Goal: Entertainment & Leisure: Browse casually

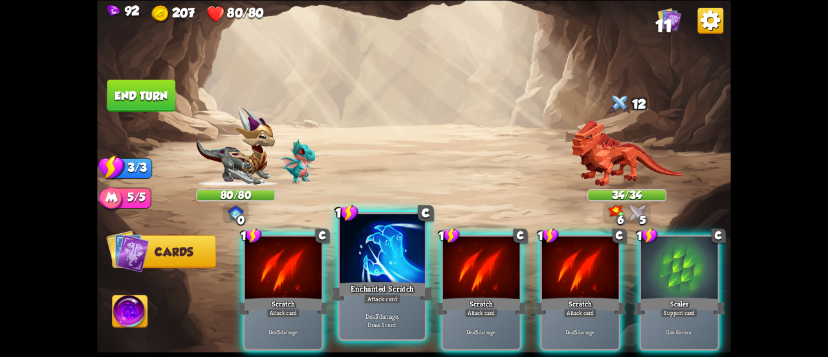
click at [389, 239] on div at bounding box center [382, 250] width 85 height 72
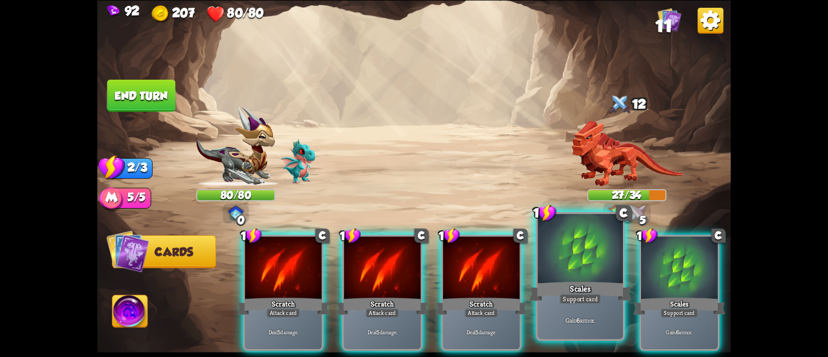
click at [604, 258] on div at bounding box center [580, 250] width 85 height 72
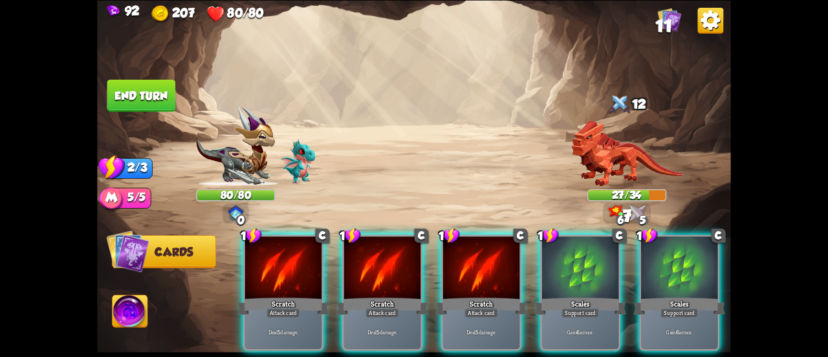
click at [641, 258] on div at bounding box center [679, 268] width 76 height 65
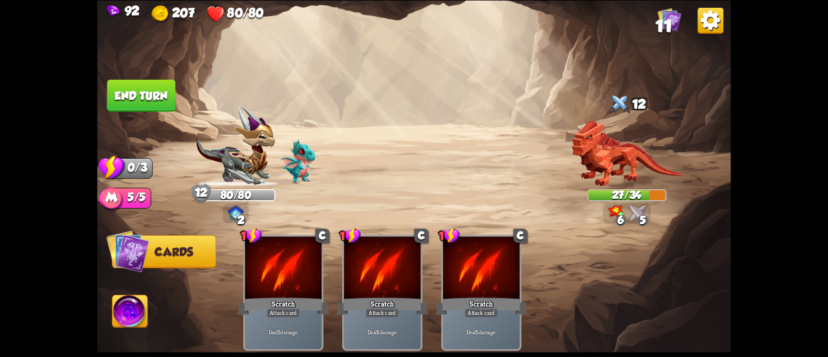
click at [162, 96] on button "End turn" at bounding box center [141, 95] width 69 height 32
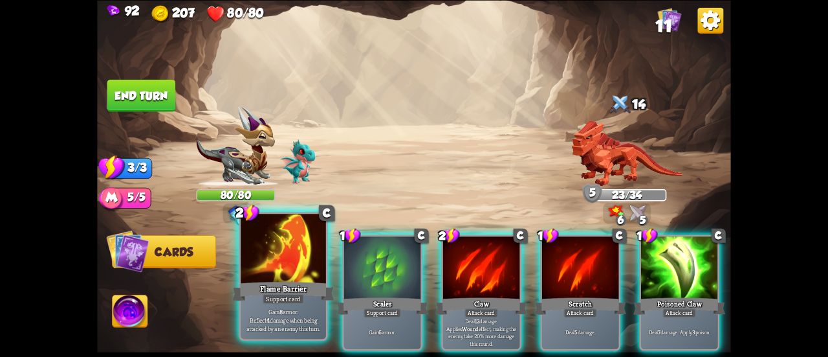
click at [283, 249] on div at bounding box center [283, 250] width 85 height 72
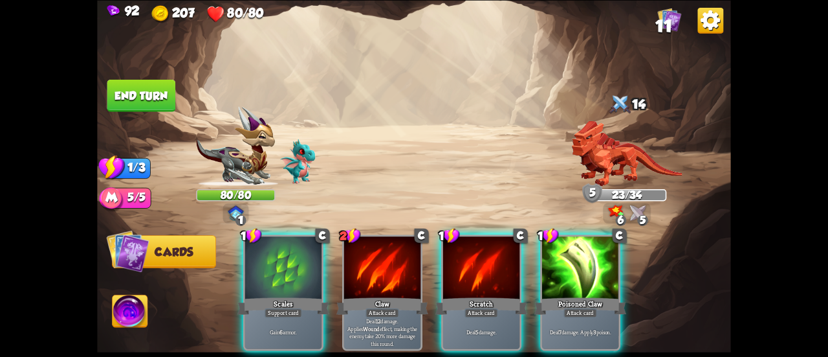
click at [283, 249] on div "1 C Scales Support card Gain 6 armor. 2 C Claw Attack card Deal 12 damage. Appl…" at bounding box center [477, 277] width 507 height 159
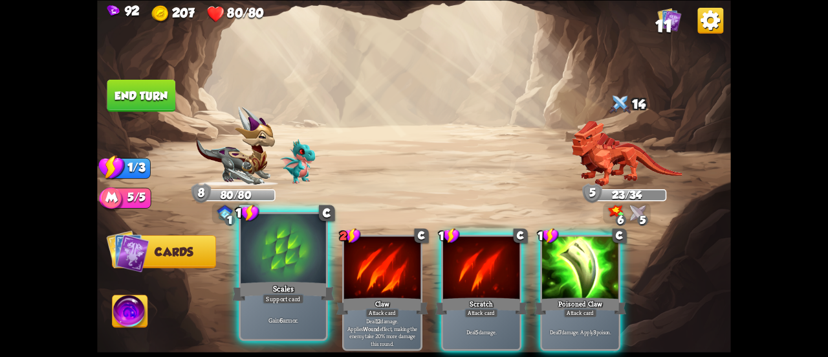
click at [278, 243] on div at bounding box center [283, 250] width 85 height 72
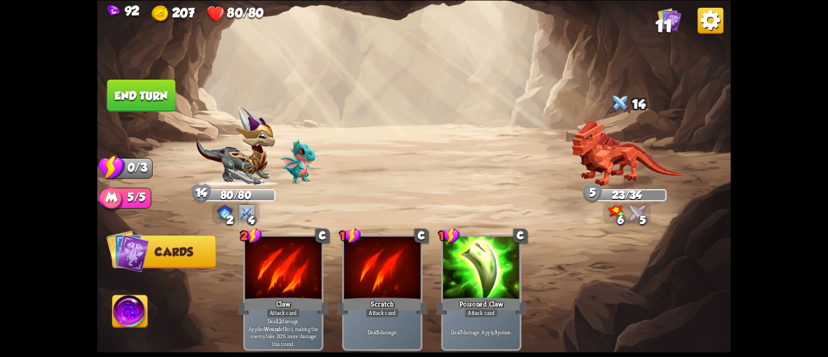
click at [141, 100] on button "End turn" at bounding box center [141, 95] width 69 height 32
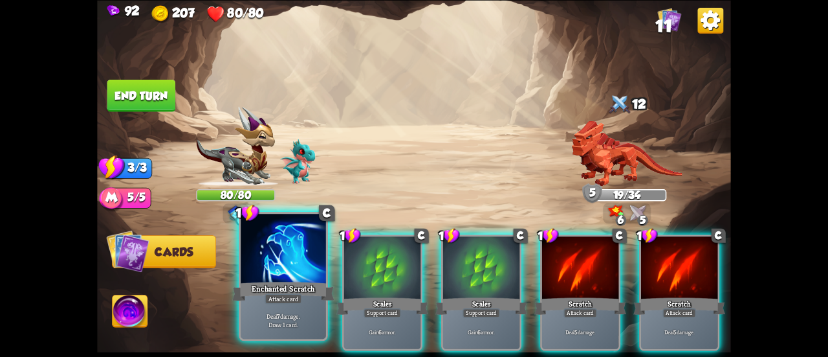
click at [300, 276] on div at bounding box center [283, 250] width 85 height 72
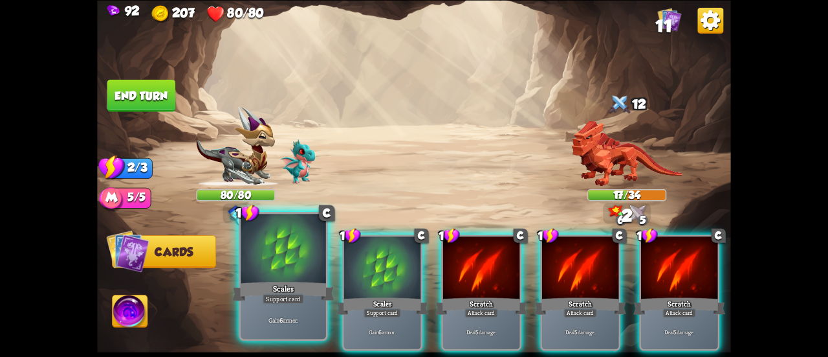
click at [273, 245] on div at bounding box center [283, 250] width 85 height 72
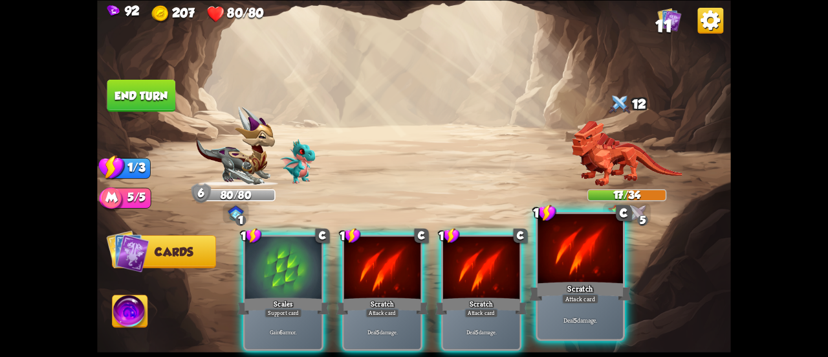
click at [604, 258] on div at bounding box center [580, 250] width 85 height 72
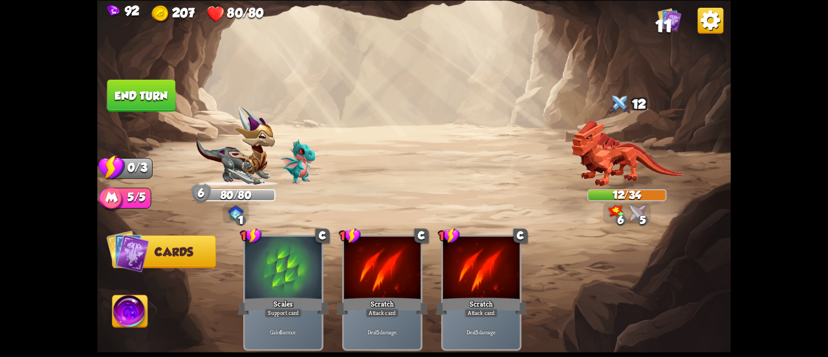
click at [155, 92] on button "End turn" at bounding box center [141, 95] width 69 height 32
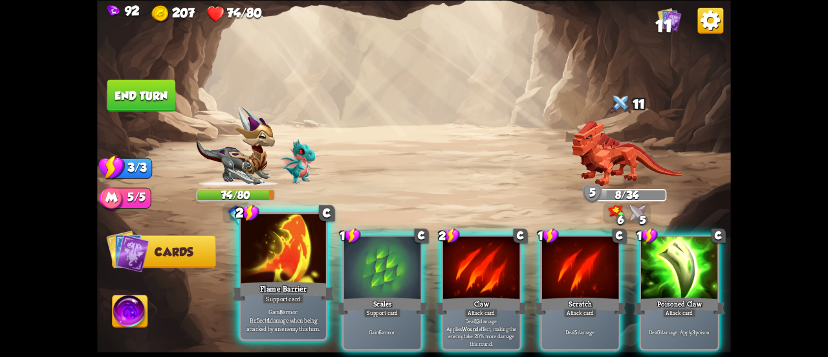
click at [292, 253] on div at bounding box center [283, 250] width 85 height 72
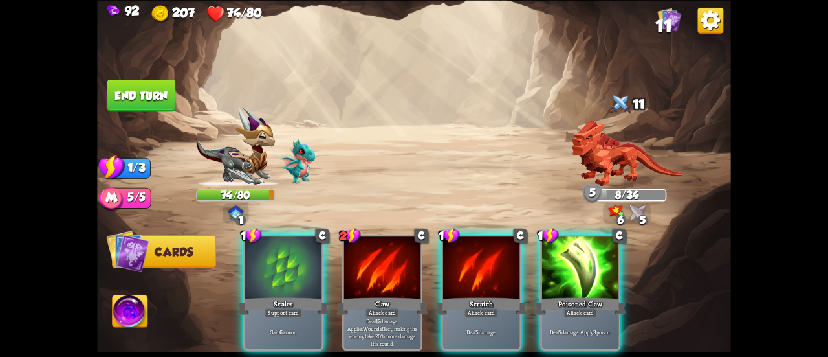
click at [292, 253] on div at bounding box center [283, 268] width 76 height 65
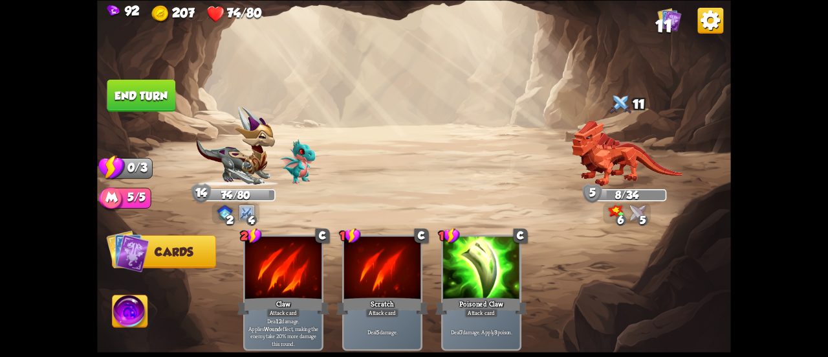
click at [144, 92] on button "End turn" at bounding box center [141, 95] width 69 height 33
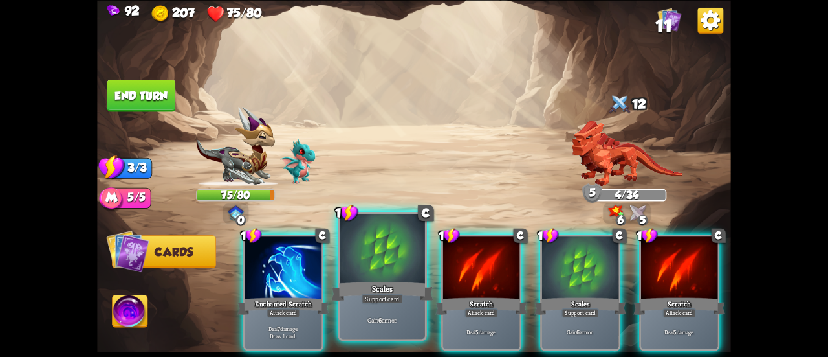
click at [388, 256] on div at bounding box center [382, 250] width 85 height 72
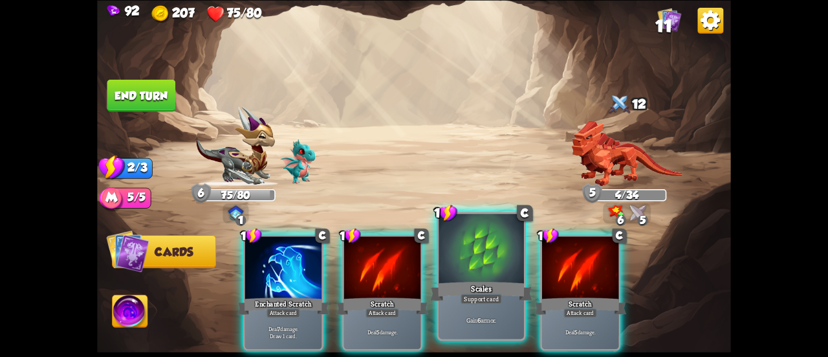
click at [478, 250] on div at bounding box center [481, 250] width 85 height 72
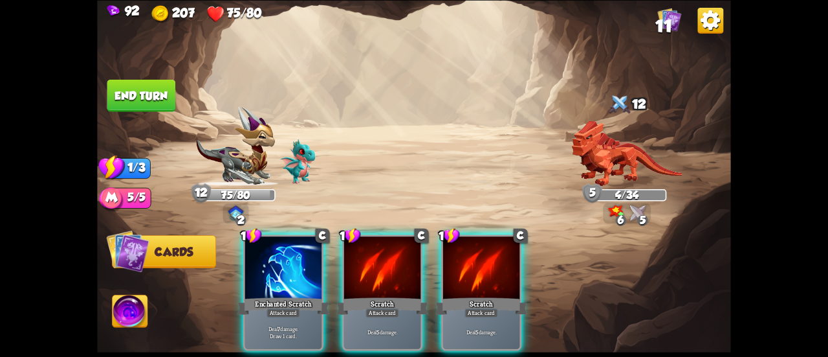
click at [129, 99] on button "End turn" at bounding box center [141, 95] width 69 height 32
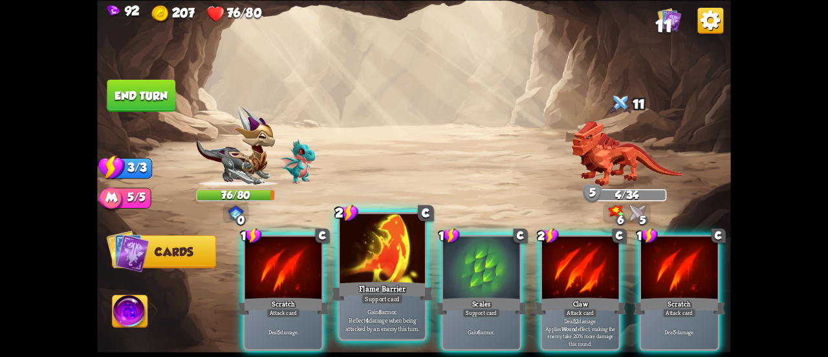
click at [395, 271] on div at bounding box center [382, 250] width 85 height 72
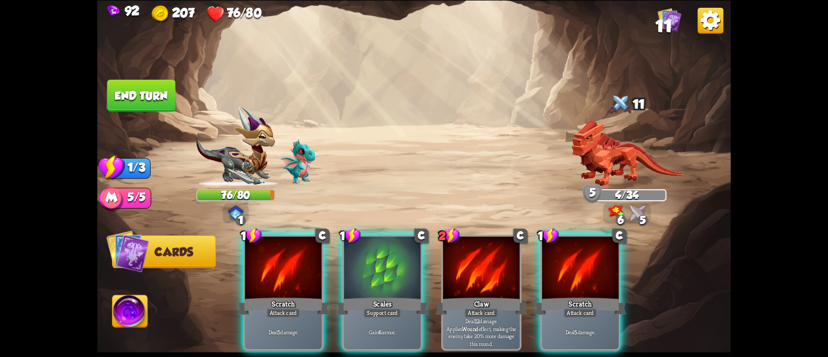
click at [395, 271] on div at bounding box center [382, 268] width 76 height 65
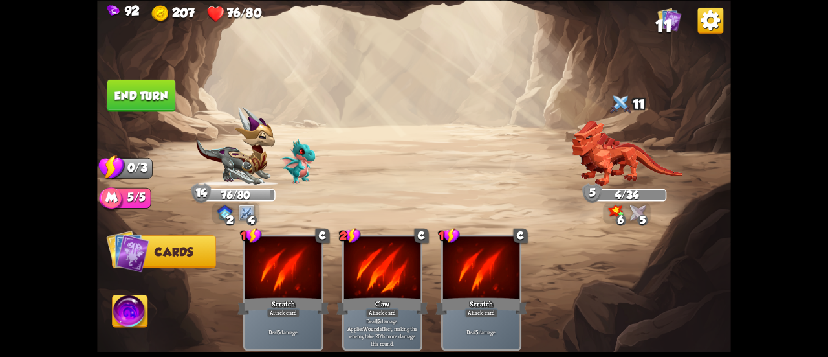
click at [133, 82] on button "End turn" at bounding box center [141, 95] width 69 height 32
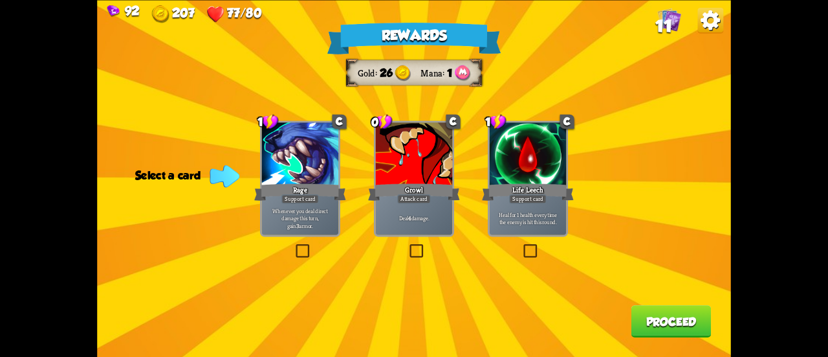
drag, startPoint x: 488, startPoint y: 137, endPoint x: 496, endPoint y: 143, distance: 10.1
click at [490, 138] on div "Rewards Gold 26 Mana 1 Select a card 1 C Rage Support card Whenever you deal di…" at bounding box center [414, 178] width 634 height 357
click at [536, 179] on div at bounding box center [528, 154] width 76 height 65
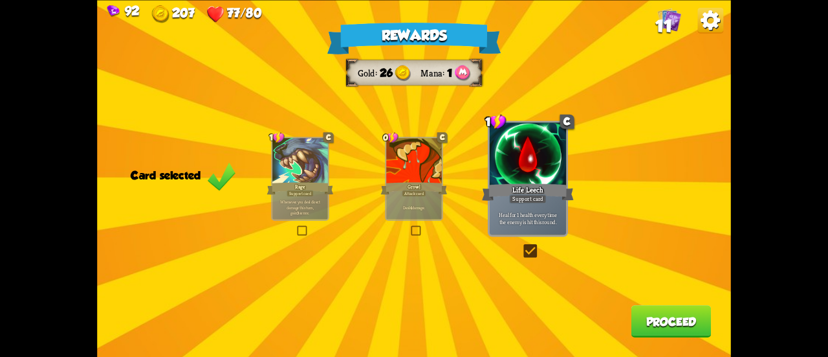
click at [691, 329] on button "Proceed" at bounding box center [672, 321] width 80 height 32
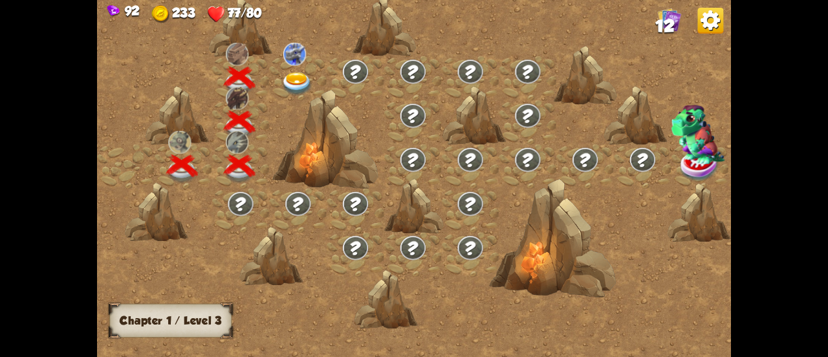
click at [290, 59] on img at bounding box center [294, 54] width 23 height 23
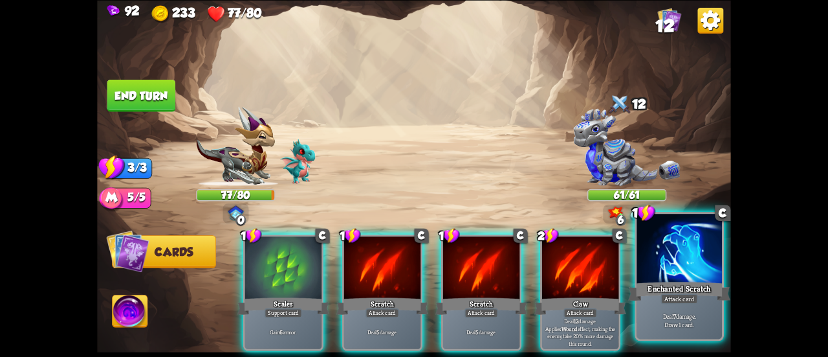
click at [652, 300] on div "Enchanted Scratch" at bounding box center [679, 291] width 102 height 23
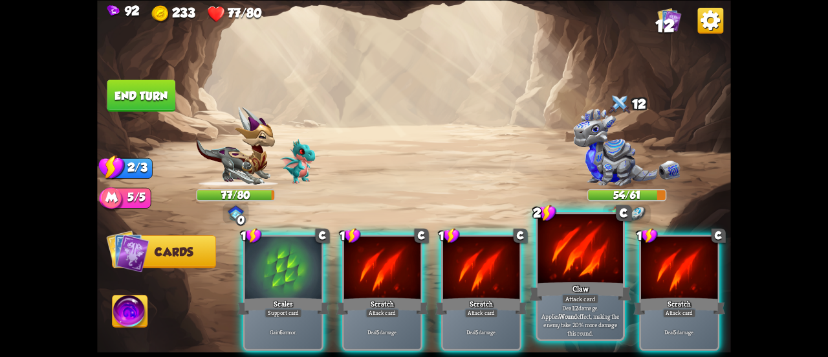
click at [587, 292] on div "Claw" at bounding box center [580, 291] width 102 height 23
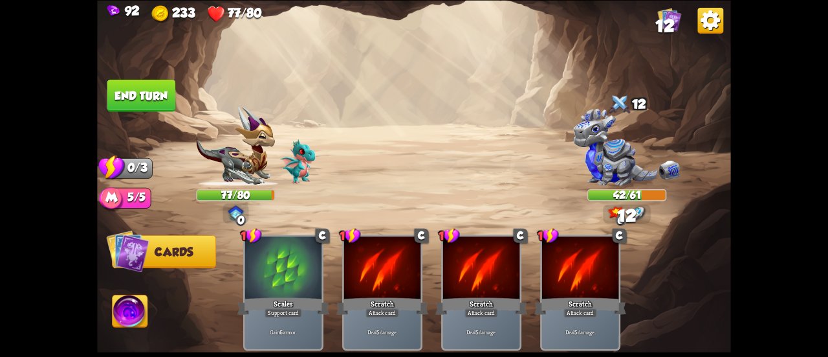
click at [127, 85] on button "End turn" at bounding box center [141, 95] width 69 height 32
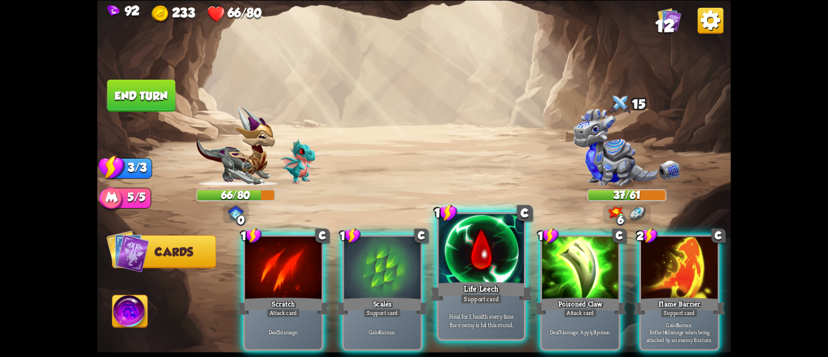
click at [475, 271] on div at bounding box center [481, 250] width 85 height 72
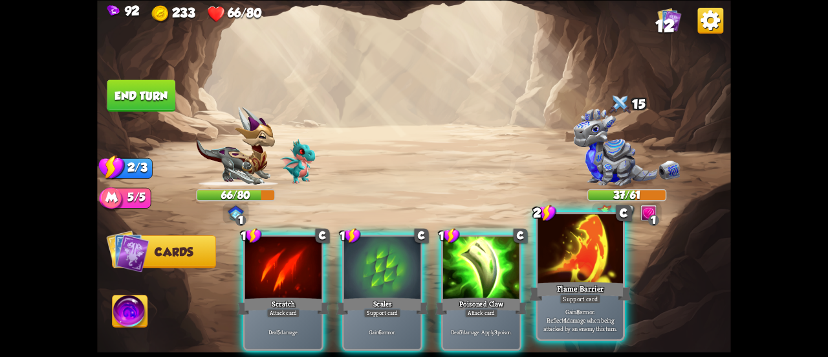
click at [573, 286] on div "Flame Barrier" at bounding box center [580, 291] width 102 height 23
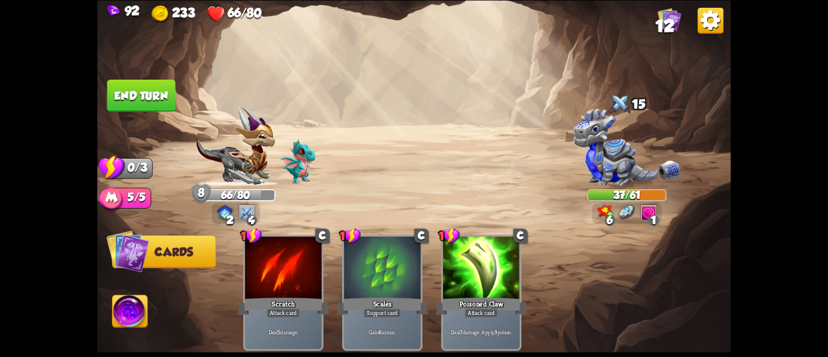
click at [140, 88] on button "End turn" at bounding box center [141, 95] width 69 height 32
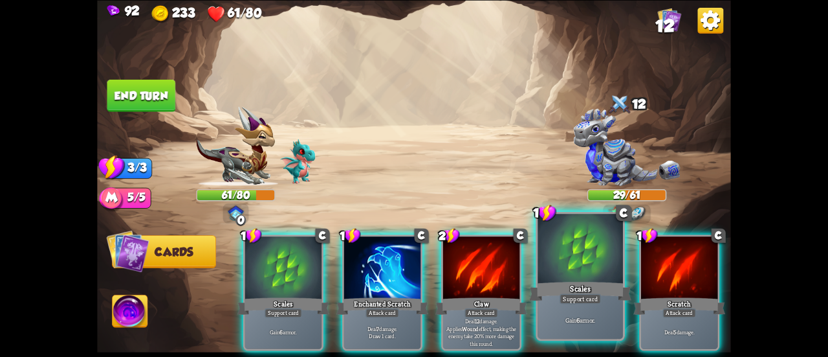
click at [562, 280] on div "Scales" at bounding box center [580, 291] width 102 height 23
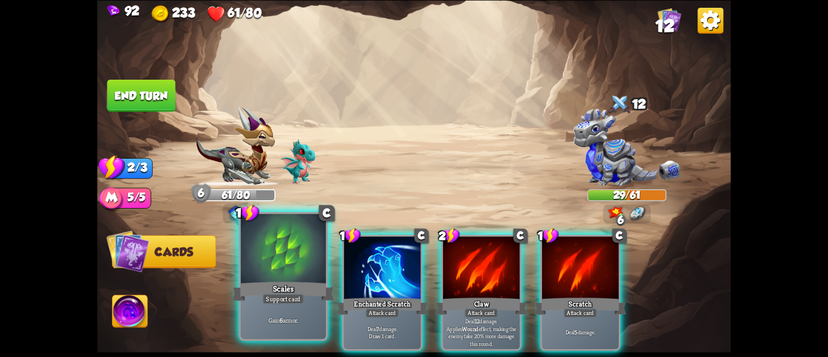
click at [307, 243] on div at bounding box center [283, 250] width 85 height 72
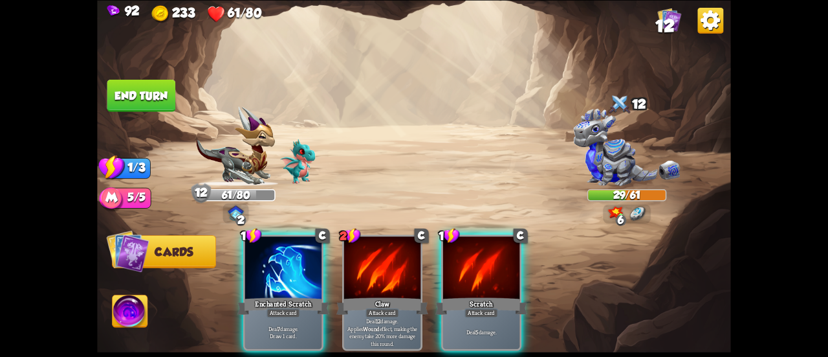
click at [330, 267] on div "1 C Enchanted Scratch Attack card Deal 7 damage. Draw 1 card. 2 C Claw Attack c…" at bounding box center [477, 277] width 507 height 159
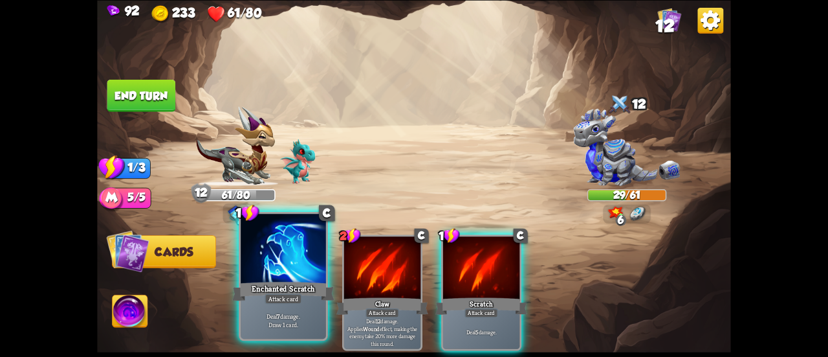
click at [302, 252] on div at bounding box center [283, 250] width 85 height 72
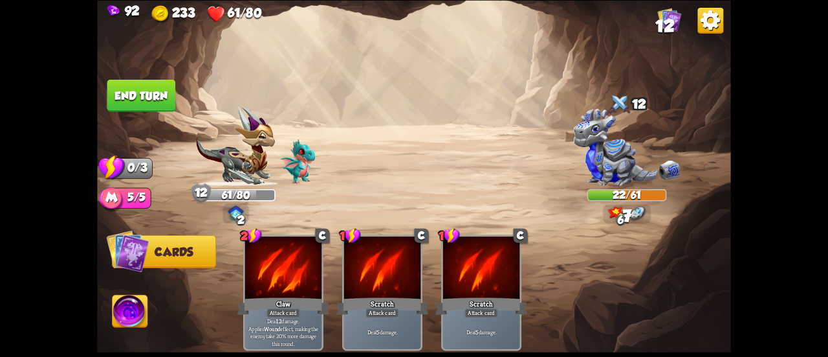
click at [164, 90] on button "End turn" at bounding box center [141, 95] width 69 height 32
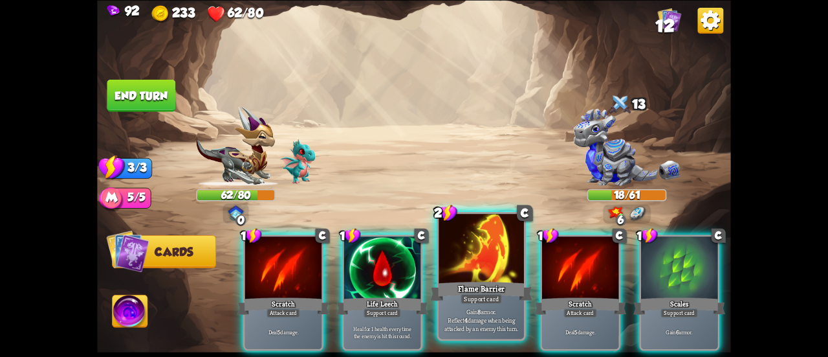
click at [448, 261] on div at bounding box center [481, 250] width 85 height 72
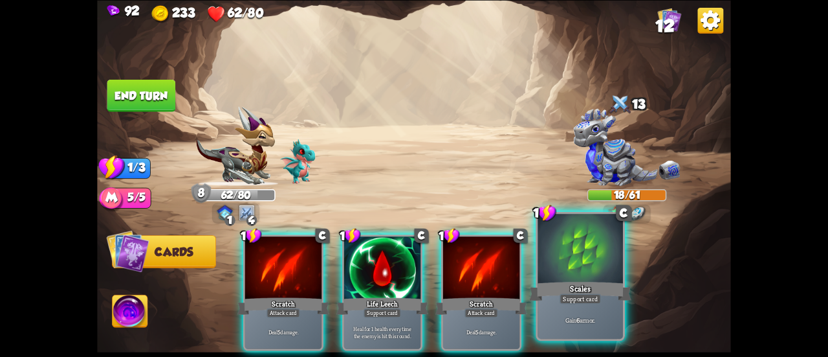
click at [580, 273] on div at bounding box center [580, 250] width 85 height 72
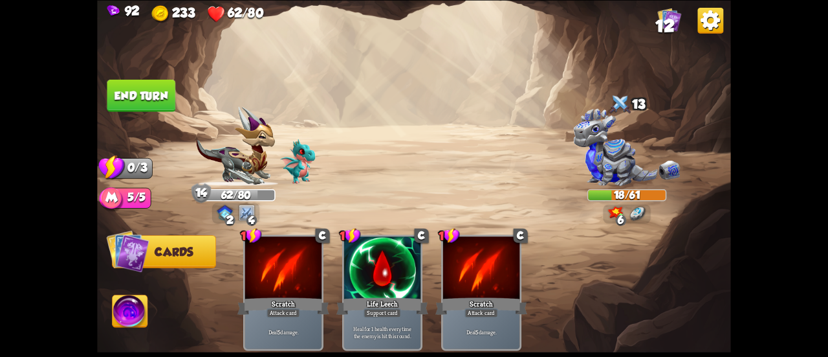
click at [162, 98] on button "End turn" at bounding box center [141, 95] width 69 height 32
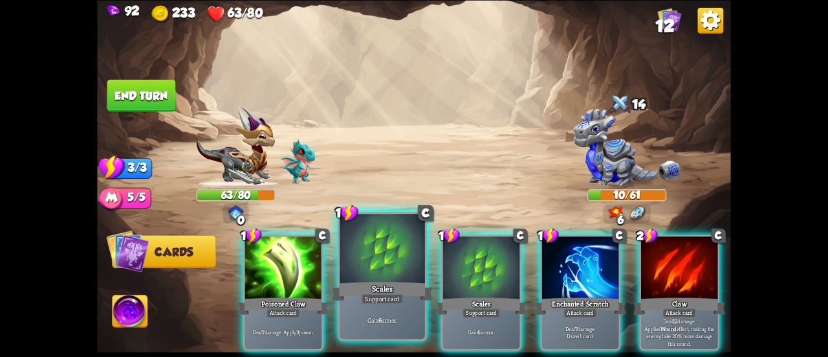
click at [390, 271] on div at bounding box center [382, 250] width 85 height 72
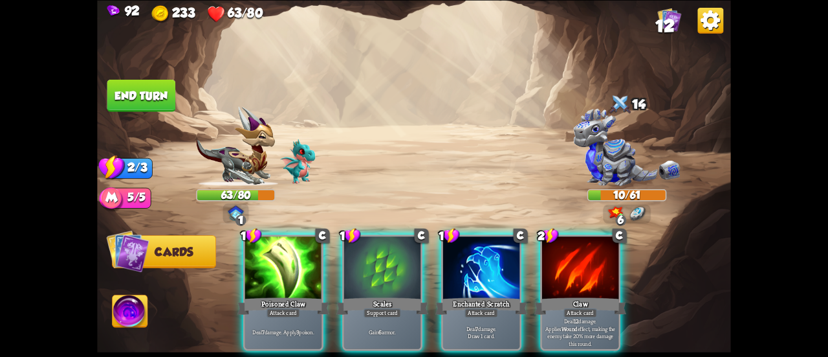
click at [390, 271] on div at bounding box center [382, 268] width 76 height 65
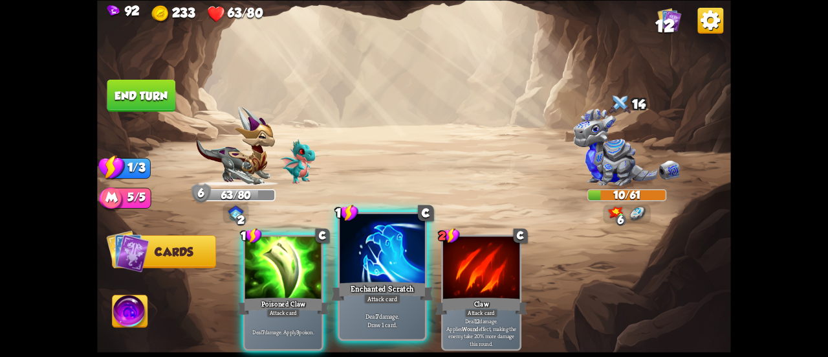
click at [386, 271] on div at bounding box center [382, 250] width 85 height 72
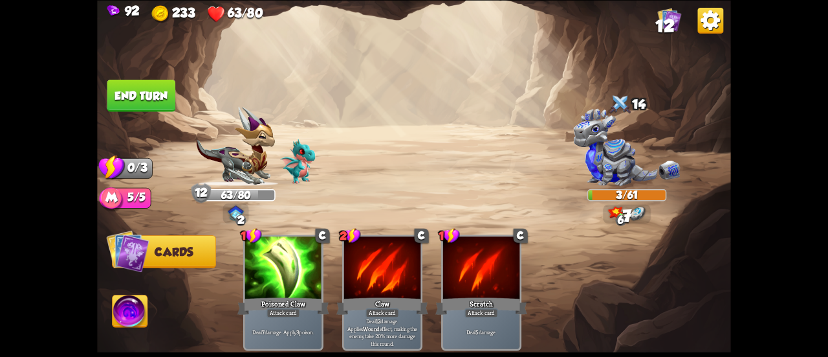
click at [119, 85] on button "End turn" at bounding box center [141, 95] width 69 height 32
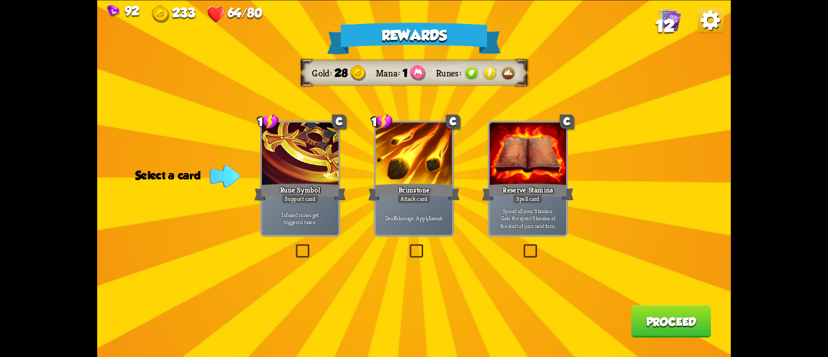
click at [409, 192] on div "Brimstone" at bounding box center [414, 191] width 92 height 21
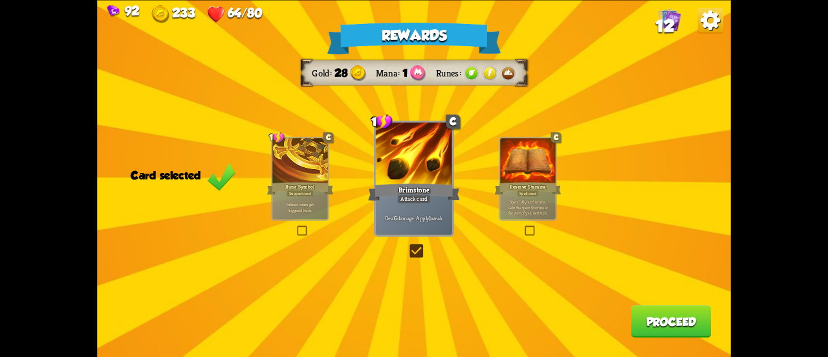
click at [650, 327] on button "Proceed" at bounding box center [672, 321] width 80 height 32
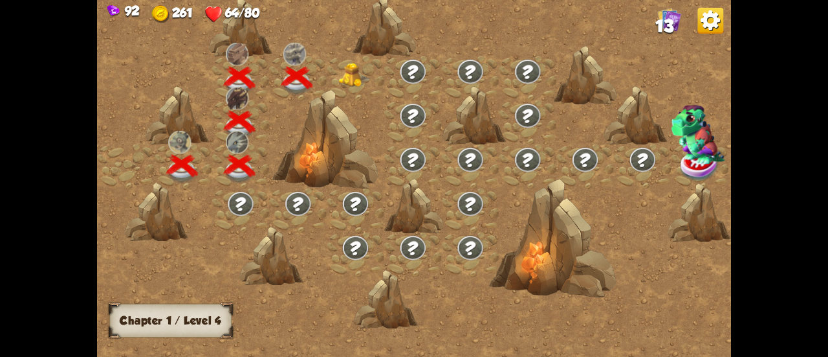
click at [354, 69] on img at bounding box center [355, 75] width 32 height 24
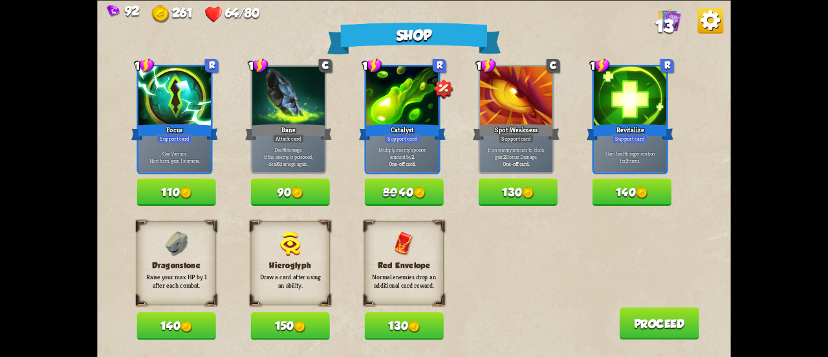
click at [214, 322] on button "140" at bounding box center [176, 326] width 79 height 28
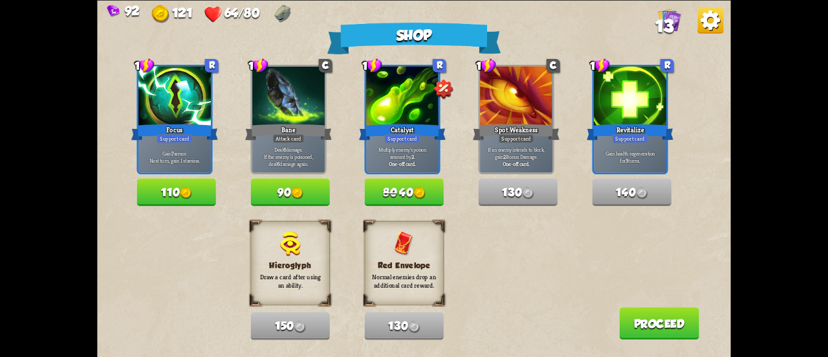
click at [205, 197] on button "110" at bounding box center [176, 192] width 79 height 28
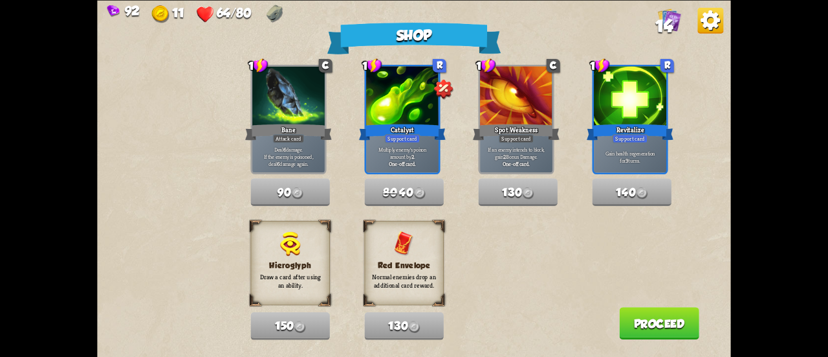
click at [662, 337] on button "Proceed" at bounding box center [659, 323] width 80 height 32
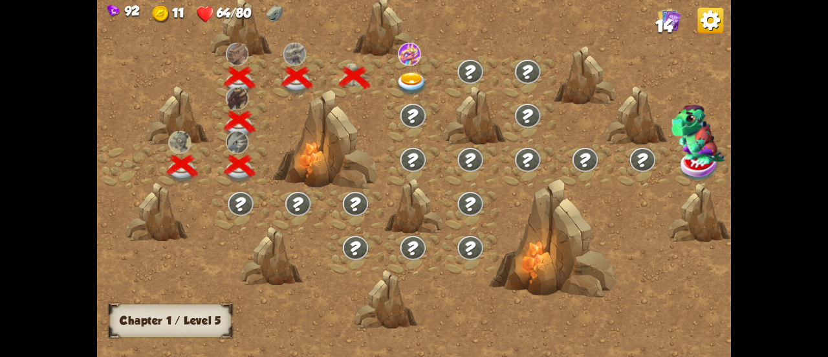
click at [411, 80] on img at bounding box center [412, 83] width 32 height 23
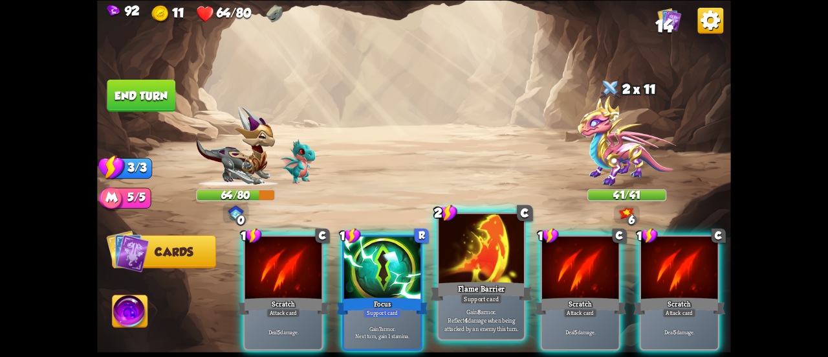
click at [458, 309] on p "Gain 8 armor. Reflect 4 damage when being attacked by an enemy this turn." at bounding box center [481, 319] width 81 height 25
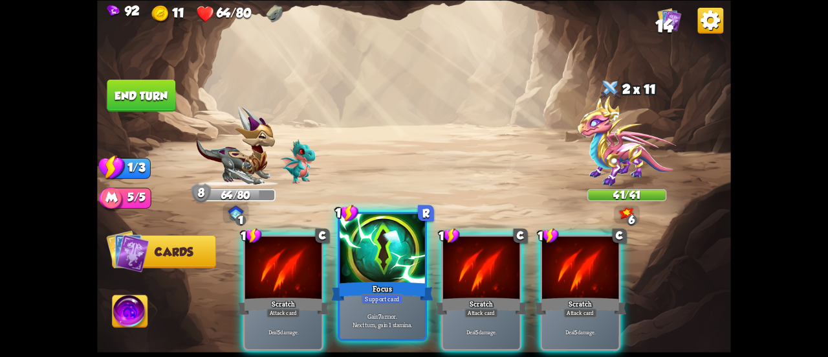
click at [395, 290] on div "Focus" at bounding box center [382, 291] width 102 height 23
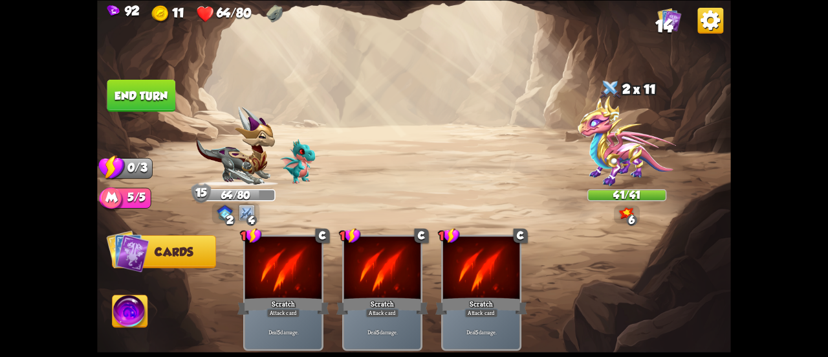
click at [158, 100] on button "End turn" at bounding box center [141, 95] width 69 height 32
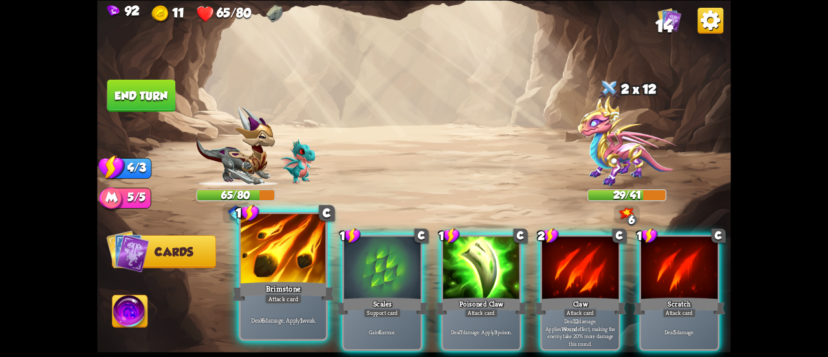
click at [281, 276] on div at bounding box center [283, 250] width 85 height 72
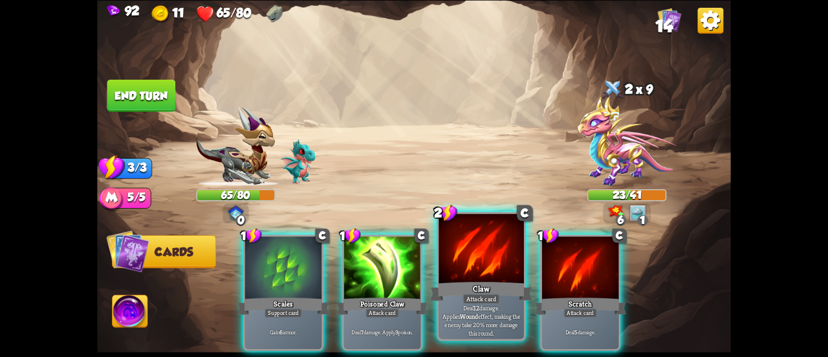
click at [468, 294] on div "Attack card" at bounding box center [481, 298] width 37 height 10
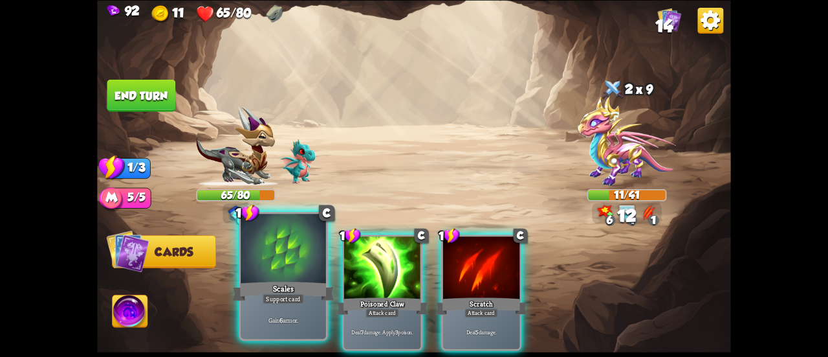
click at [278, 244] on div at bounding box center [283, 250] width 85 height 72
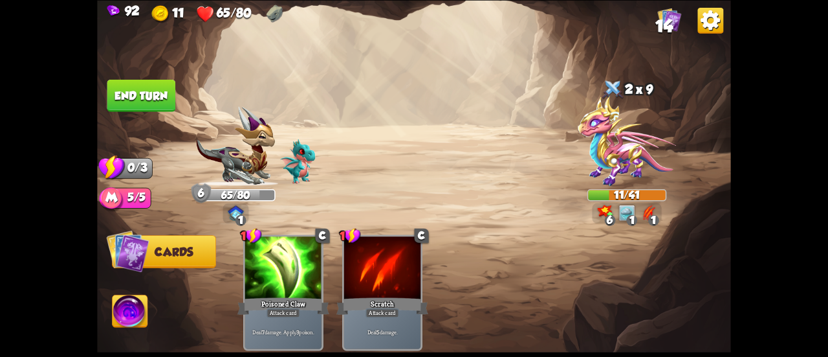
click at [146, 117] on img at bounding box center [414, 178] width 634 height 357
click at [146, 109] on button "End turn" at bounding box center [141, 95] width 69 height 32
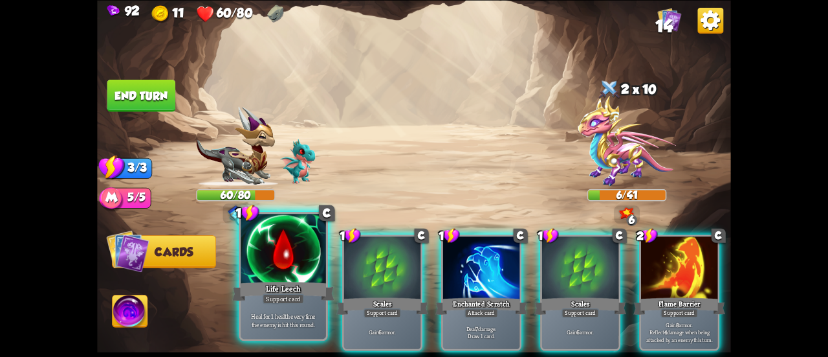
click at [300, 271] on div at bounding box center [283, 250] width 85 height 72
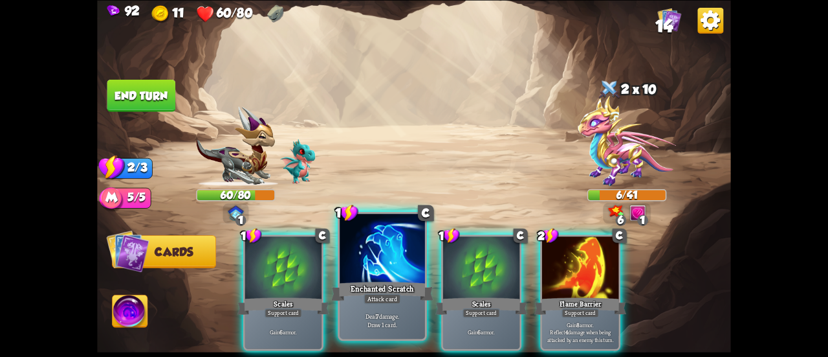
click at [368, 261] on div at bounding box center [382, 250] width 85 height 72
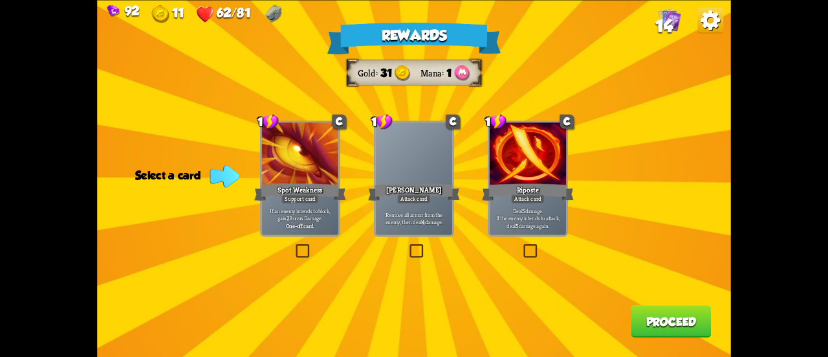
click at [411, 206] on div "Remove all armor from the enemy, then deal 4 damage." at bounding box center [414, 218] width 76 height 34
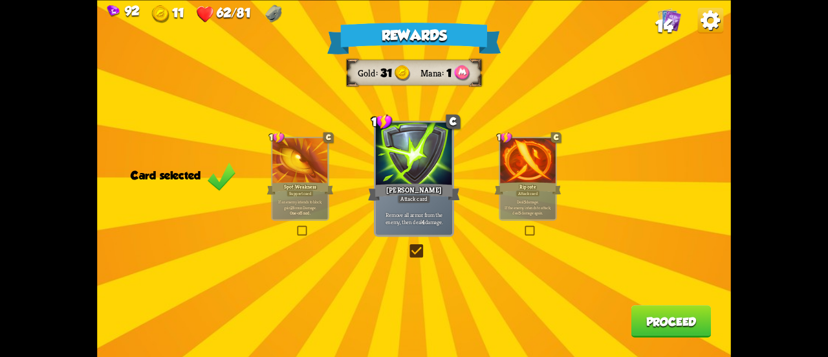
click at [674, 330] on button "Proceed" at bounding box center [672, 321] width 80 height 32
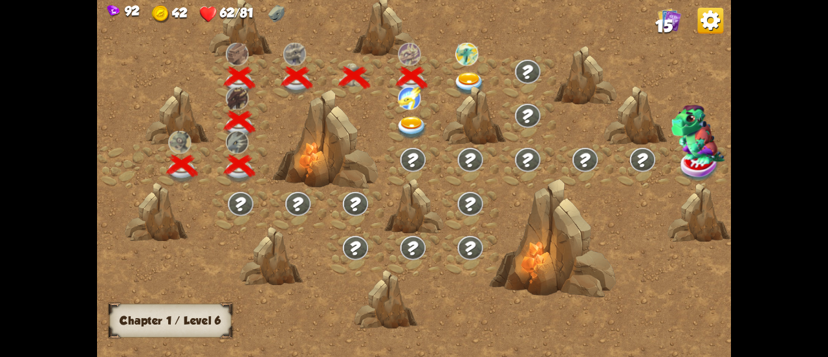
click at [462, 82] on img at bounding box center [470, 83] width 32 height 23
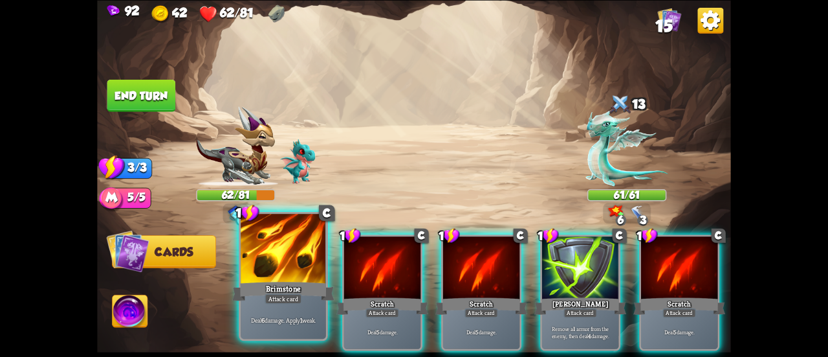
click at [315, 296] on div "Brimstone" at bounding box center [283, 291] width 102 height 23
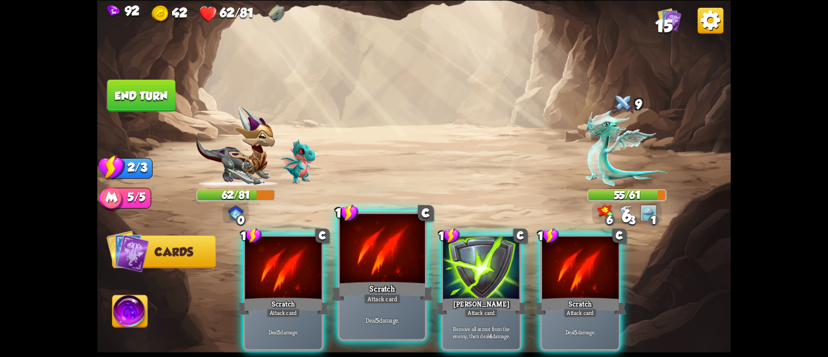
click at [392, 287] on div "Scratch" at bounding box center [382, 291] width 102 height 23
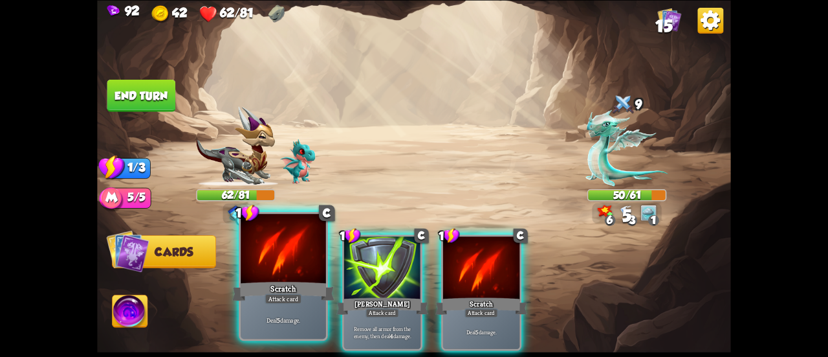
click at [276, 251] on div at bounding box center [283, 250] width 85 height 72
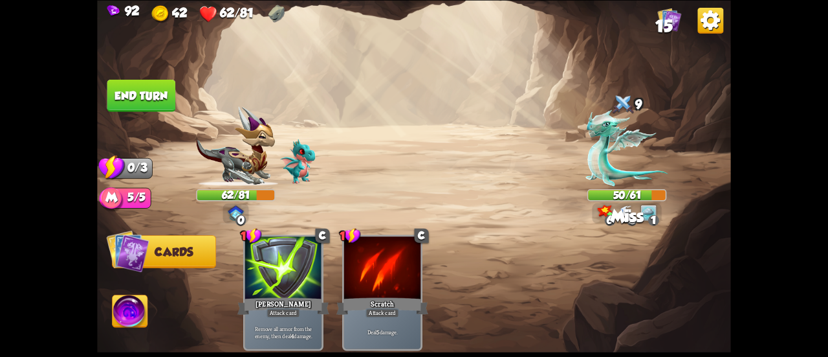
click at [155, 99] on button "End turn" at bounding box center [141, 95] width 69 height 32
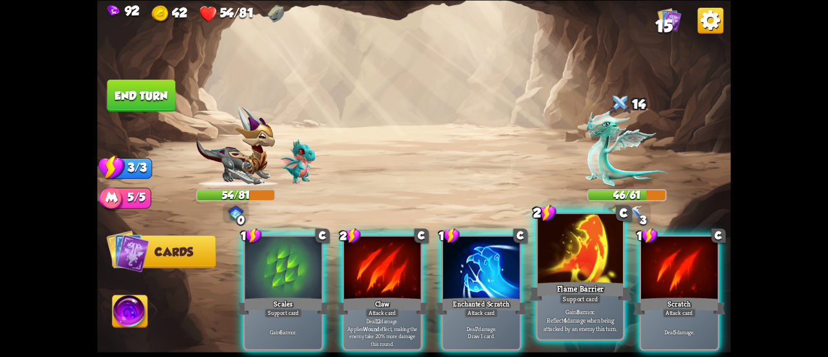
click at [598, 273] on div at bounding box center [580, 250] width 85 height 72
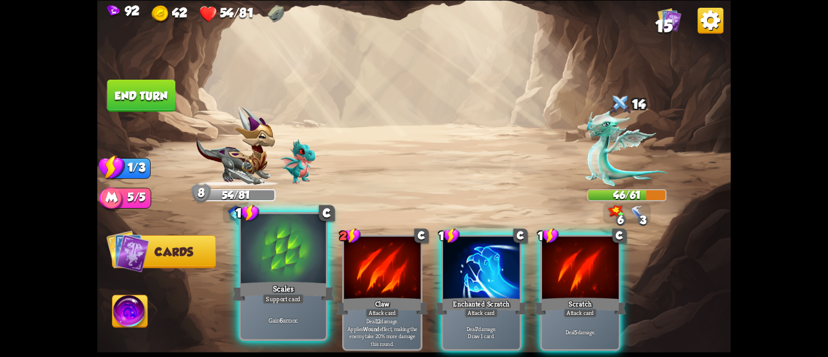
click at [264, 275] on div at bounding box center [283, 250] width 85 height 72
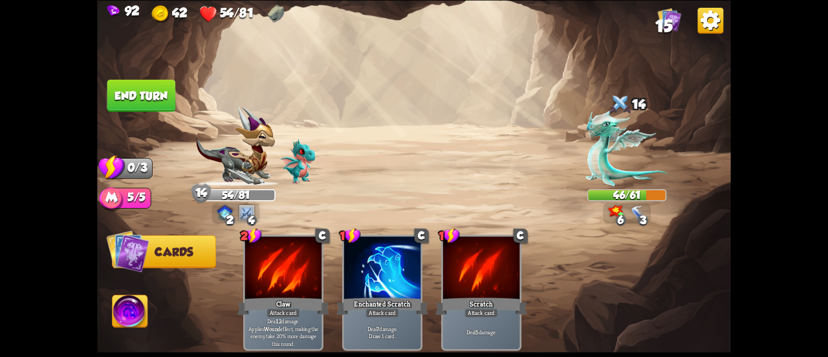
click at [140, 102] on button "End turn" at bounding box center [141, 95] width 69 height 32
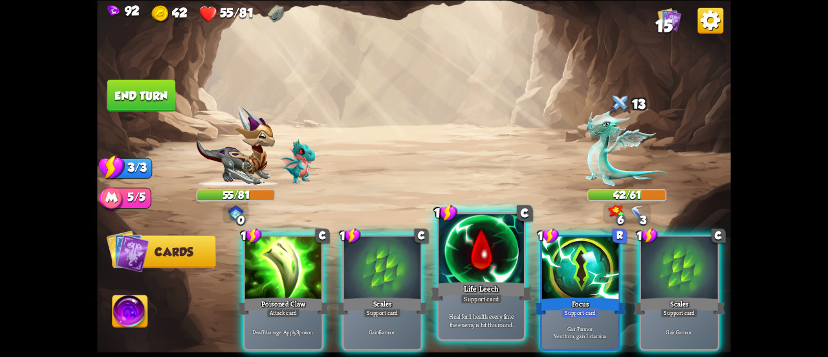
click at [498, 254] on div at bounding box center [481, 250] width 85 height 72
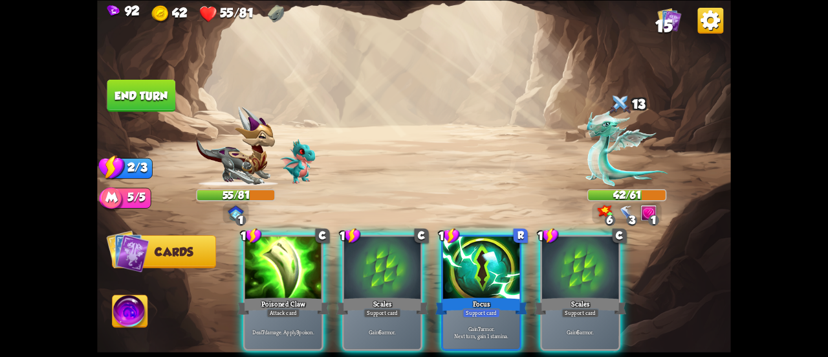
drag, startPoint x: 488, startPoint y: 261, endPoint x: 471, endPoint y: 269, distance: 18.5
click at [485, 263] on div at bounding box center [481, 268] width 76 height 65
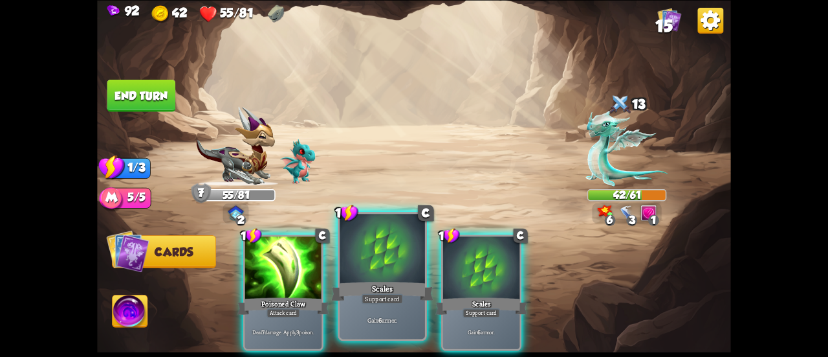
click at [382, 283] on div "Scales" at bounding box center [382, 291] width 102 height 23
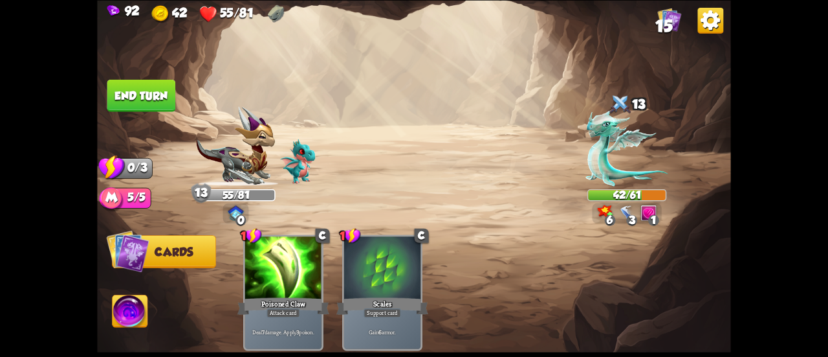
click at [137, 87] on button "End turn" at bounding box center [141, 95] width 69 height 32
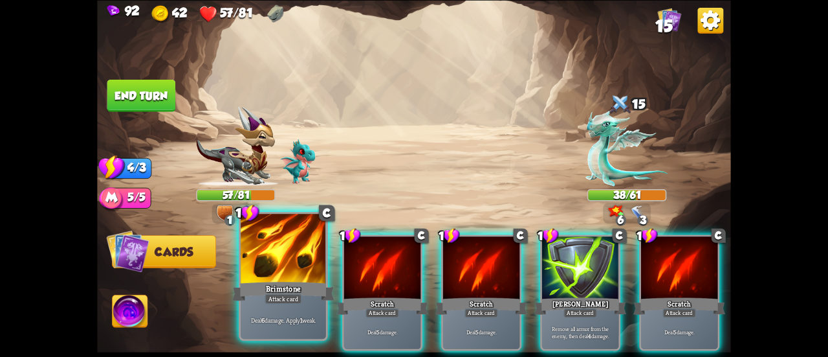
click at [282, 258] on div at bounding box center [283, 250] width 85 height 72
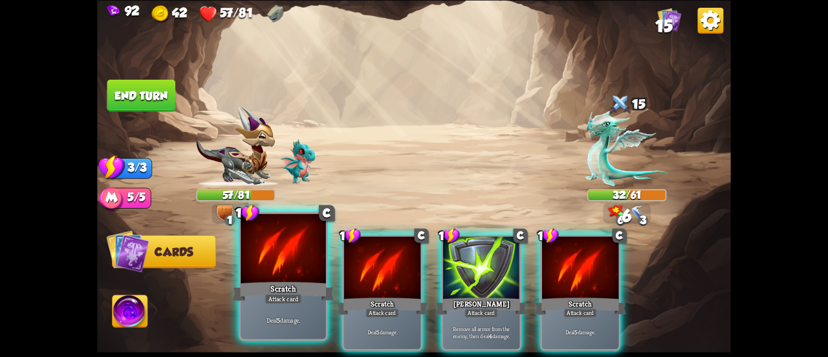
click at [281, 256] on div at bounding box center [283, 250] width 85 height 72
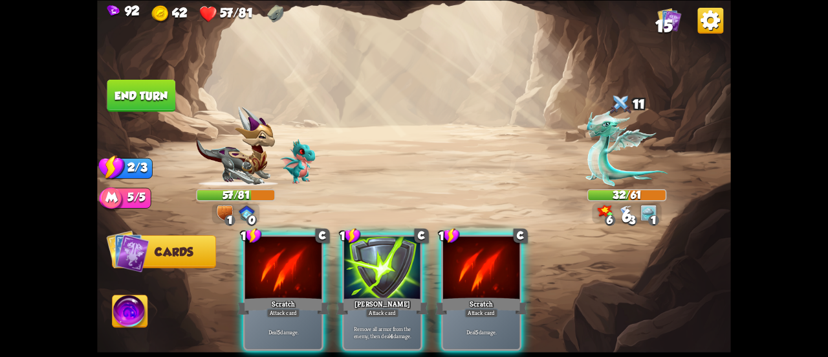
click at [281, 256] on div at bounding box center [283, 268] width 76 height 65
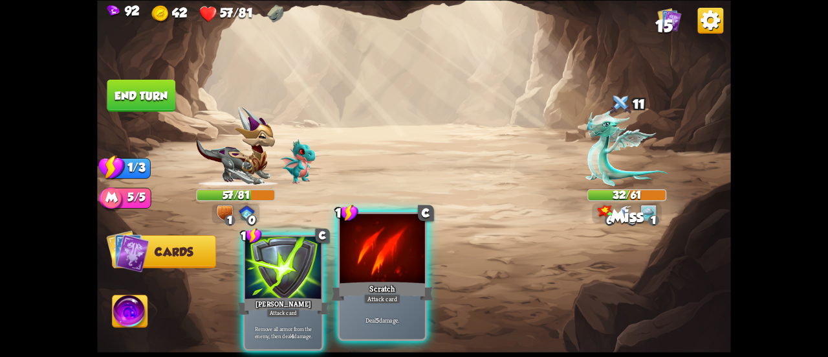
click at [365, 271] on div at bounding box center [382, 250] width 85 height 72
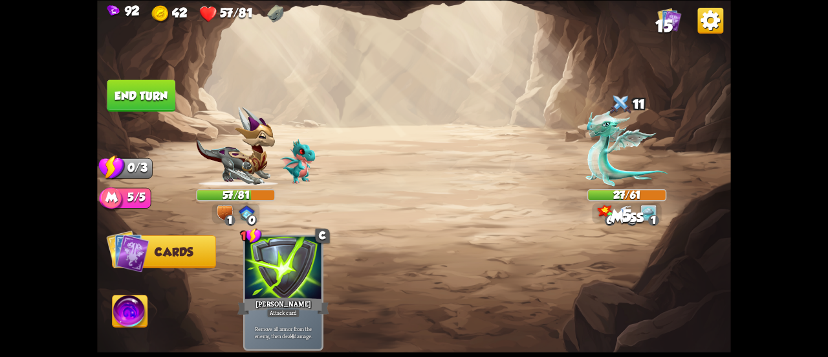
click at [168, 94] on button "End turn" at bounding box center [141, 95] width 69 height 32
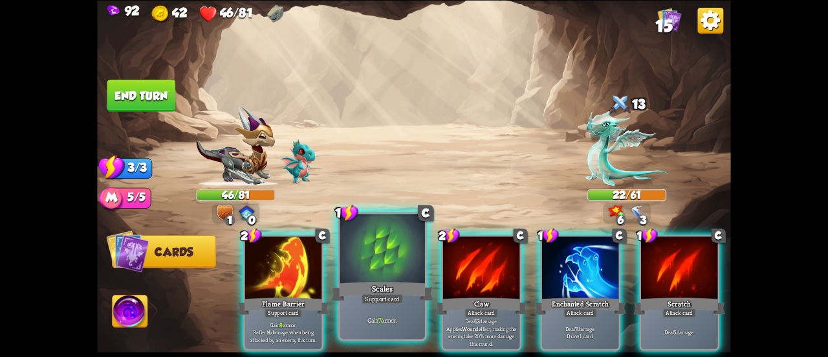
click at [360, 252] on div at bounding box center [382, 250] width 85 height 72
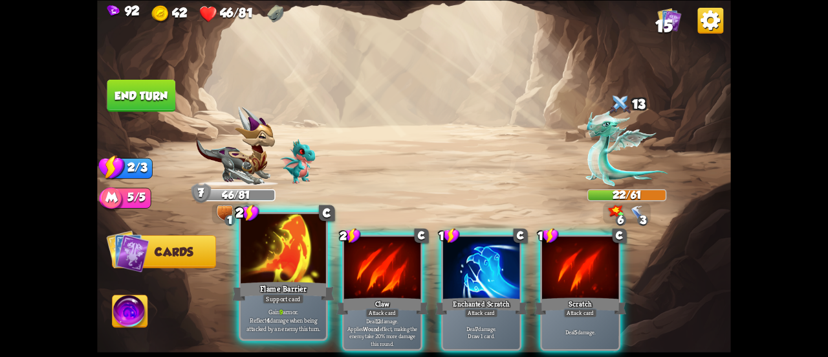
click at [299, 272] on div at bounding box center [283, 250] width 85 height 72
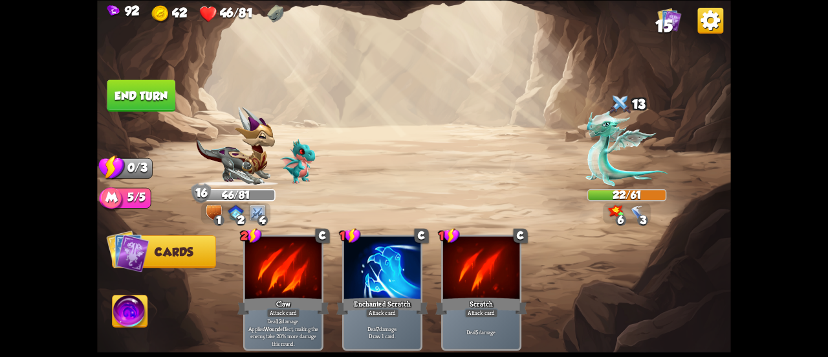
click at [132, 93] on button "End turn" at bounding box center [141, 95] width 69 height 32
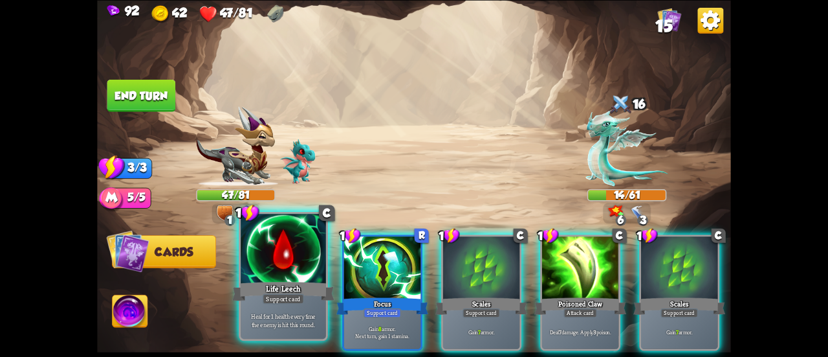
click at [245, 285] on div "Life Leech" at bounding box center [283, 291] width 102 height 23
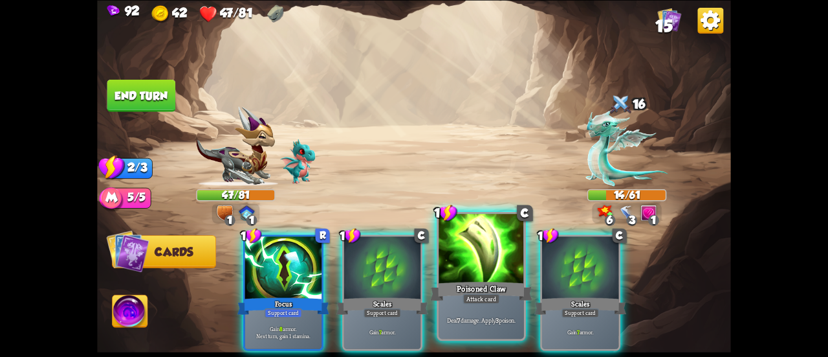
click at [456, 271] on div at bounding box center [481, 250] width 85 height 72
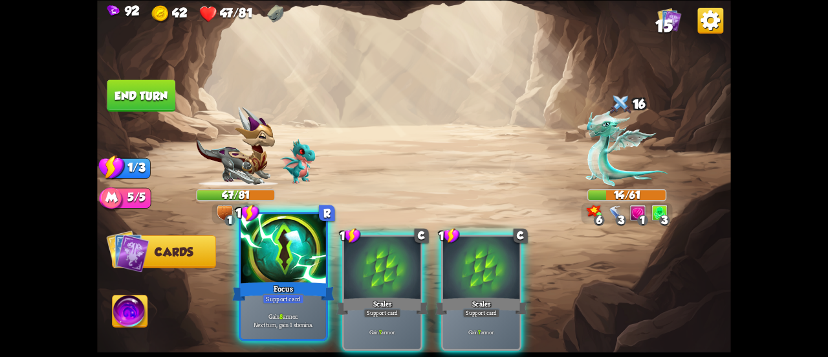
click at [269, 280] on div "Focus" at bounding box center [283, 291] width 102 height 23
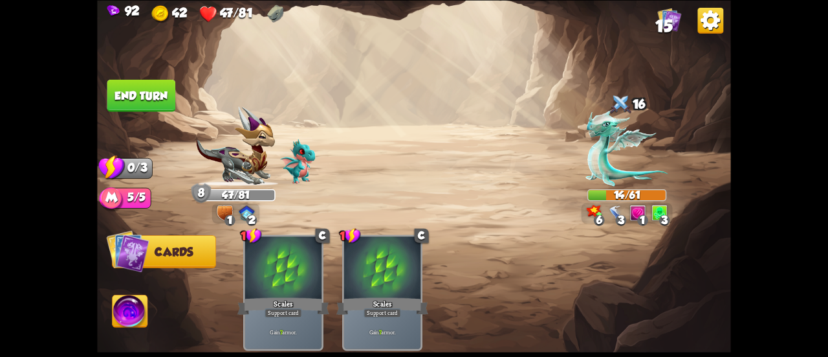
click at [107, 90] on button "End turn" at bounding box center [141, 95] width 69 height 32
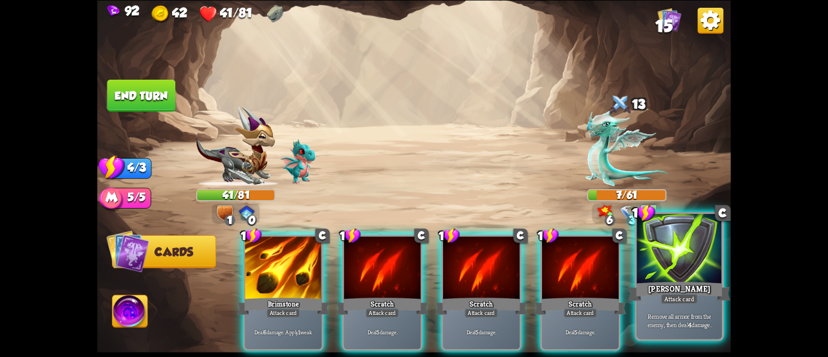
click at [669, 316] on p "Remove all armor from the enemy, then deal 4 damage." at bounding box center [679, 319] width 81 height 17
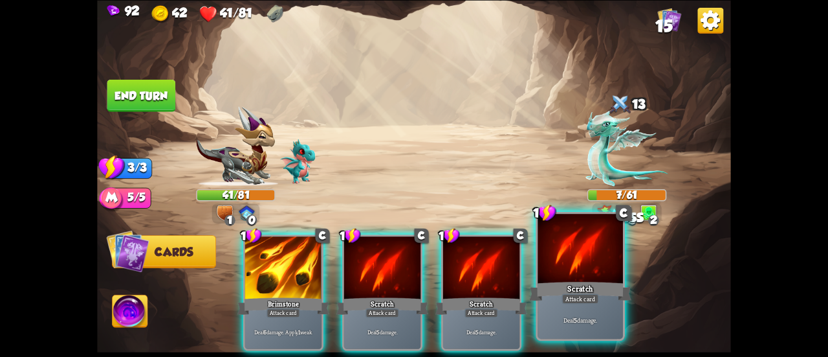
click at [545, 280] on div "Scratch" at bounding box center [580, 291] width 102 height 23
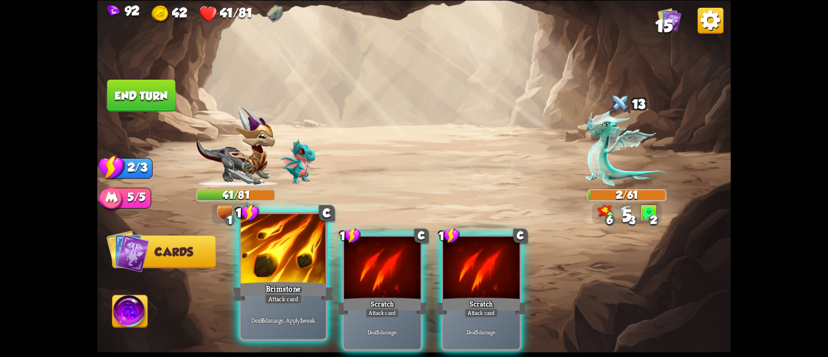
click at [285, 265] on div at bounding box center [283, 250] width 85 height 72
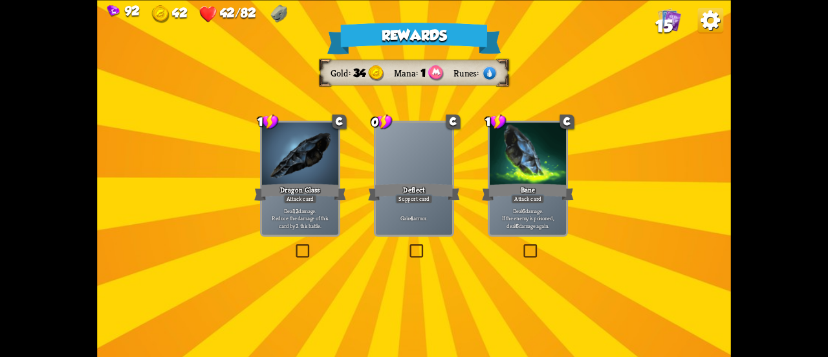
click at [401, 197] on div "Support card" at bounding box center [414, 198] width 38 height 9
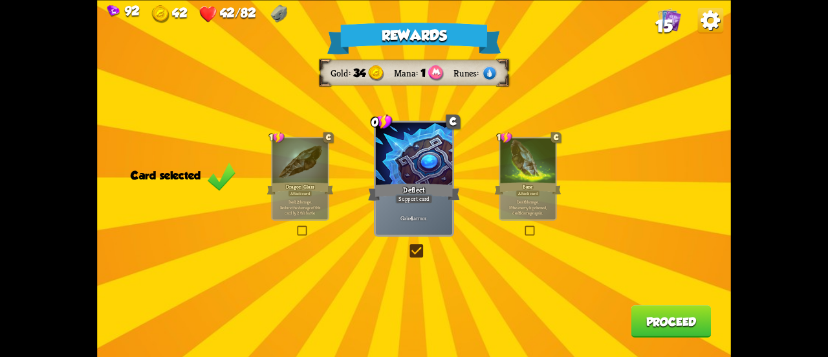
click at [668, 319] on button "Proceed" at bounding box center [672, 321] width 80 height 32
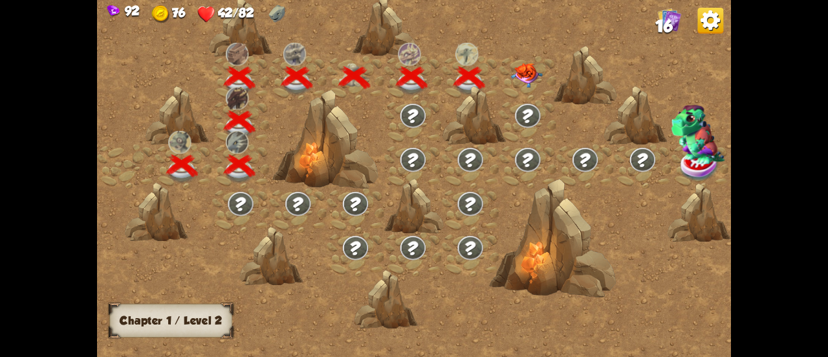
click at [520, 72] on img at bounding box center [527, 75] width 32 height 25
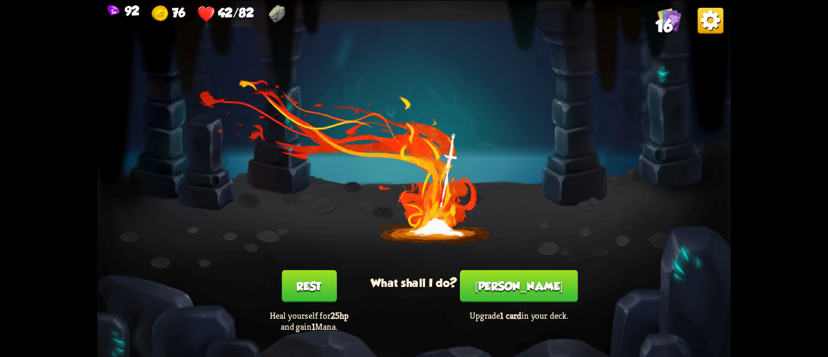
click at [507, 282] on button "[PERSON_NAME]" at bounding box center [519, 285] width 118 height 32
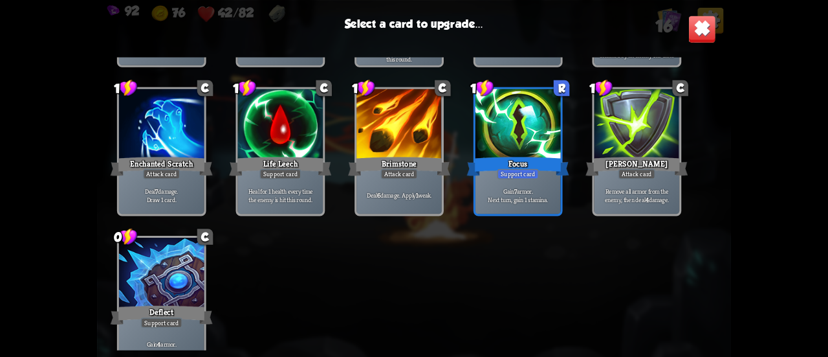
scroll to position [407, 0]
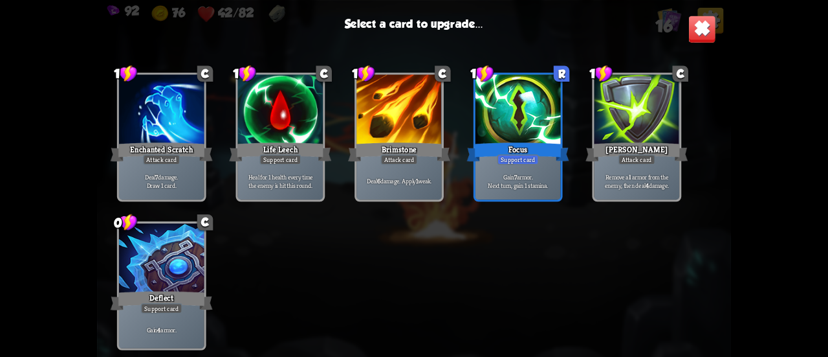
click at [452, 190] on div "1 C Scratch Attack card Deal 5 damage. 1 C Scratch Attack card Deal 5 damage. 1…" at bounding box center [414, 203] width 634 height 293
drag, startPoint x: 480, startPoint y: 186, endPoint x: 273, endPoint y: 200, distance: 207.5
click at [276, 201] on div "1 C Scratch Attack card Deal 5 damage. 1 C Scratch Attack card Deal 5 damage. 1…" at bounding box center [414, 203] width 634 height 293
click at [186, 302] on div "Deflect" at bounding box center [162, 300] width 102 height 23
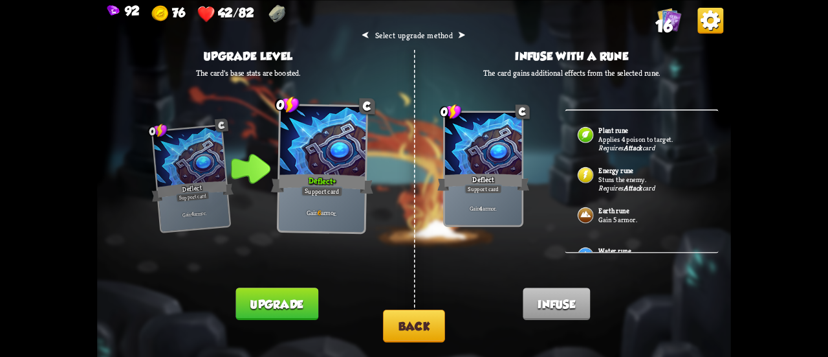
scroll to position [129, 0]
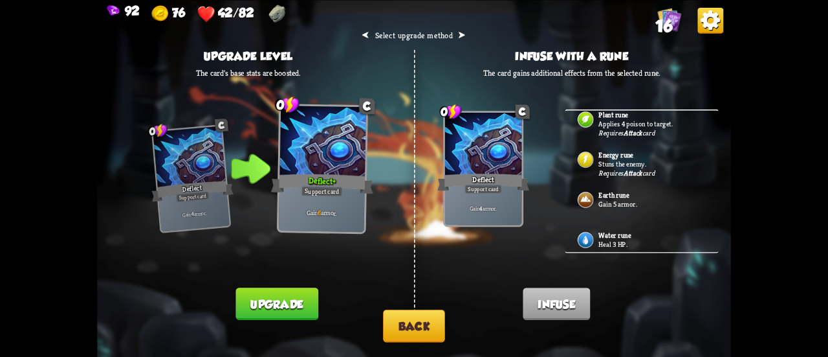
click at [429, 335] on button "Back" at bounding box center [414, 325] width 62 height 33
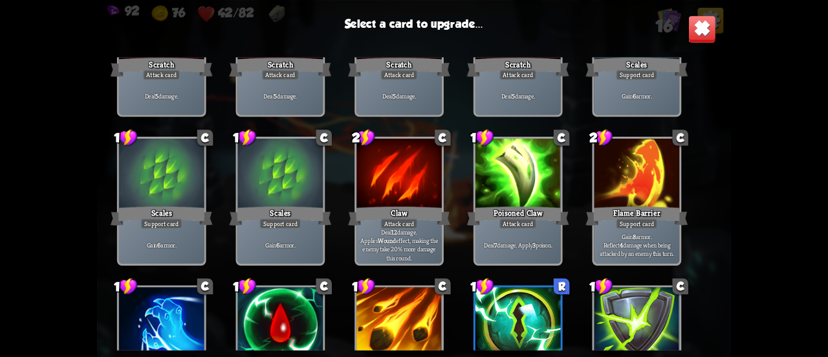
click at [524, 195] on div at bounding box center [518, 175] width 85 height 72
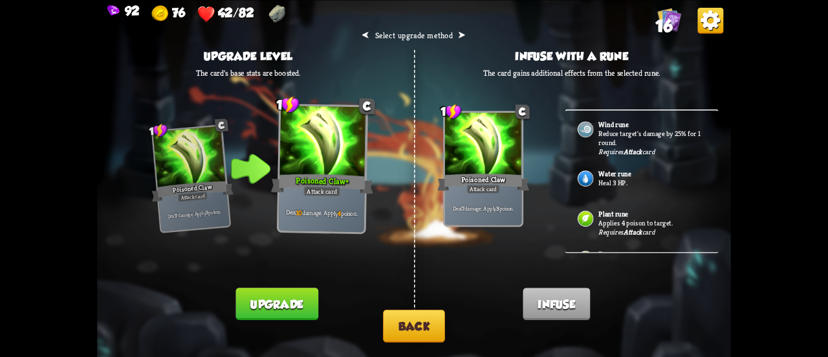
click at [436, 320] on button "Back" at bounding box center [414, 325] width 62 height 33
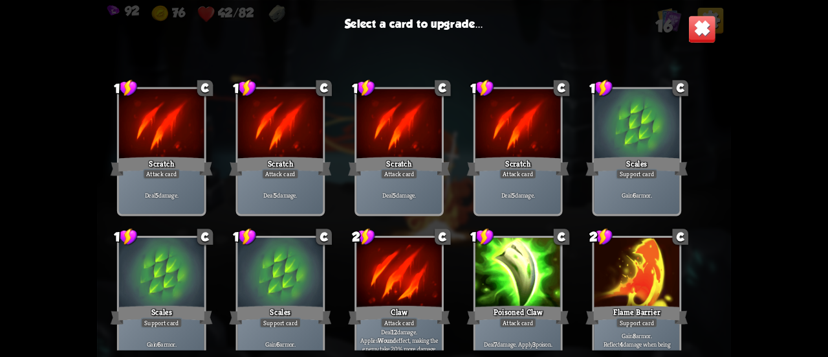
click at [689, 31] on div "Select a card to upgrade... 1 C Scratch Attack card Deal 5 damage. 1 C Scratch …" at bounding box center [414, 178] width 634 height 357
click at [698, 36] on img at bounding box center [703, 29] width 28 height 28
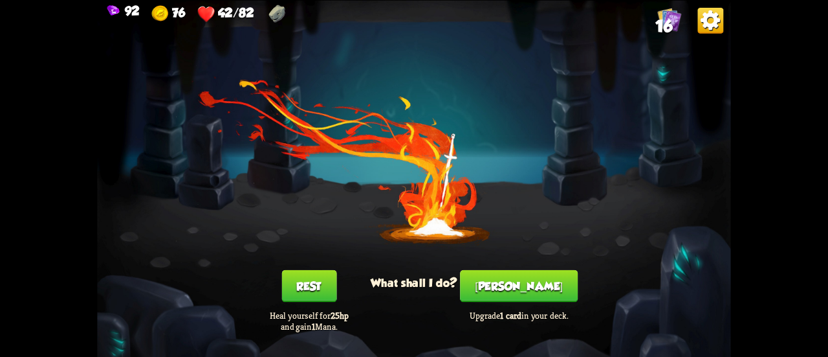
click at [327, 292] on button "Rest" at bounding box center [309, 285] width 55 height 32
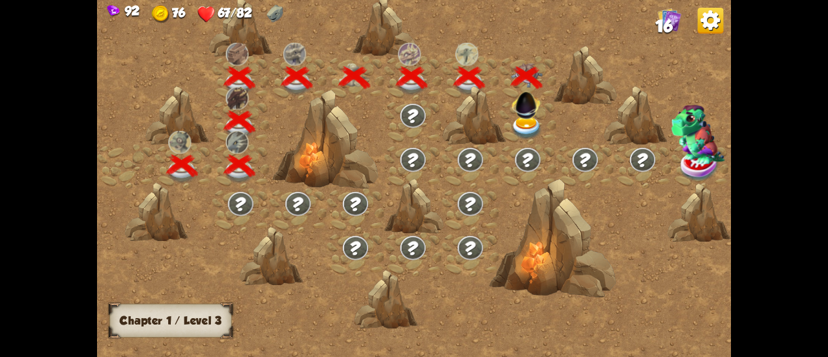
click at [525, 115] on img at bounding box center [527, 103] width 34 height 34
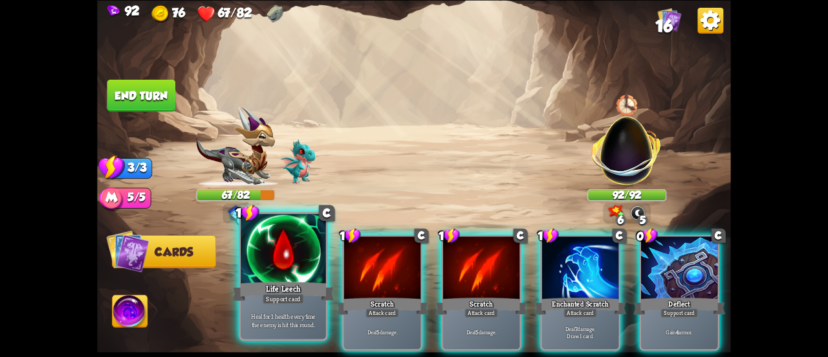
click at [286, 248] on div at bounding box center [283, 250] width 85 height 72
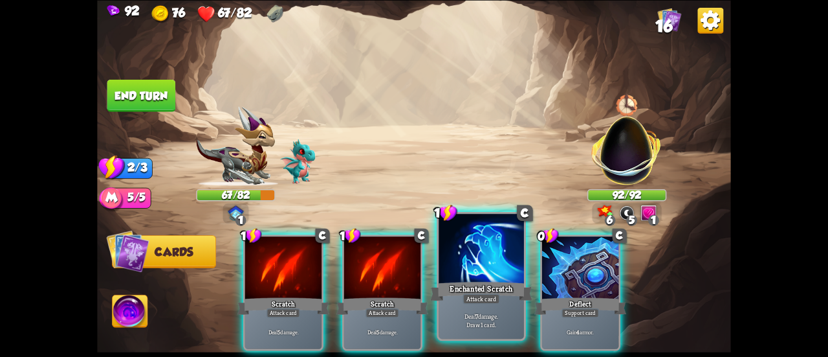
click at [451, 276] on div at bounding box center [481, 250] width 85 height 72
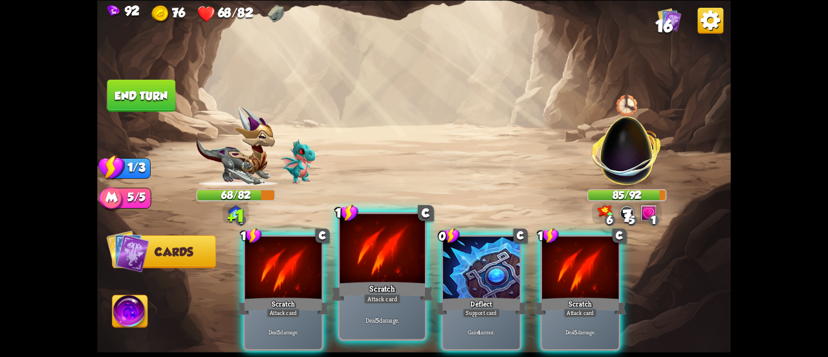
click at [368, 255] on div at bounding box center [382, 250] width 85 height 72
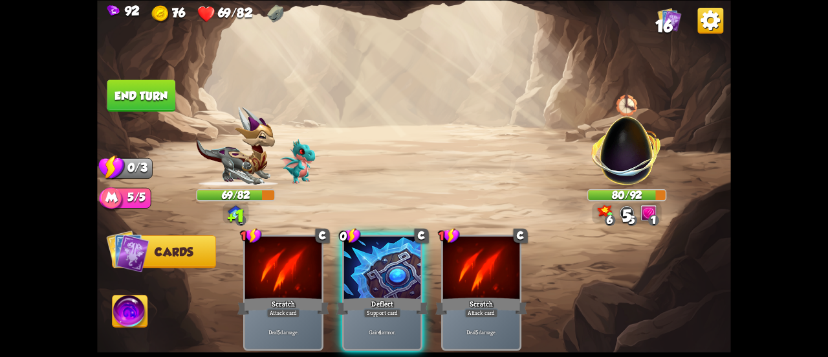
click at [147, 100] on button "End turn" at bounding box center [141, 95] width 69 height 32
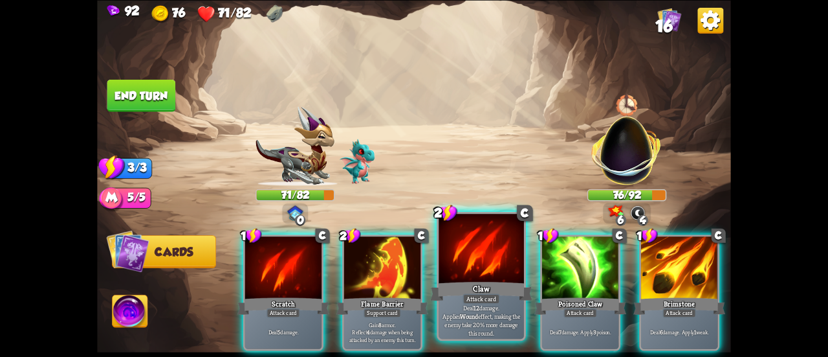
click at [469, 272] on div at bounding box center [481, 250] width 85 height 72
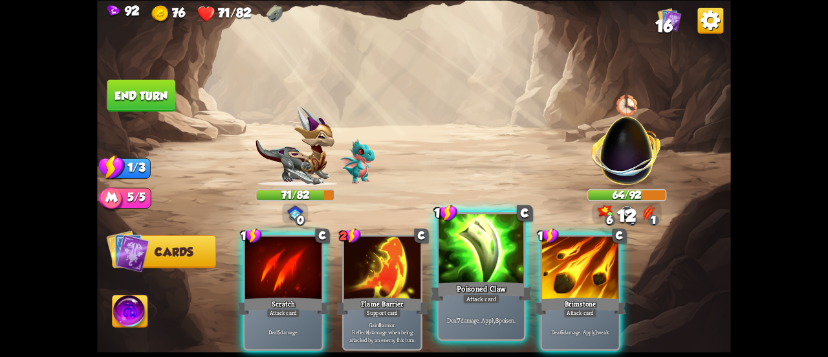
click at [452, 263] on div at bounding box center [481, 250] width 85 height 72
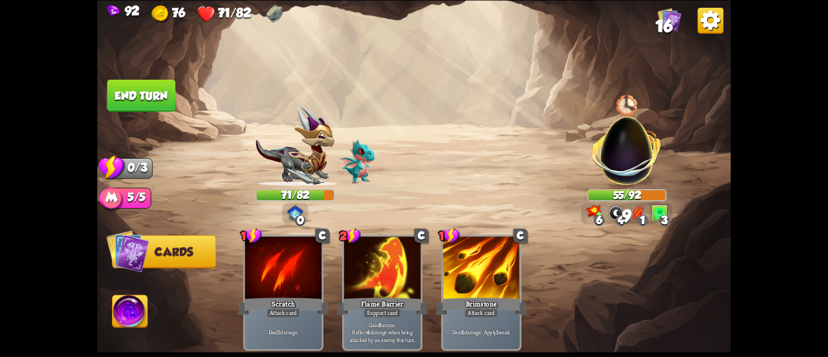
click at [151, 100] on button "End turn" at bounding box center [141, 95] width 69 height 32
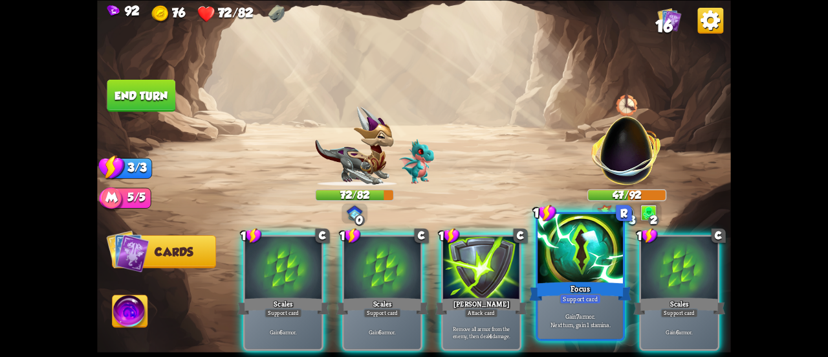
click at [558, 269] on div at bounding box center [580, 250] width 85 height 72
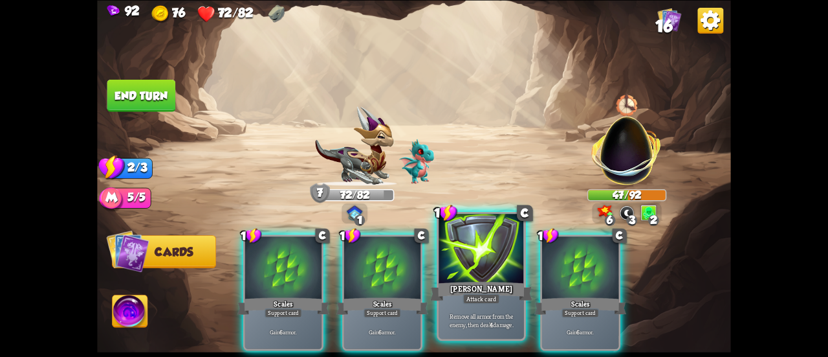
click at [487, 262] on div at bounding box center [481, 250] width 85 height 72
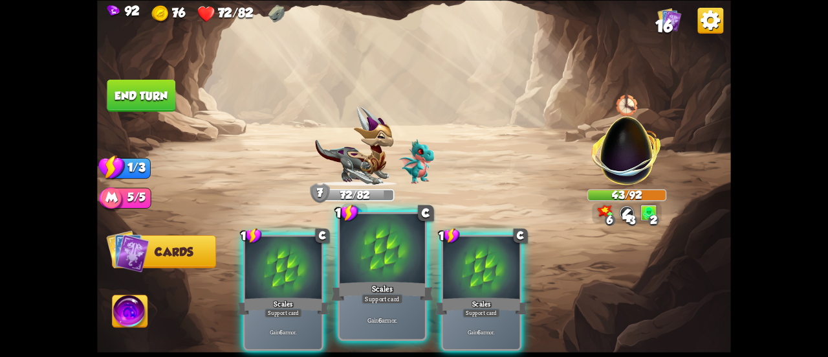
click at [364, 248] on div at bounding box center [382, 250] width 85 height 72
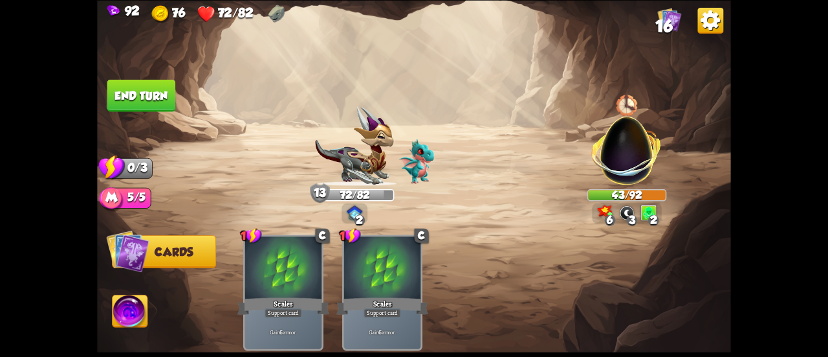
click at [133, 309] on img at bounding box center [130, 312] width 35 height 36
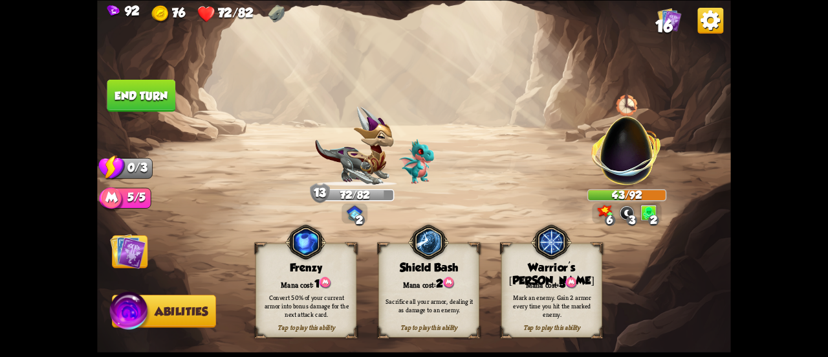
click at [406, 283] on div "Mana cost: 2" at bounding box center [429, 282] width 100 height 14
click at [142, 83] on button "End turn" at bounding box center [141, 95] width 69 height 32
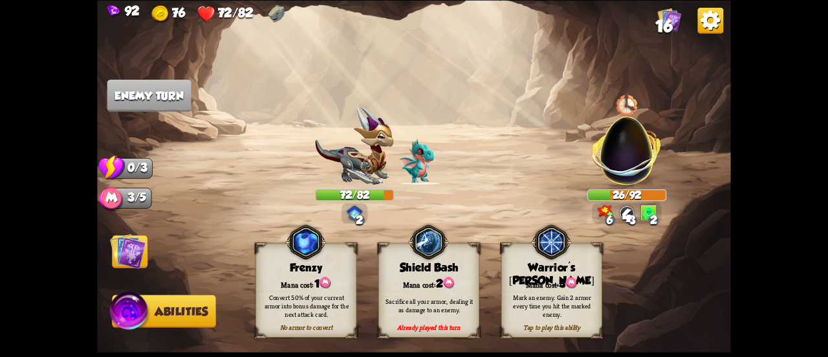
click at [123, 261] on img at bounding box center [128, 251] width 36 height 36
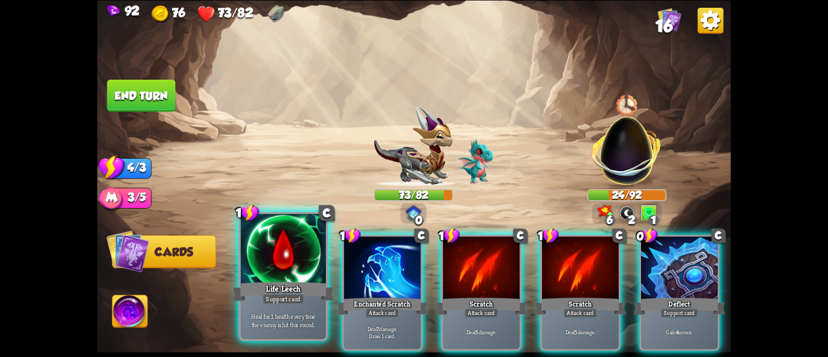
click at [285, 293] on div "Support card" at bounding box center [283, 298] width 41 height 10
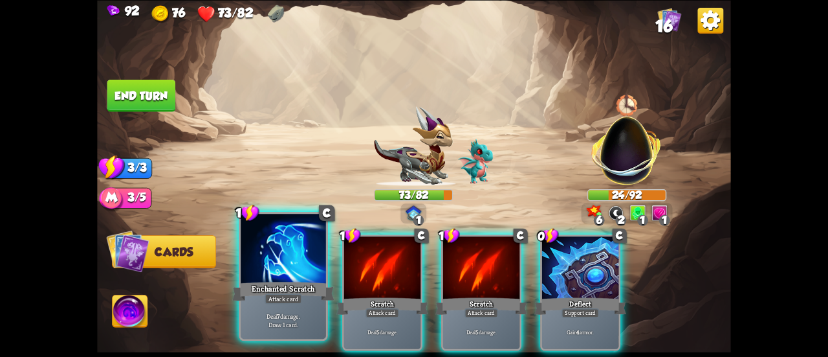
click at [294, 285] on div "Enchanted Scratch" at bounding box center [283, 291] width 102 height 23
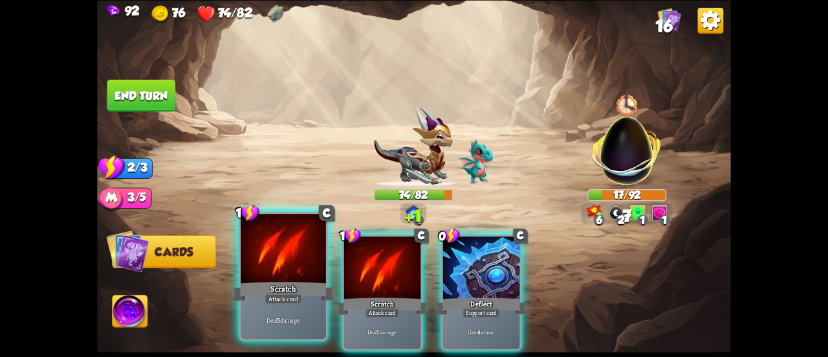
click at [280, 280] on div "Scratch" at bounding box center [283, 291] width 102 height 23
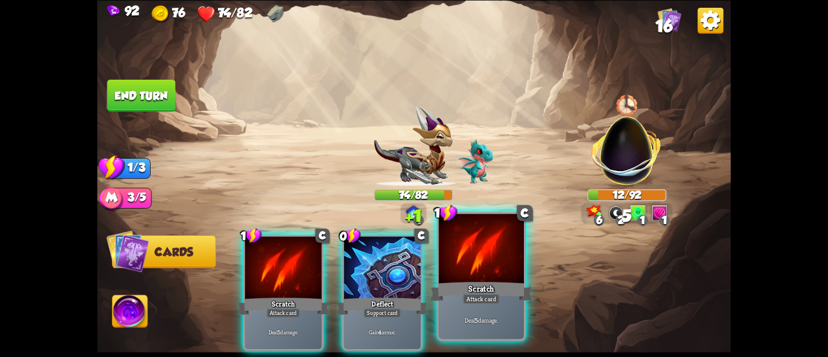
click at [470, 291] on div "Scratch" at bounding box center [481, 291] width 102 height 23
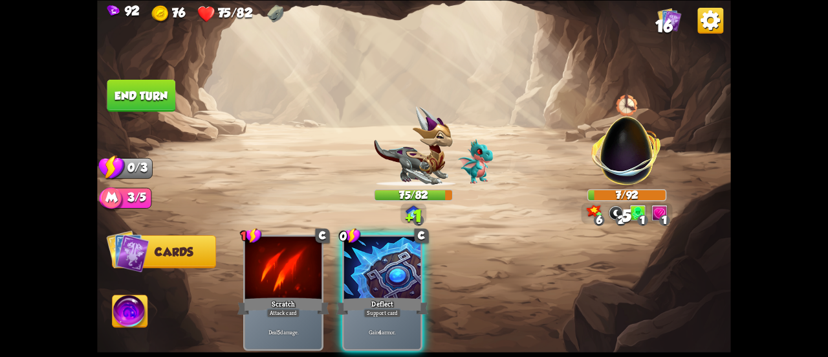
click at [175, 94] on button "End turn" at bounding box center [141, 95] width 69 height 32
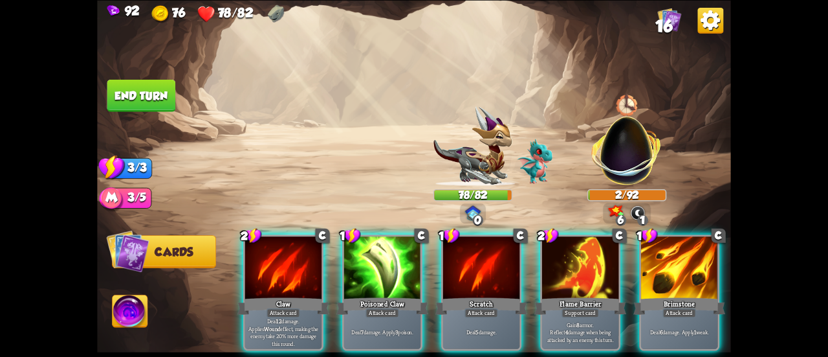
click at [162, 99] on button "End turn" at bounding box center [141, 95] width 69 height 32
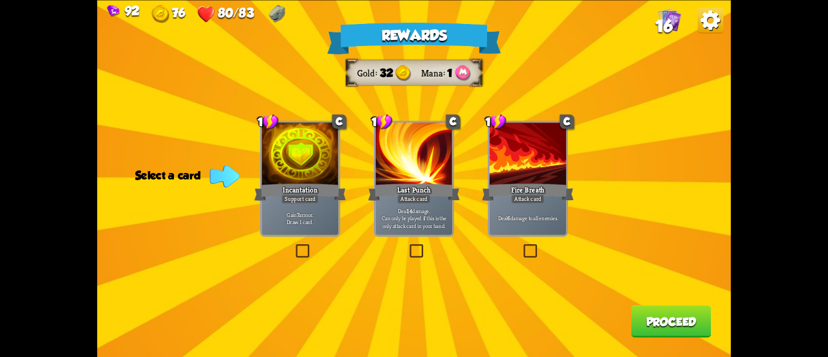
click at [318, 194] on div "Incantation" at bounding box center [300, 191] width 92 height 21
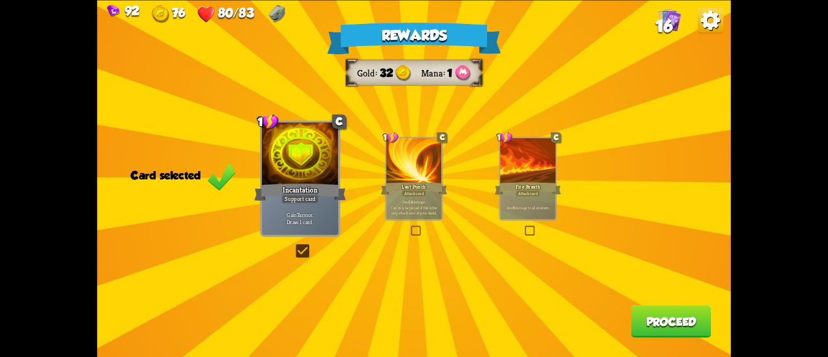
click at [673, 317] on button "Proceed" at bounding box center [672, 321] width 80 height 32
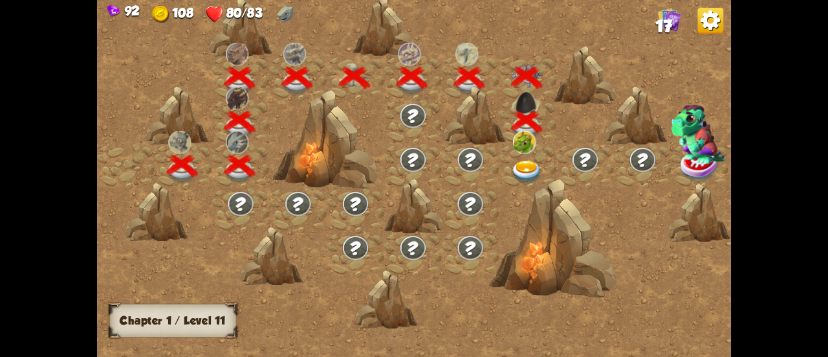
scroll to position [0, 197]
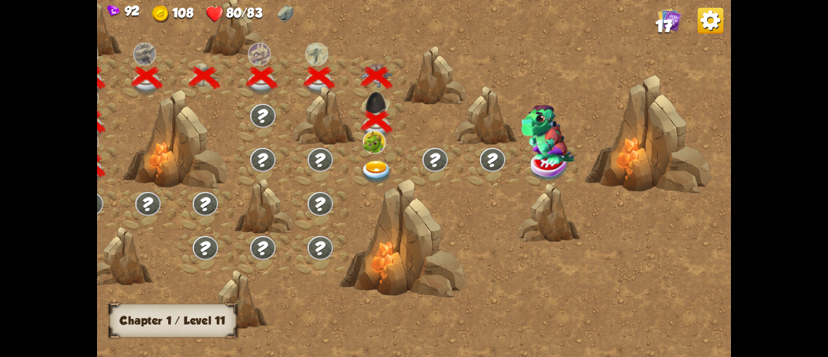
click at [388, 161] on div at bounding box center [378, 166] width 58 height 44
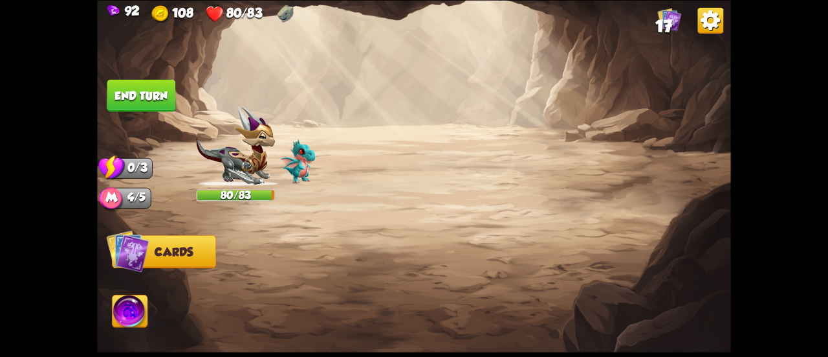
click at [383, 167] on img at bounding box center [414, 178] width 634 height 357
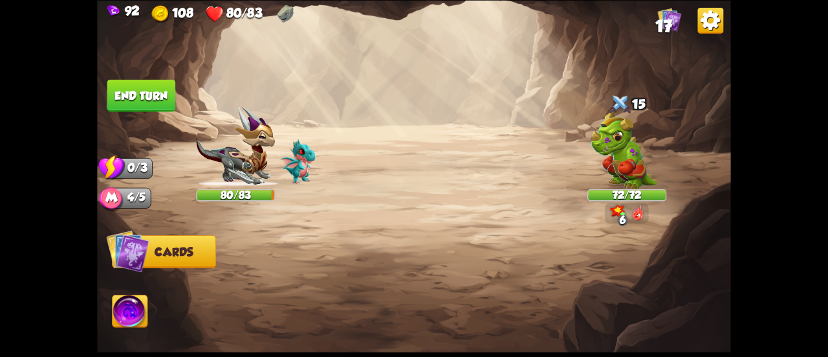
click at [131, 310] on img at bounding box center [130, 312] width 35 height 36
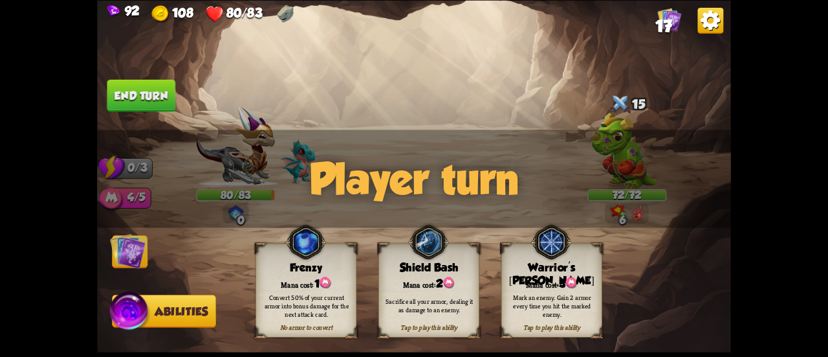
click at [579, 307] on div "Mark an enemy. Gain 2 armor every time you hit the marked enemy." at bounding box center [552, 305] width 91 height 25
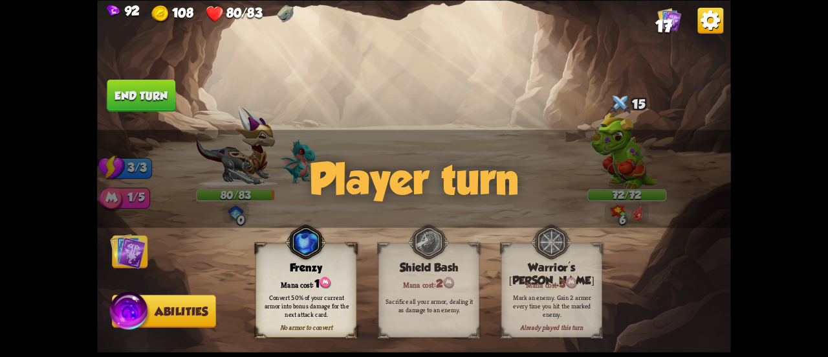
click at [135, 252] on img at bounding box center [128, 251] width 36 height 36
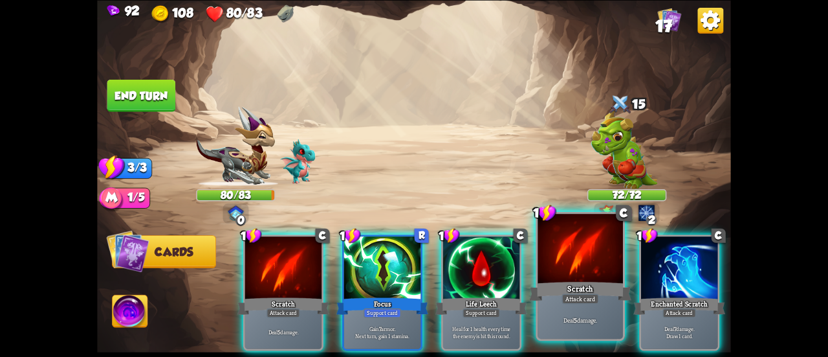
click at [569, 298] on div "Attack card" at bounding box center [580, 298] width 37 height 10
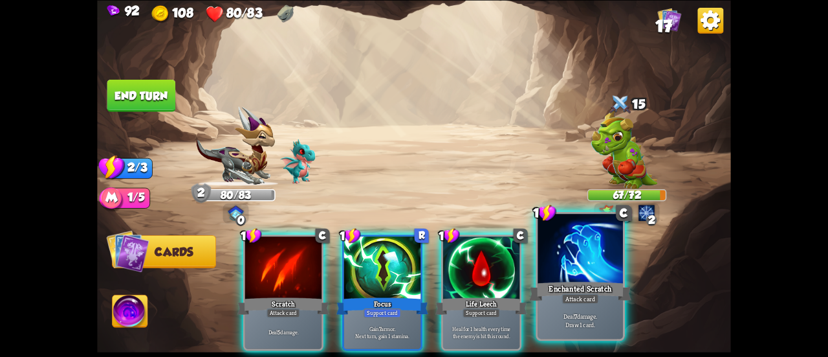
click at [564, 289] on div "Enchanted Scratch" at bounding box center [580, 291] width 102 height 23
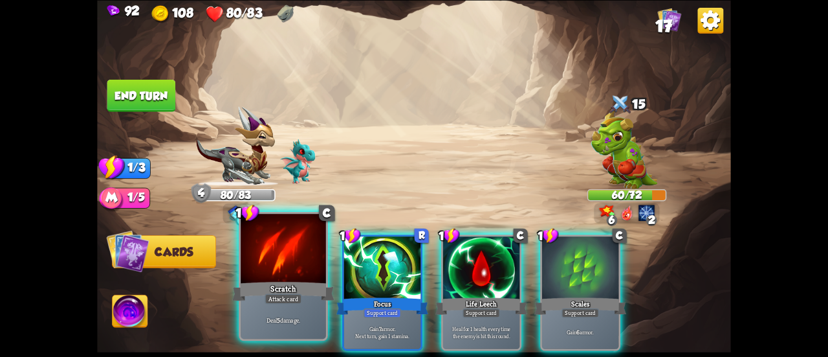
click at [252, 292] on div "Scratch" at bounding box center [283, 291] width 102 height 23
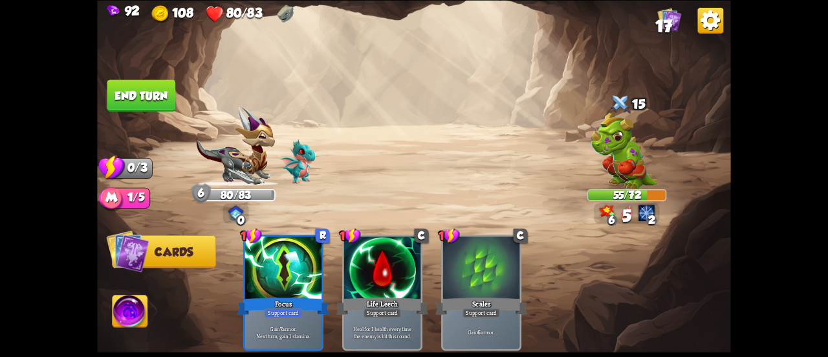
click at [136, 98] on button "End turn" at bounding box center [141, 95] width 69 height 32
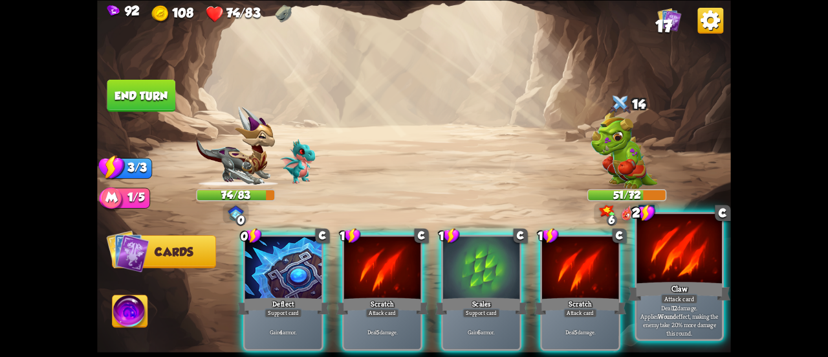
click at [674, 260] on div at bounding box center [679, 250] width 85 height 72
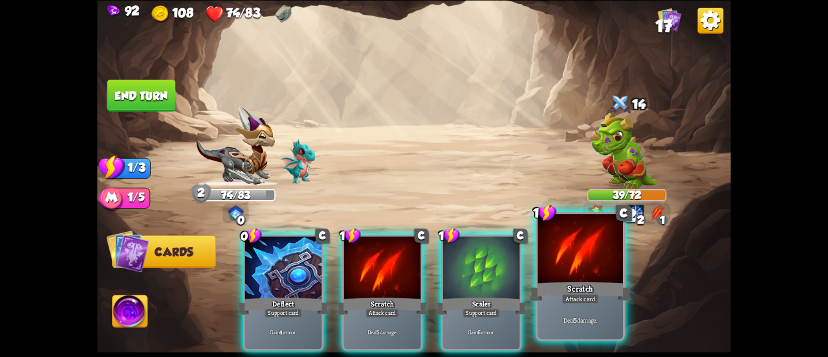
click at [599, 277] on div at bounding box center [580, 250] width 85 height 72
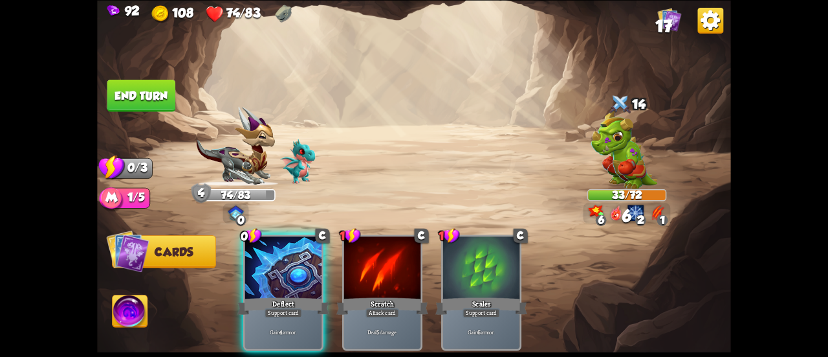
click at [158, 89] on button "End turn" at bounding box center [141, 95] width 69 height 32
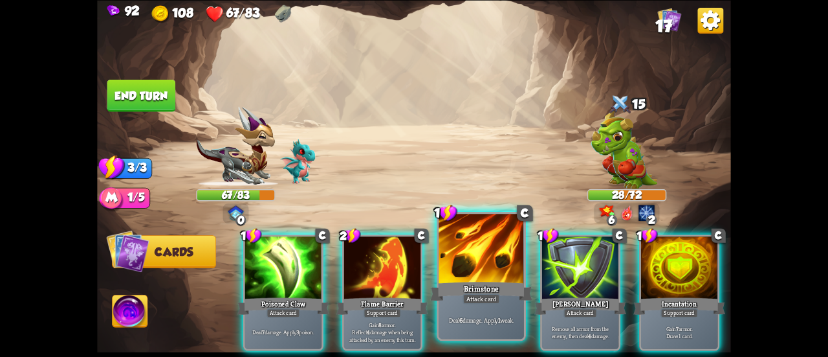
click at [465, 267] on div at bounding box center [481, 250] width 85 height 72
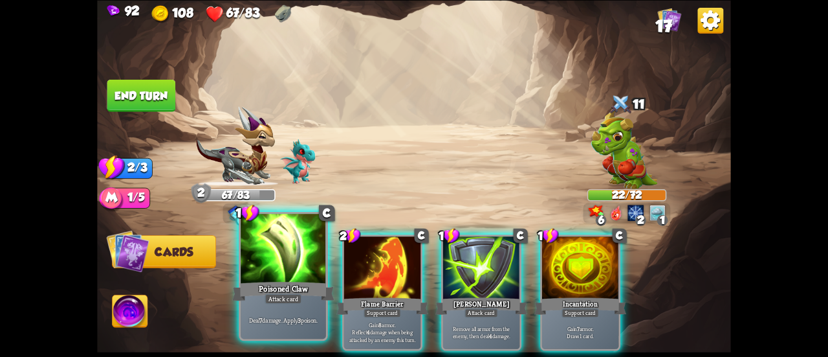
click at [287, 245] on div at bounding box center [283, 250] width 85 height 72
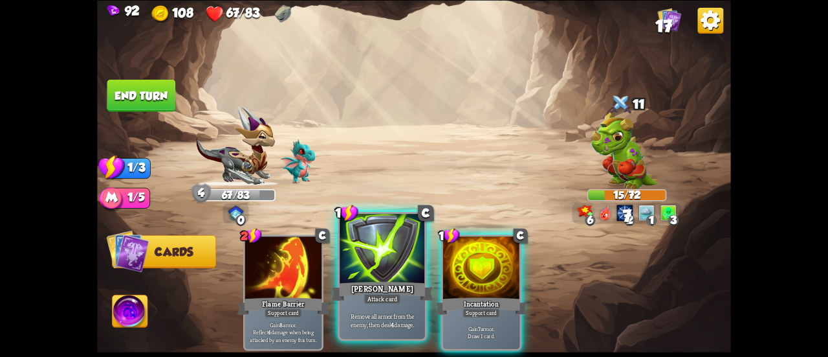
click at [379, 253] on div at bounding box center [382, 250] width 85 height 72
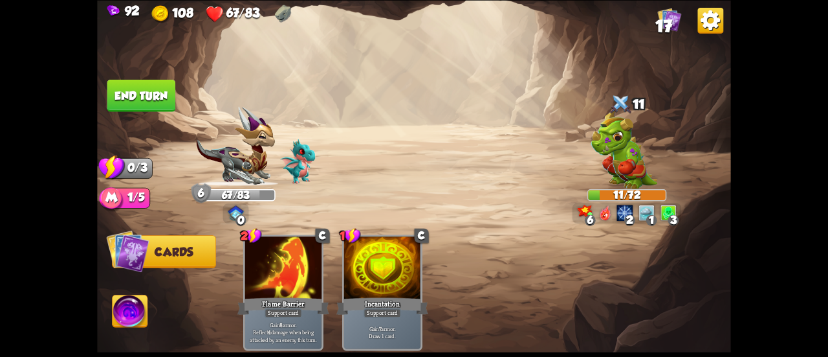
click at [150, 89] on button "End turn" at bounding box center [141, 95] width 69 height 32
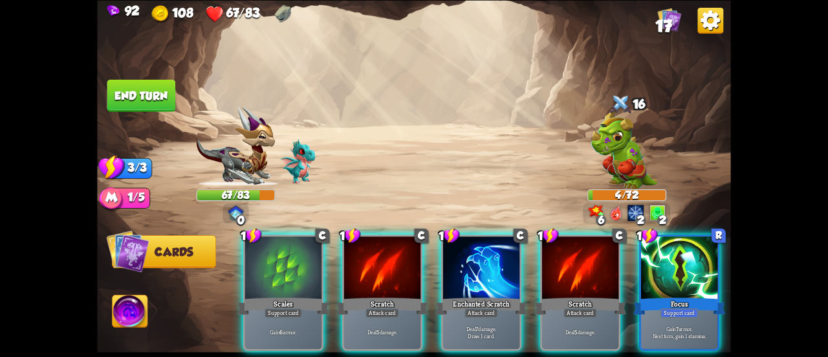
click at [157, 100] on button "End turn" at bounding box center [141, 95] width 69 height 32
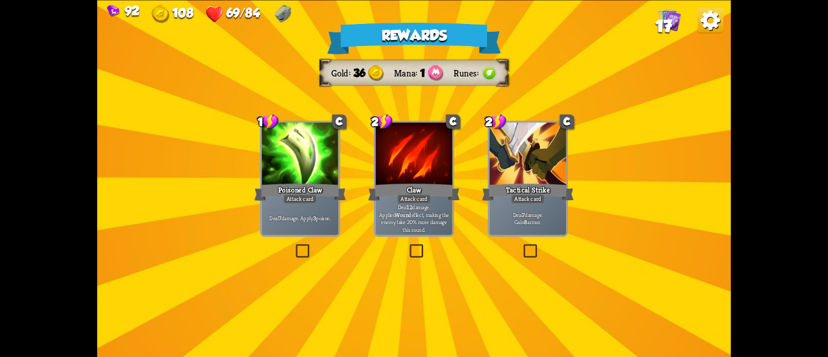
click at [301, 145] on div at bounding box center [300, 154] width 76 height 65
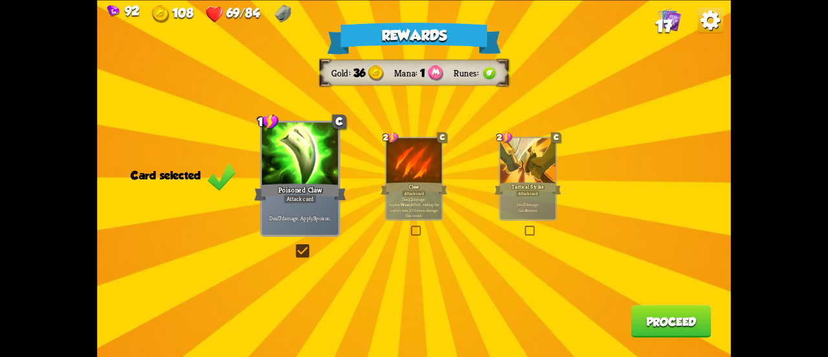
click at [541, 203] on p "Deal 7 damage. Gain 8 armor." at bounding box center [528, 206] width 52 height 11
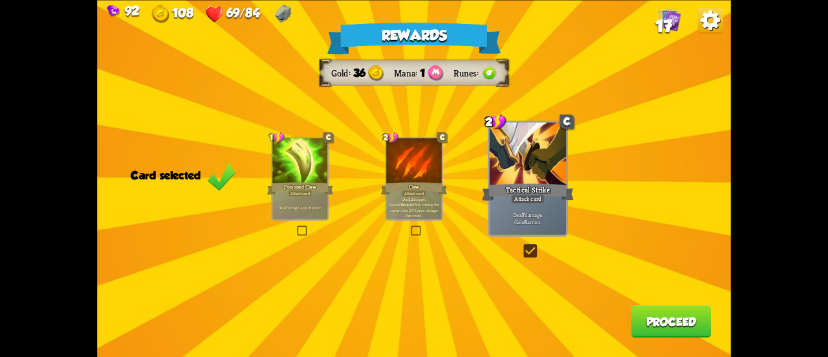
click at [643, 327] on button "Proceed" at bounding box center [672, 321] width 80 height 32
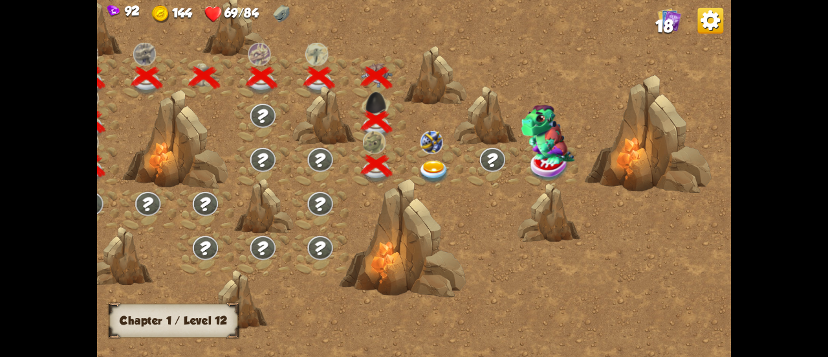
click at [423, 166] on img at bounding box center [434, 172] width 32 height 23
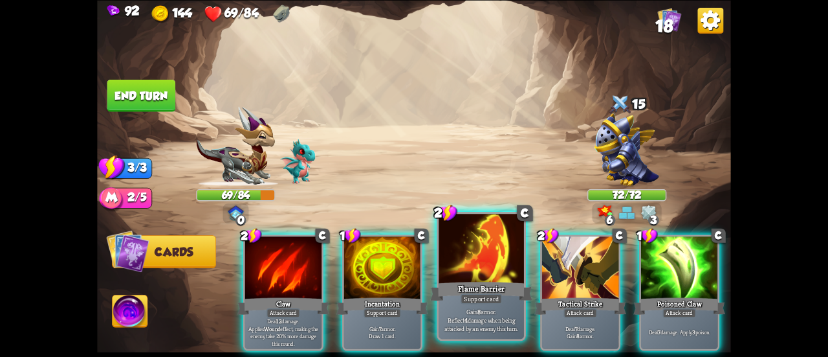
click at [441, 271] on div at bounding box center [481, 250] width 85 height 72
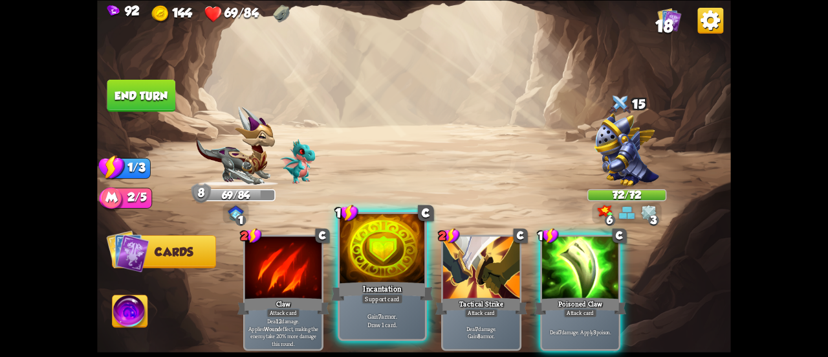
click at [359, 273] on div at bounding box center [382, 250] width 85 height 72
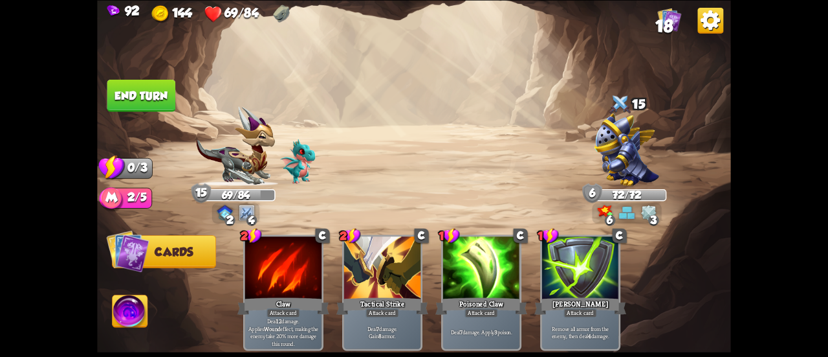
click at [148, 87] on button "End turn" at bounding box center [141, 95] width 69 height 32
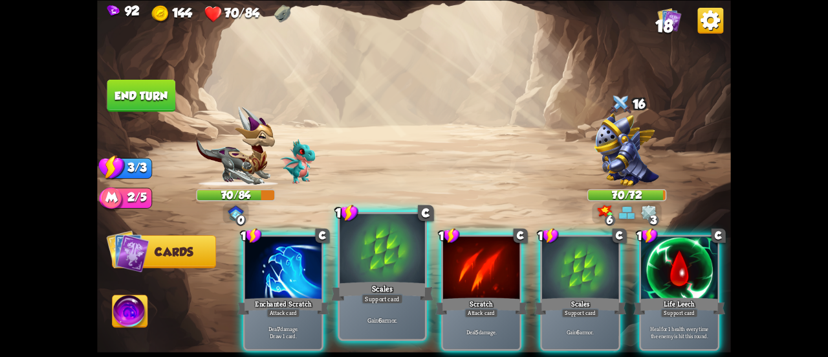
click at [372, 257] on div at bounding box center [382, 250] width 85 height 72
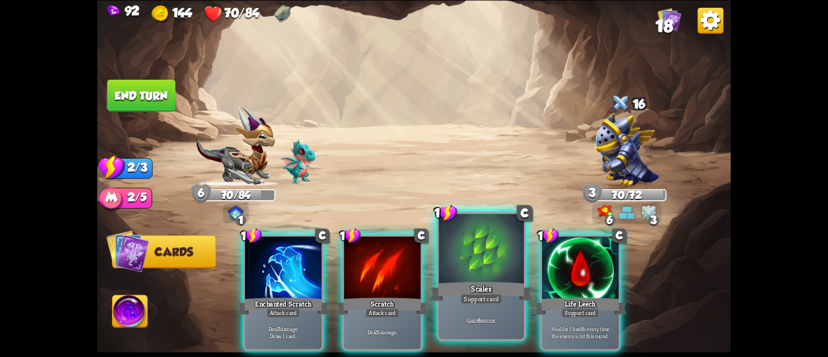
click at [454, 267] on div at bounding box center [481, 250] width 85 height 72
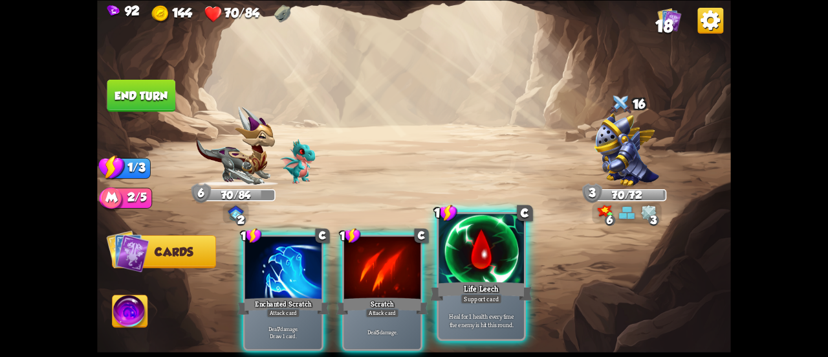
click at [459, 270] on div at bounding box center [481, 250] width 85 height 72
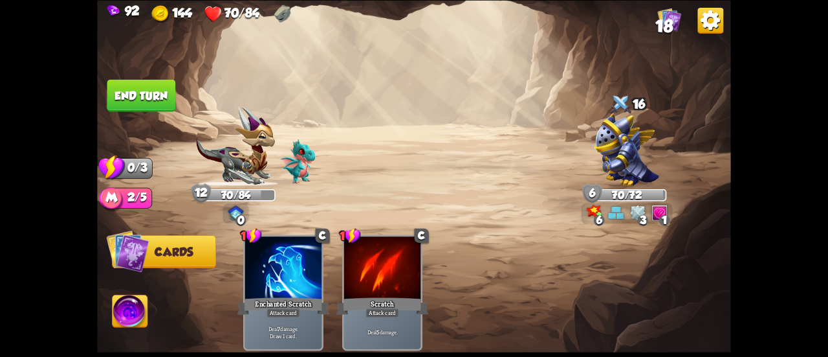
click at [153, 99] on button "End turn" at bounding box center [141, 95] width 69 height 32
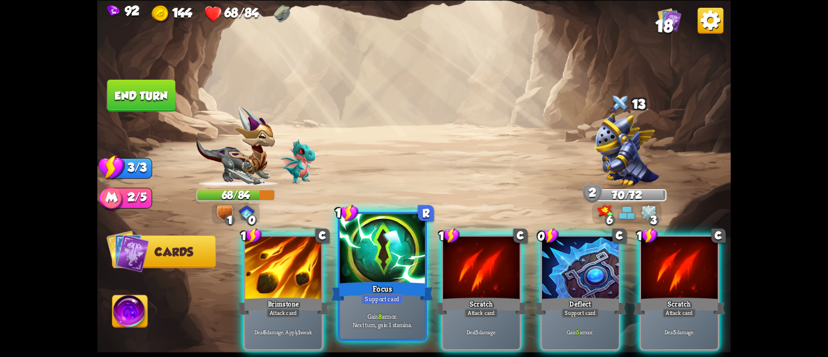
click at [351, 272] on div at bounding box center [382, 250] width 85 height 72
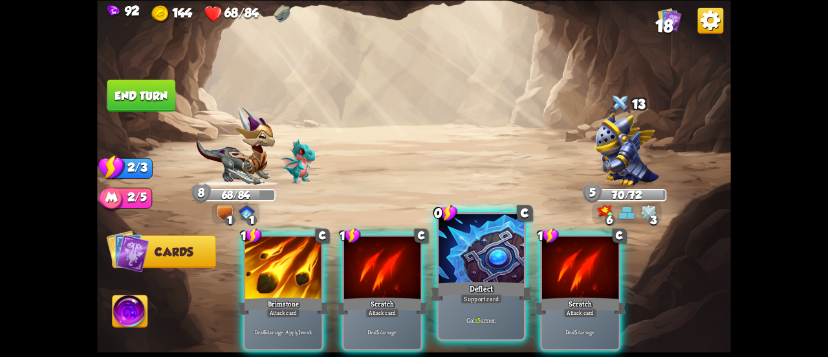
click at [462, 266] on div at bounding box center [481, 250] width 85 height 72
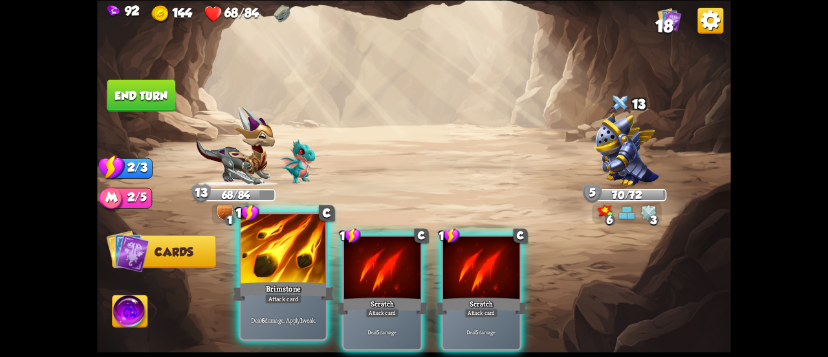
click at [276, 266] on div at bounding box center [283, 250] width 85 height 72
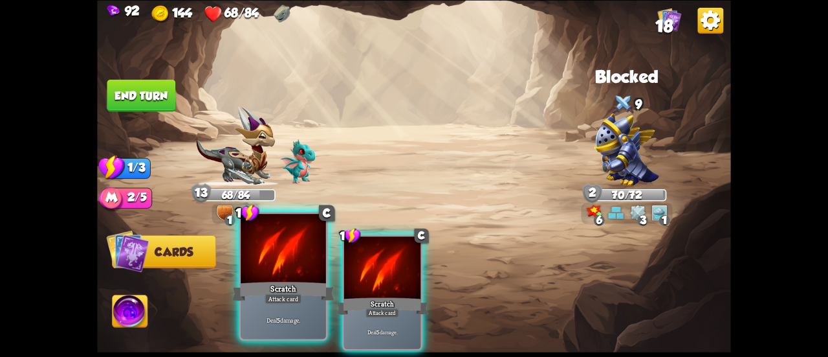
click at [272, 265] on div at bounding box center [283, 250] width 85 height 72
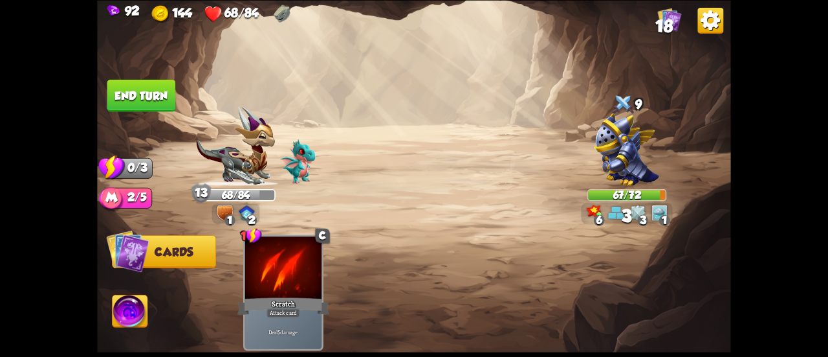
click at [158, 83] on button "End turn" at bounding box center [141, 95] width 69 height 32
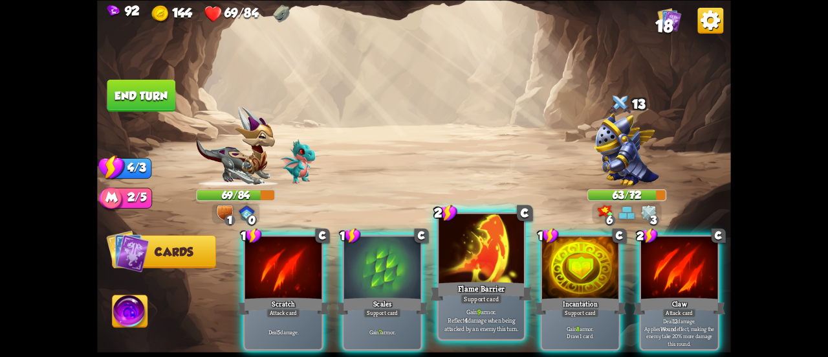
click at [463, 250] on div at bounding box center [481, 250] width 85 height 72
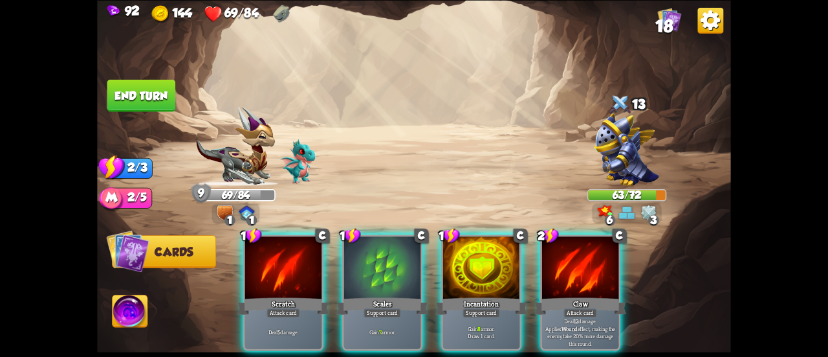
click at [463, 250] on div at bounding box center [481, 268] width 76 height 65
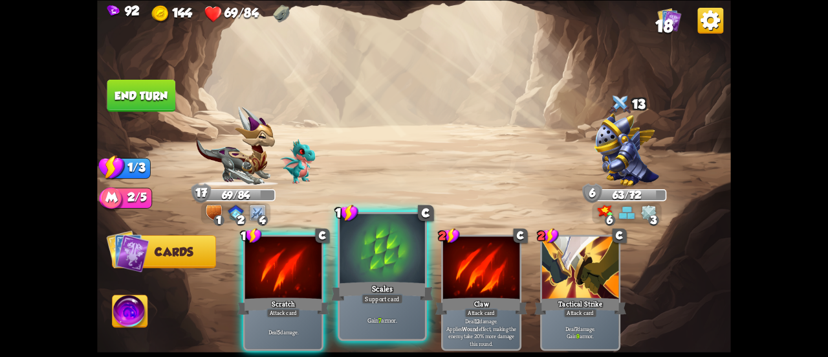
click at [372, 263] on div at bounding box center [382, 250] width 85 height 72
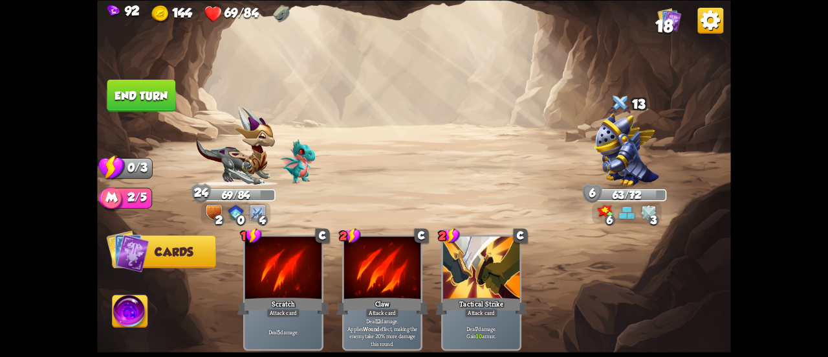
click at [151, 95] on button "End turn" at bounding box center [141, 95] width 69 height 32
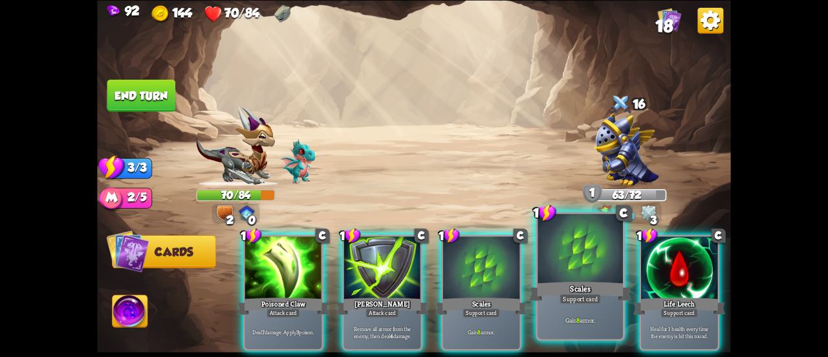
click at [573, 259] on div at bounding box center [580, 250] width 85 height 72
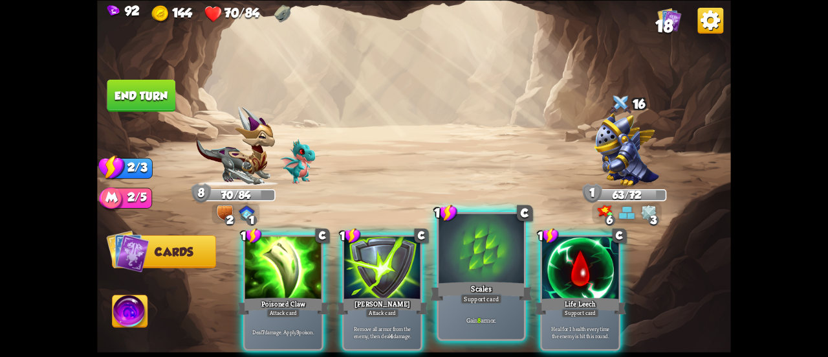
click at [507, 261] on div at bounding box center [481, 250] width 85 height 72
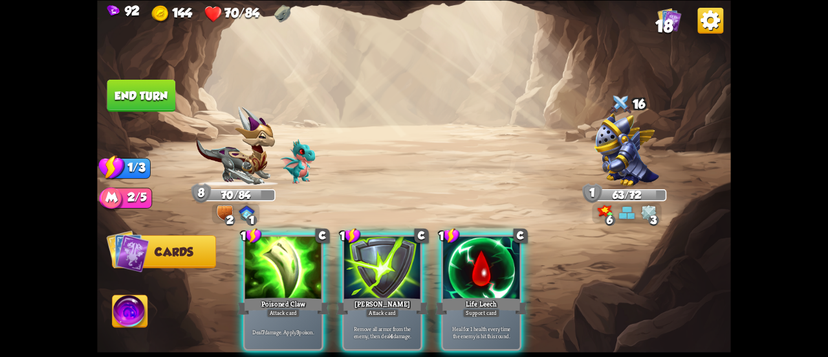
click at [507, 261] on div at bounding box center [481, 268] width 76 height 65
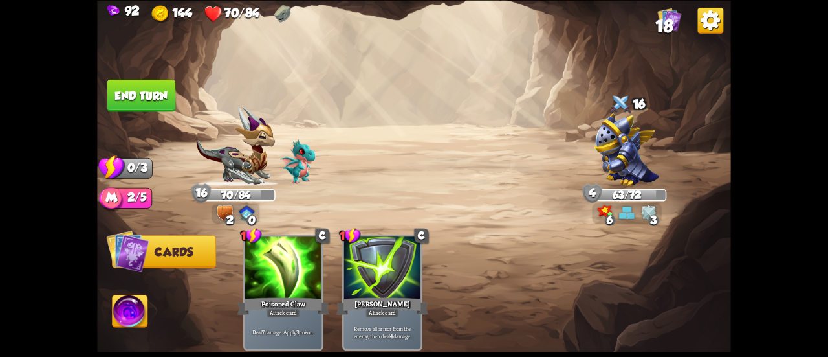
click at [119, 87] on button "End turn" at bounding box center [141, 95] width 69 height 32
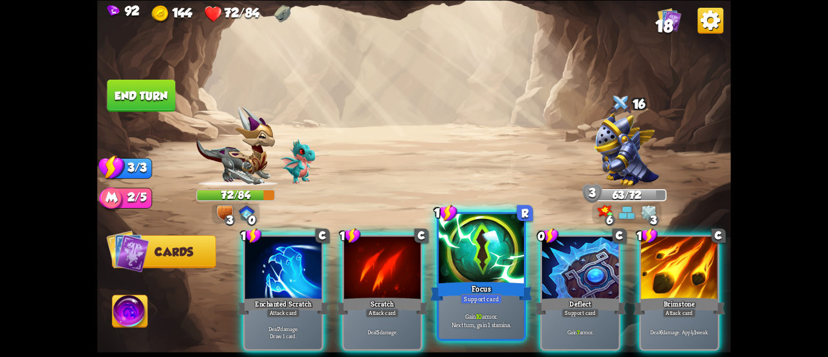
click at [500, 267] on div at bounding box center [481, 250] width 85 height 72
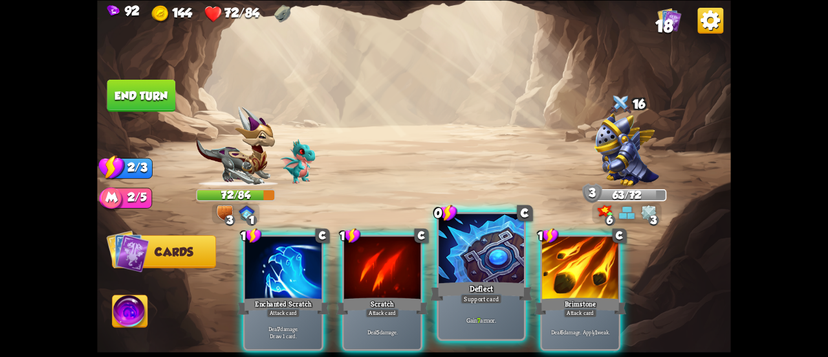
click at [497, 267] on div at bounding box center [481, 250] width 85 height 72
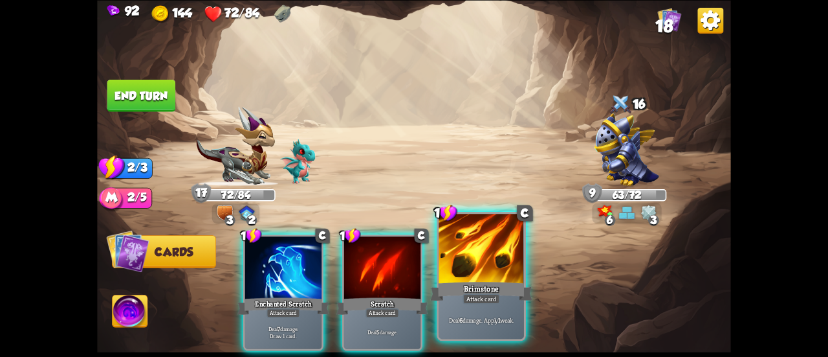
click at [469, 256] on div at bounding box center [481, 250] width 85 height 72
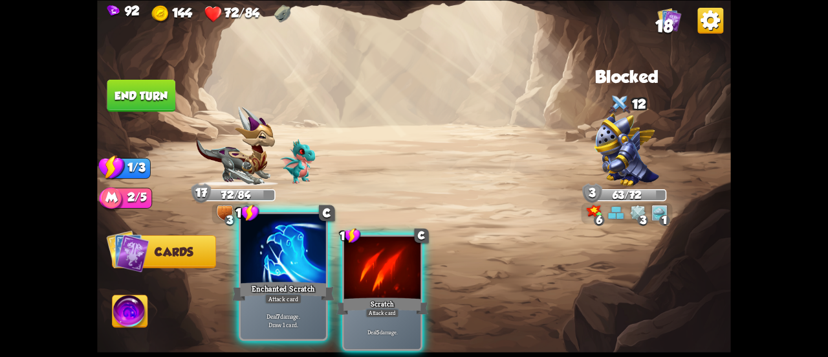
click at [293, 260] on div at bounding box center [283, 250] width 85 height 72
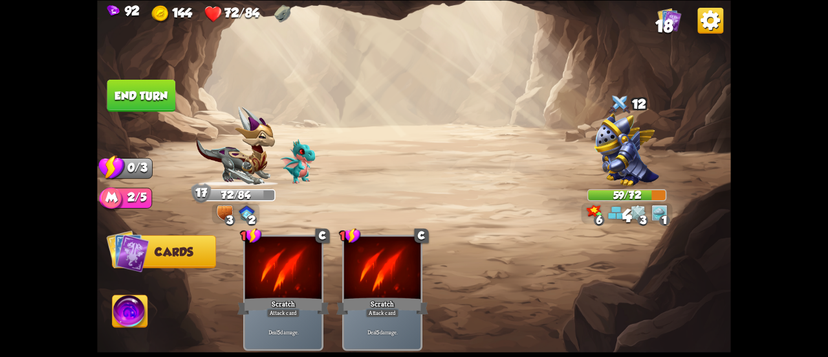
click at [139, 100] on button "End turn" at bounding box center [141, 95] width 69 height 32
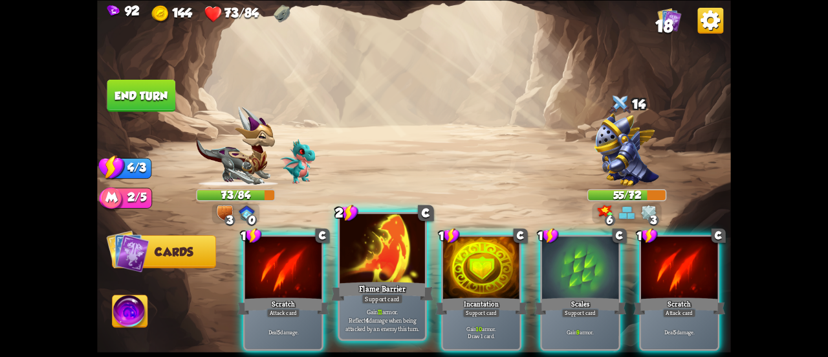
click at [384, 266] on div at bounding box center [382, 250] width 85 height 72
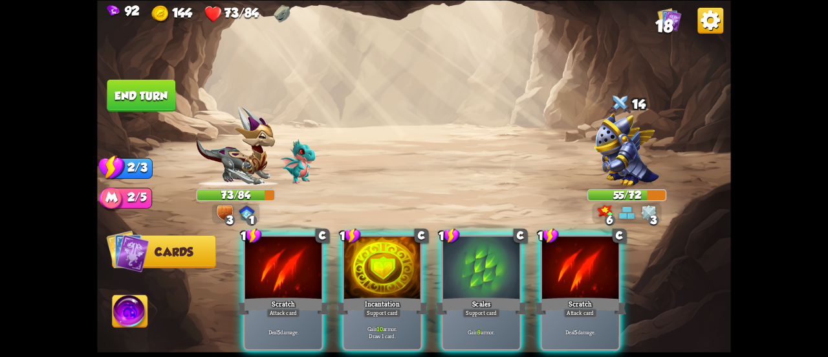
click at [384, 266] on div at bounding box center [382, 268] width 76 height 65
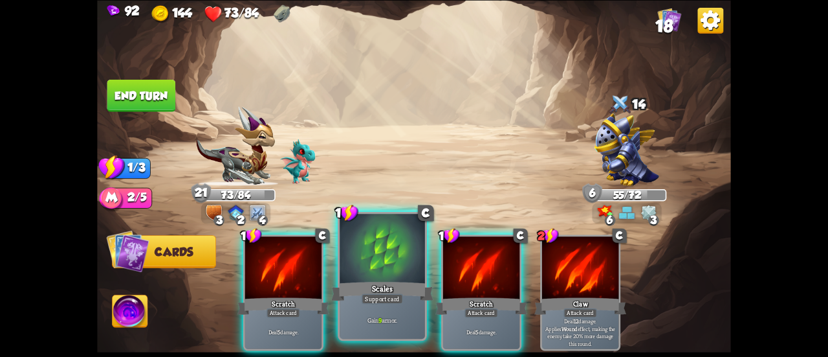
click at [374, 265] on div at bounding box center [382, 250] width 85 height 72
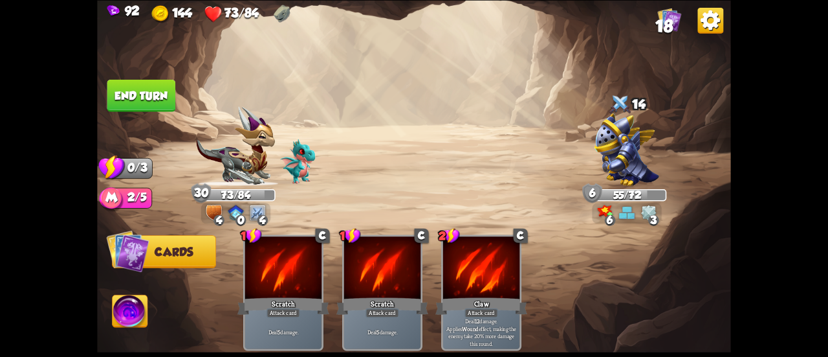
click at [158, 103] on button "End turn" at bounding box center [141, 95] width 69 height 32
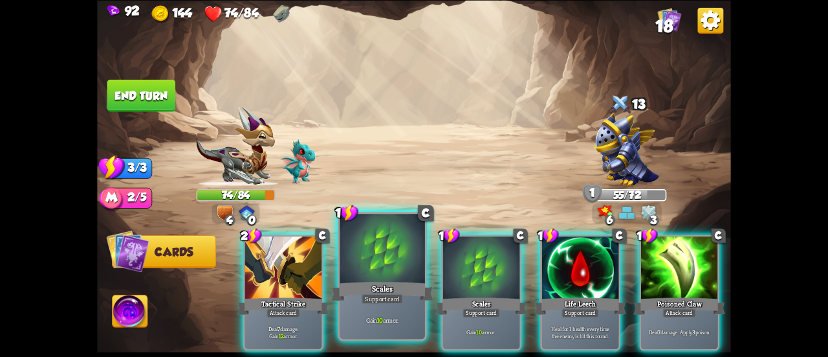
click at [369, 265] on div at bounding box center [382, 250] width 85 height 72
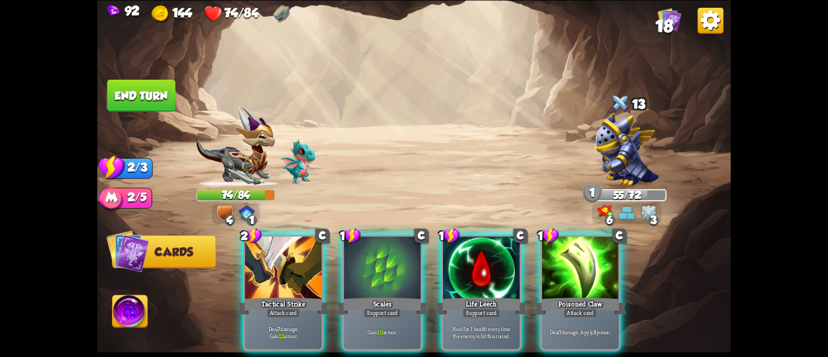
click at [369, 265] on div at bounding box center [382, 268] width 76 height 65
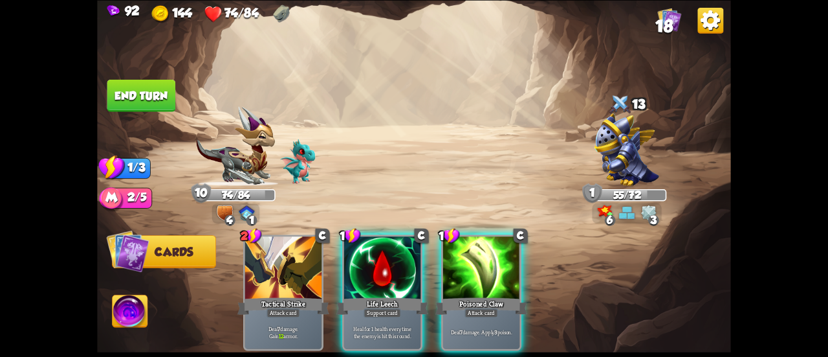
click at [369, 265] on div at bounding box center [382, 268] width 76 height 65
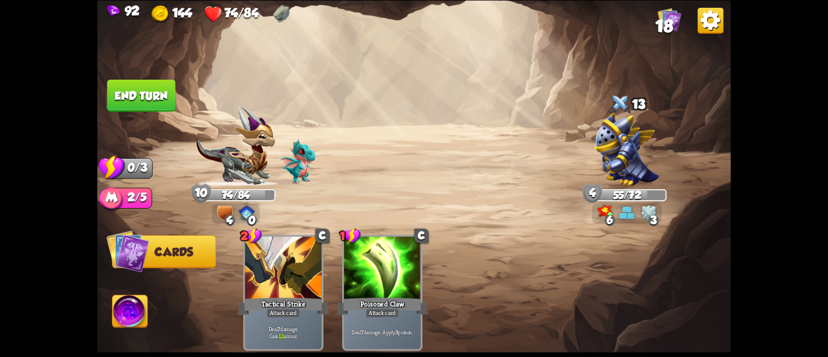
click at [135, 89] on button "End turn" at bounding box center [141, 95] width 69 height 32
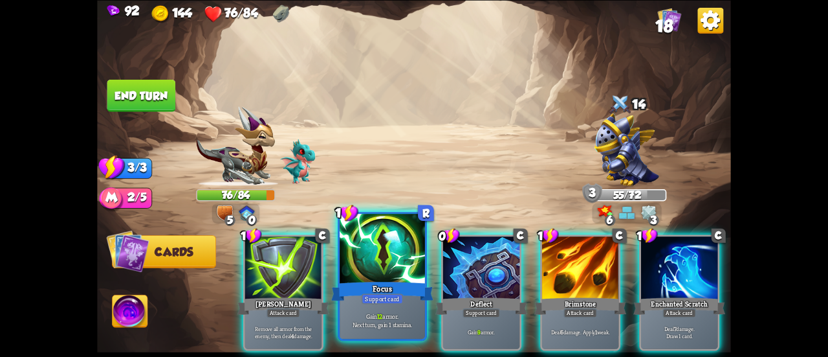
click at [401, 294] on div "Support card" at bounding box center [382, 298] width 41 height 10
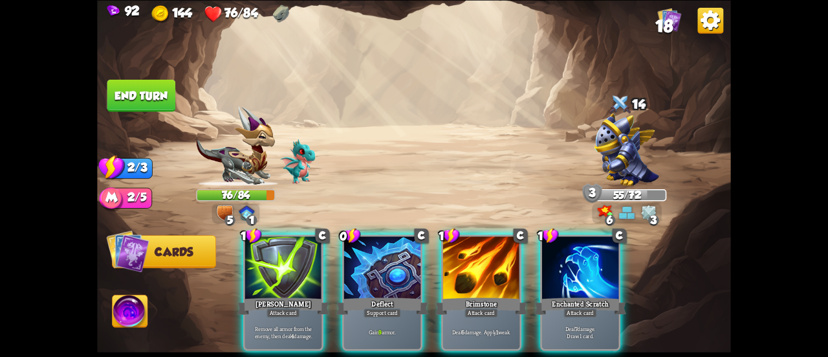
click at [401, 308] on div "Support card" at bounding box center [383, 312] width 38 height 9
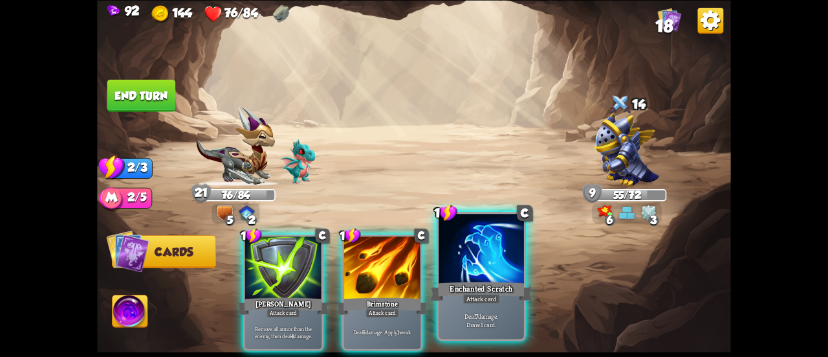
click at [452, 258] on div at bounding box center [481, 250] width 85 height 72
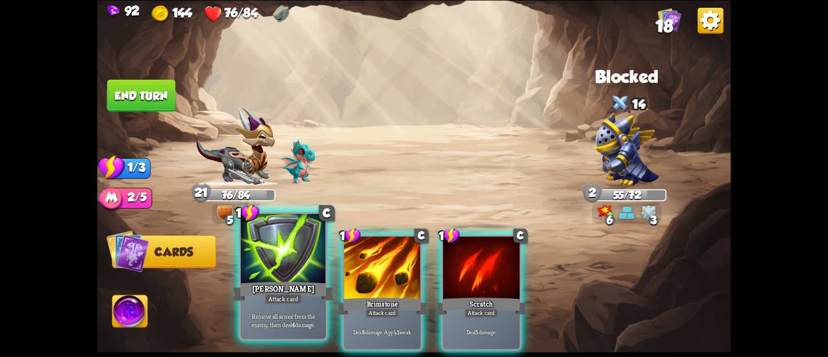
click at [260, 306] on div "Remove all armor from the enemy, then deal 4 damage." at bounding box center [283, 319] width 85 height 37
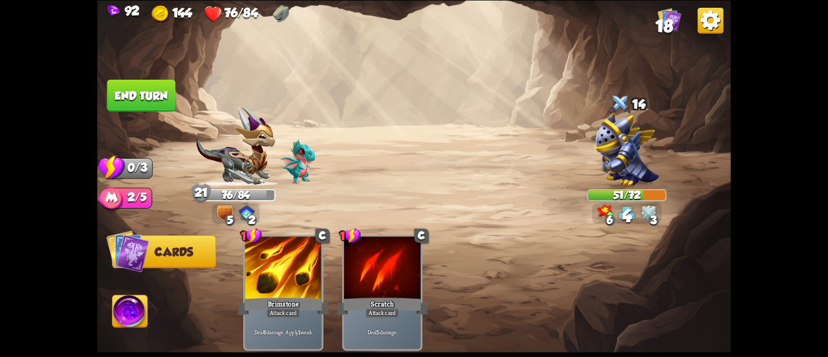
click at [127, 102] on button "End turn" at bounding box center [141, 95] width 69 height 32
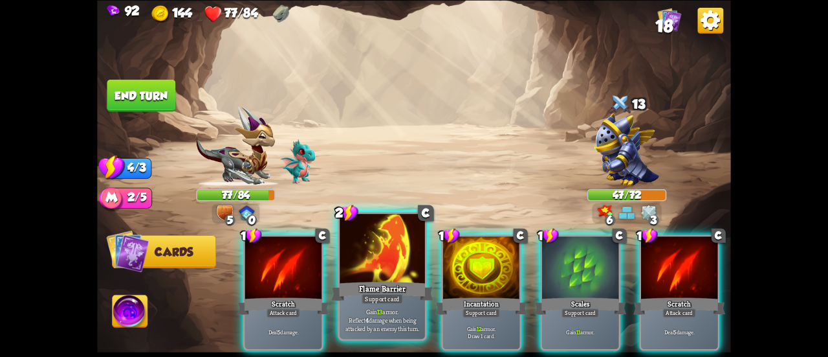
click at [397, 236] on div at bounding box center [382, 250] width 85 height 72
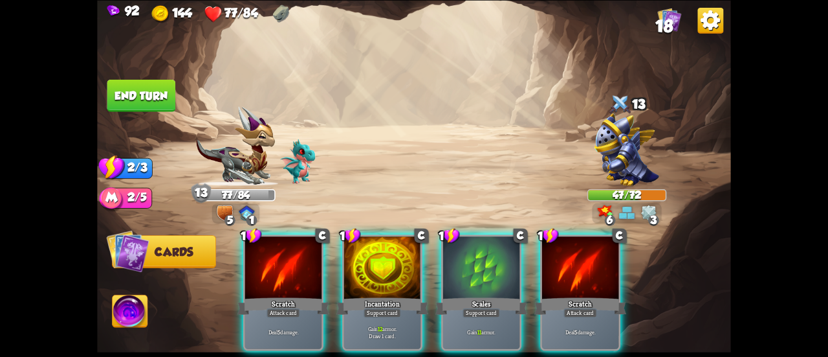
click at [397, 236] on div at bounding box center [382, 268] width 76 height 65
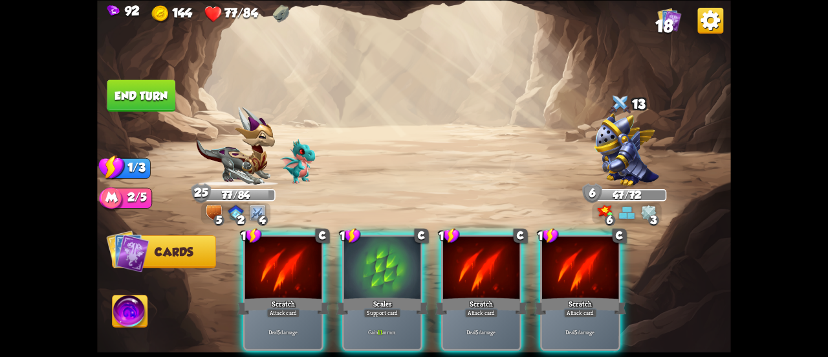
drag, startPoint x: 368, startPoint y: 250, endPoint x: 359, endPoint y: 245, distance: 10.2
click at [368, 251] on div at bounding box center [382, 268] width 76 height 65
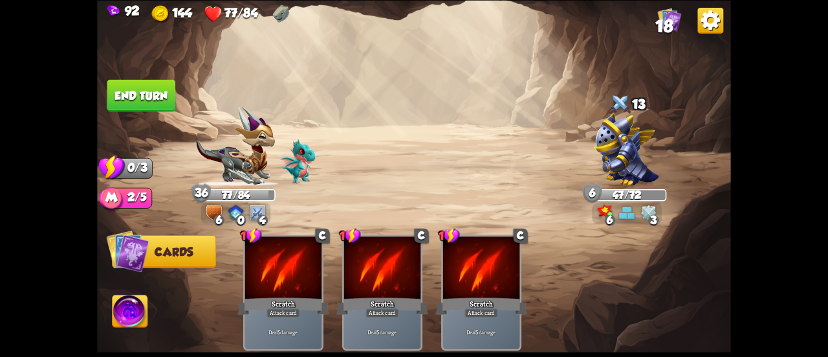
click at [146, 98] on button "End turn" at bounding box center [141, 95] width 69 height 32
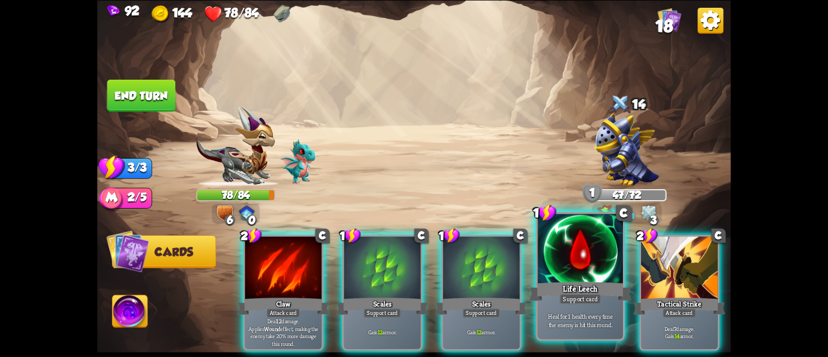
click at [538, 246] on div at bounding box center [580, 250] width 85 height 72
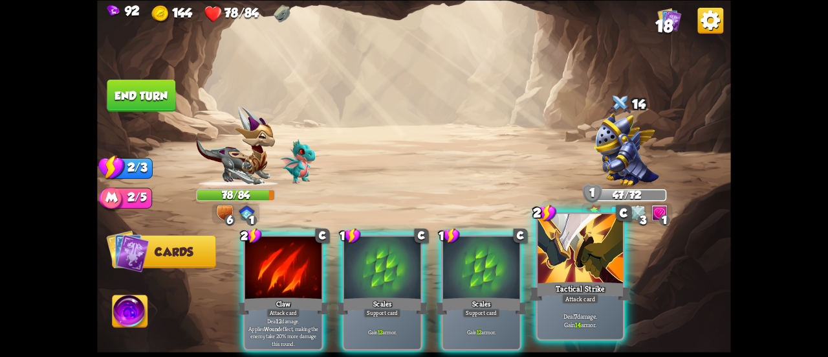
click at [548, 258] on div at bounding box center [580, 250] width 85 height 72
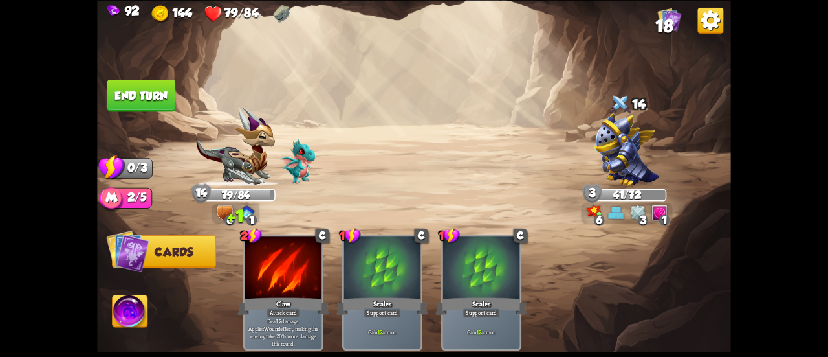
click at [153, 89] on button "End turn" at bounding box center [141, 95] width 69 height 32
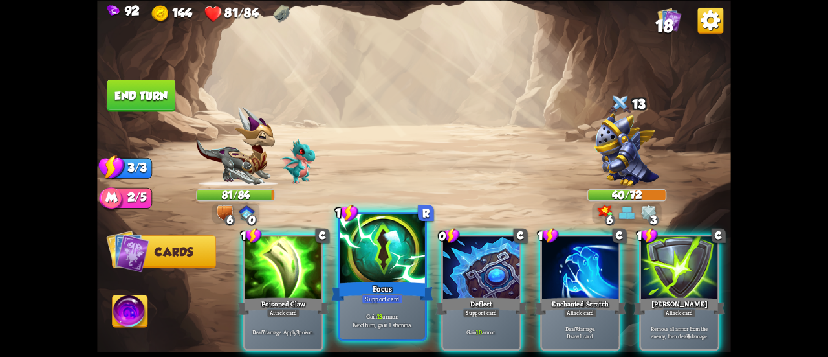
click at [402, 247] on div at bounding box center [382, 250] width 85 height 72
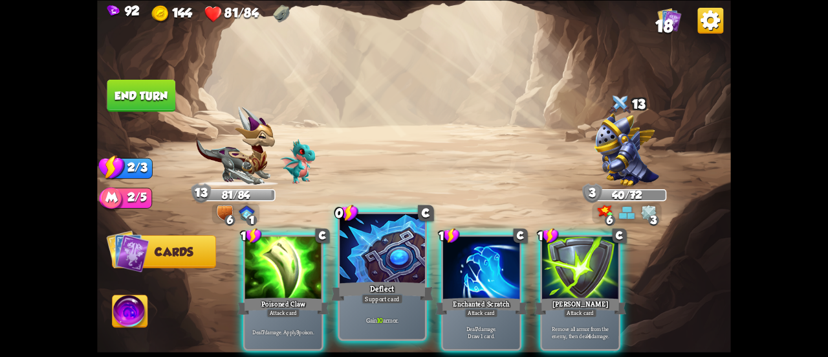
click at [377, 292] on div "Deflect" at bounding box center [382, 291] width 102 height 23
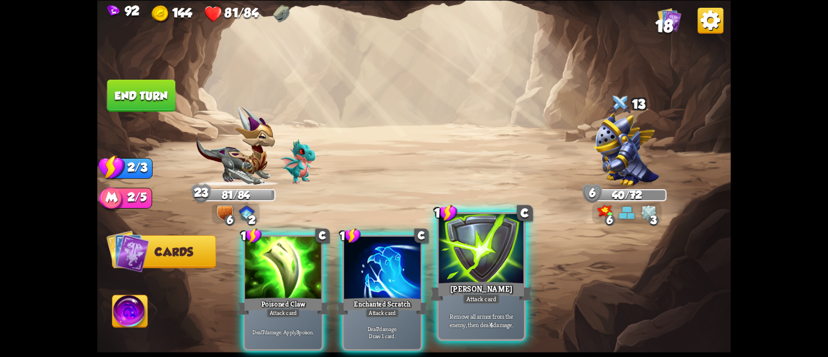
click at [494, 275] on div at bounding box center [481, 250] width 85 height 72
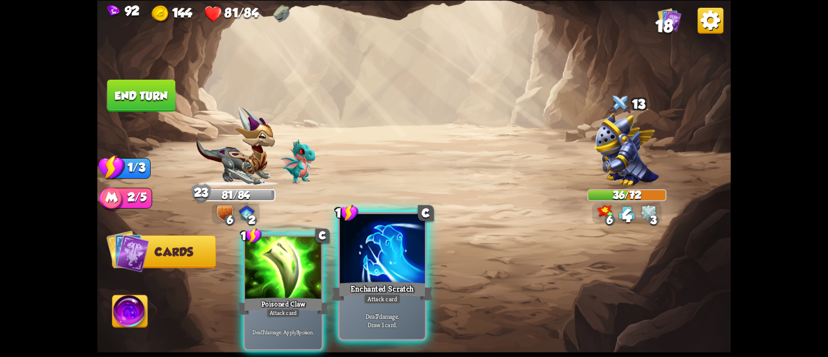
click at [390, 275] on div at bounding box center [382, 250] width 85 height 72
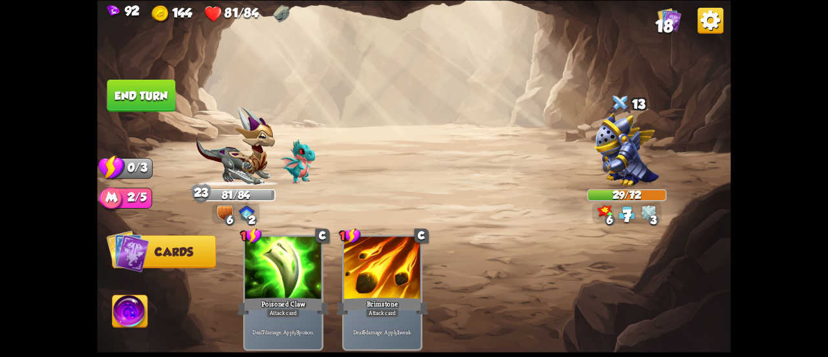
click at [161, 93] on button "End turn" at bounding box center [141, 95] width 69 height 32
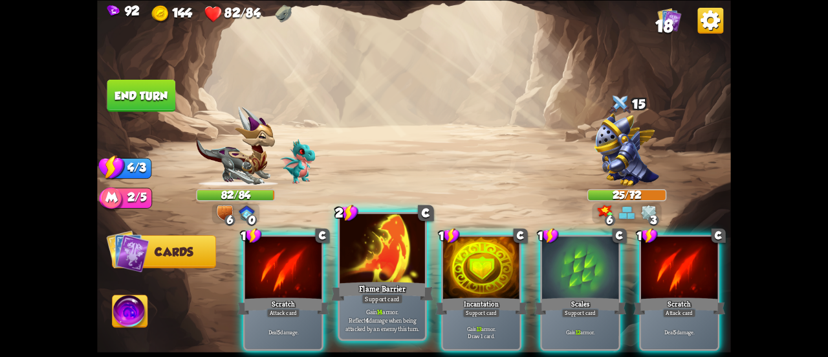
click at [351, 213] on div "2" at bounding box center [347, 213] width 24 height 18
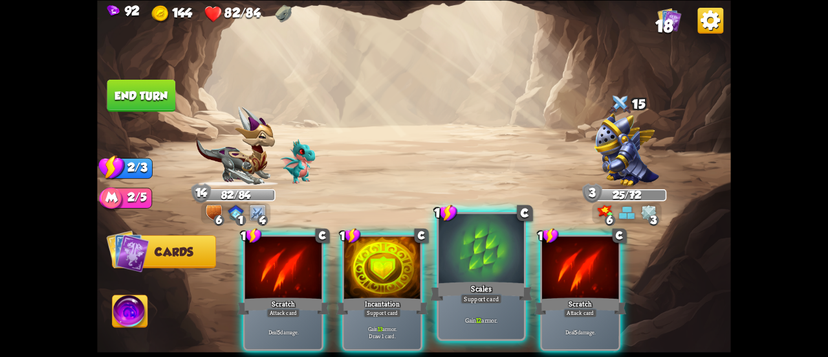
click at [465, 284] on div "Scales" at bounding box center [481, 291] width 102 height 23
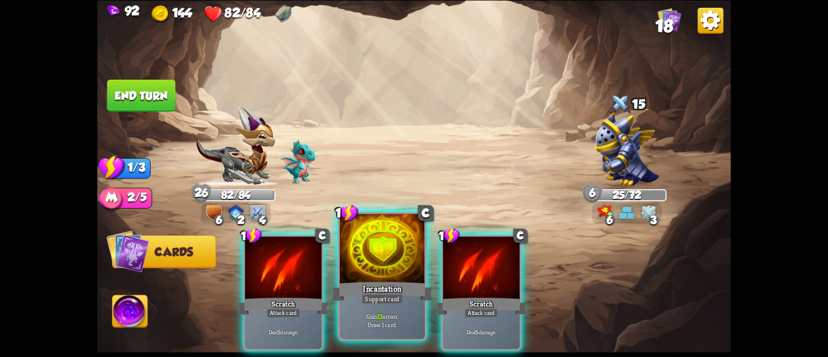
click at [384, 271] on div at bounding box center [382, 250] width 85 height 72
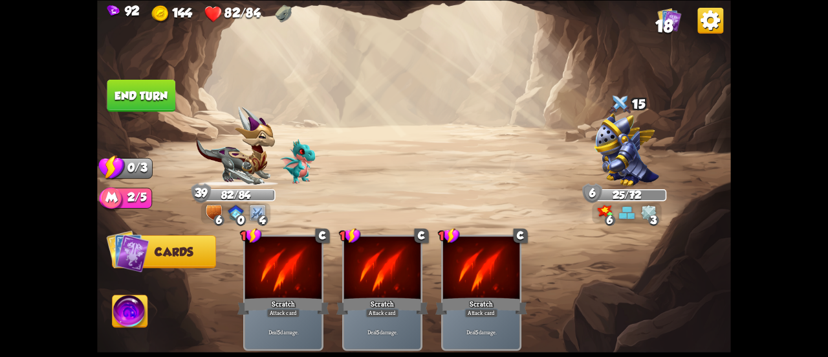
click at [141, 94] on button "End turn" at bounding box center [141, 95] width 69 height 32
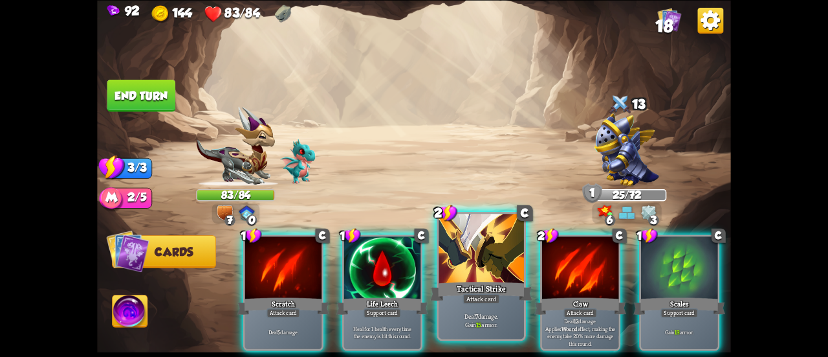
click at [483, 251] on div at bounding box center [481, 250] width 85 height 72
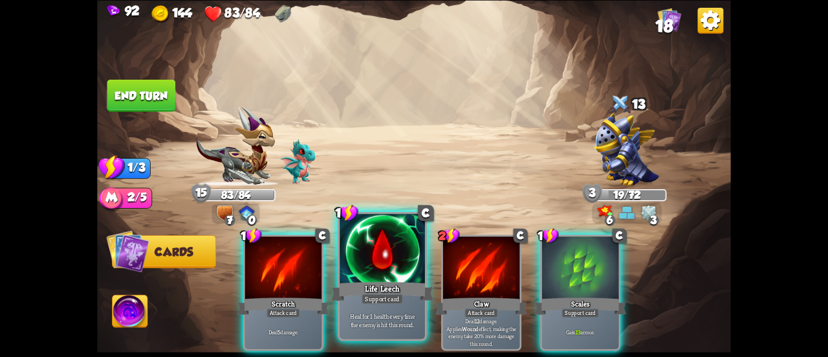
click at [403, 265] on div at bounding box center [382, 250] width 85 height 72
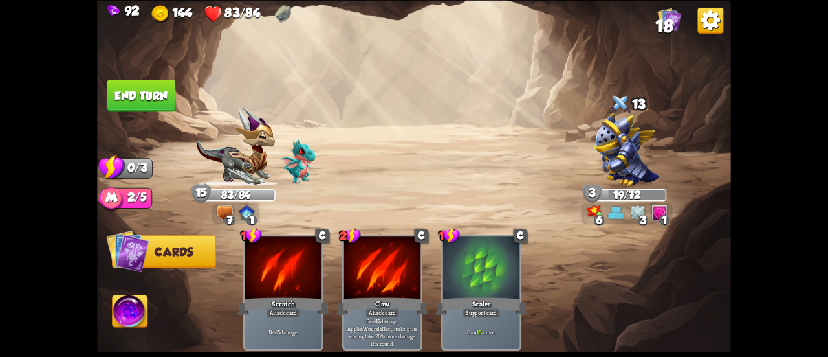
click at [149, 92] on button "End turn" at bounding box center [141, 95] width 69 height 32
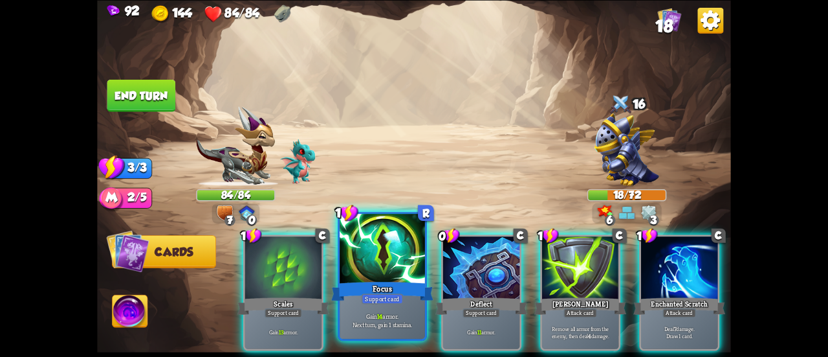
click at [390, 300] on div "Support card" at bounding box center [382, 298] width 41 height 10
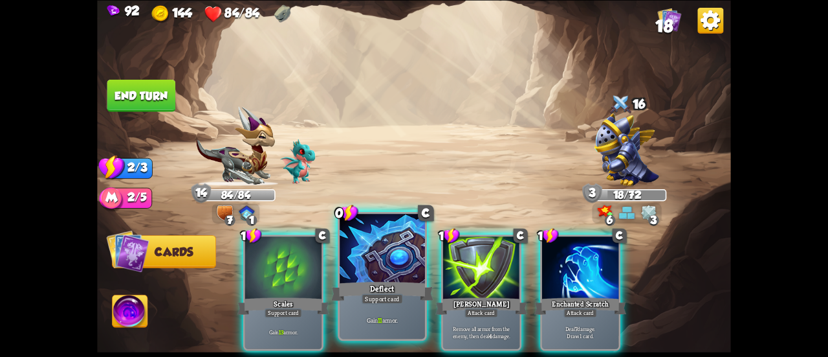
click at [393, 285] on div "Deflect" at bounding box center [382, 291] width 102 height 23
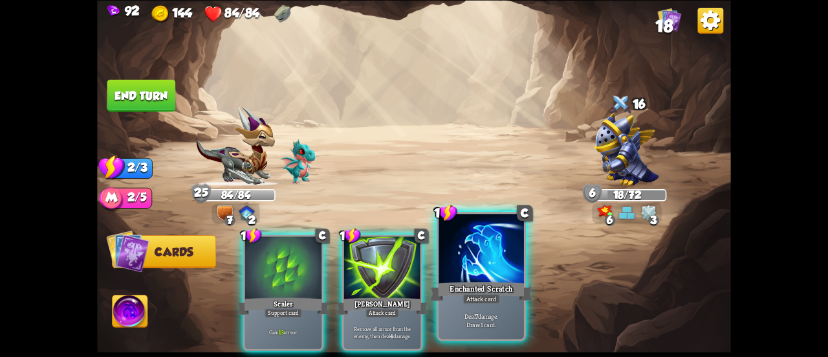
click at [480, 274] on div at bounding box center [481, 250] width 85 height 72
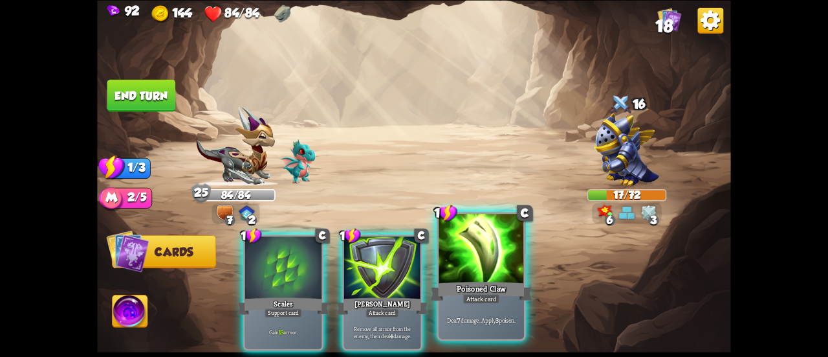
click at [465, 266] on div at bounding box center [481, 250] width 85 height 72
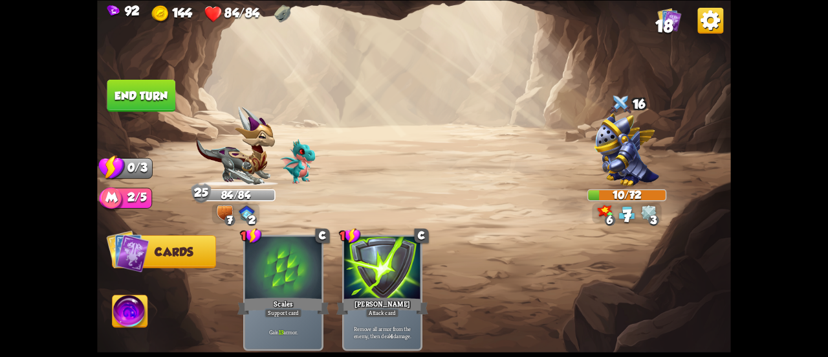
click at [154, 91] on button "End turn" at bounding box center [141, 95] width 69 height 32
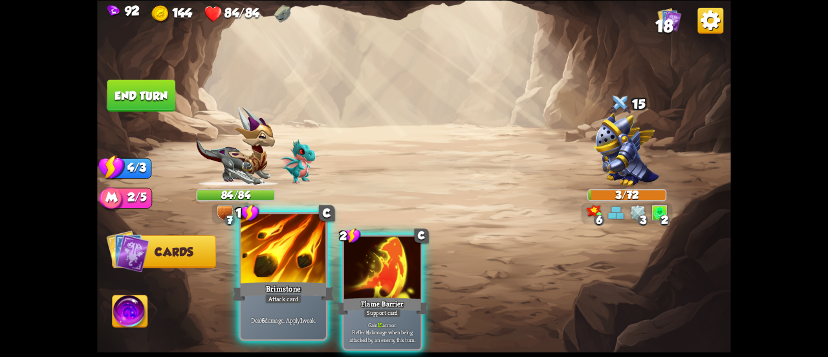
click at [289, 251] on div at bounding box center [283, 250] width 85 height 72
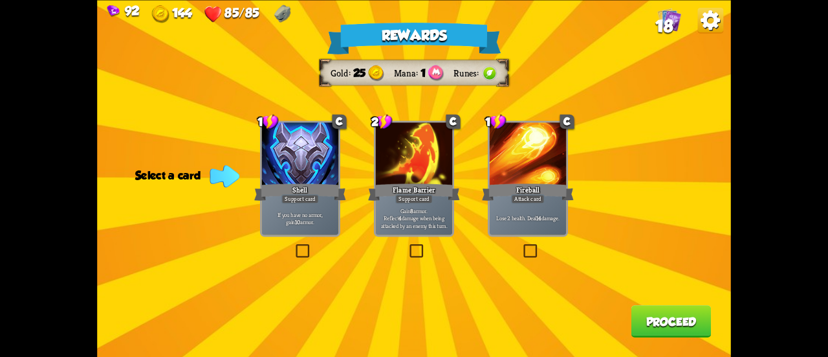
click at [377, 165] on div at bounding box center [414, 154] width 76 height 65
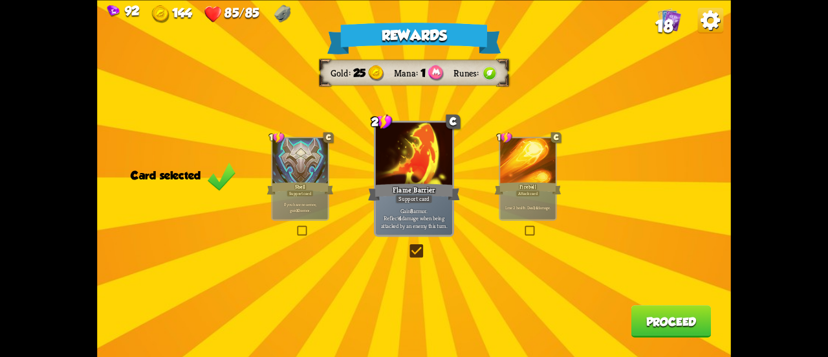
click at [662, 331] on button "Proceed" at bounding box center [672, 321] width 80 height 32
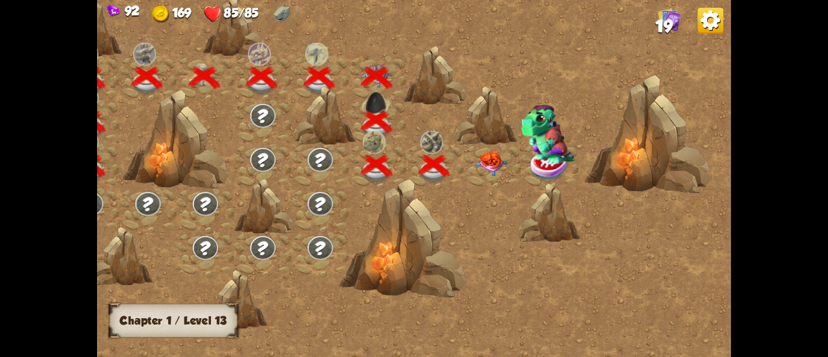
click at [483, 157] on img at bounding box center [492, 163] width 32 height 25
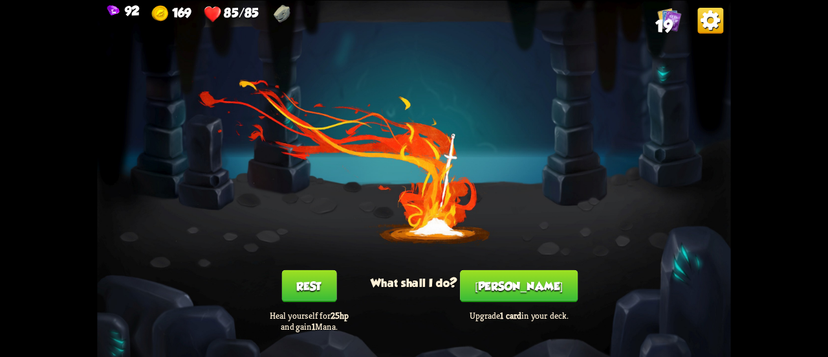
click at [522, 288] on button "[PERSON_NAME]" at bounding box center [519, 285] width 118 height 32
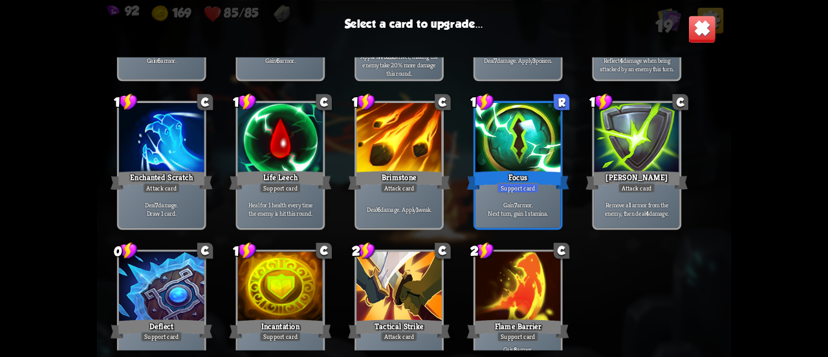
scroll to position [407, 0]
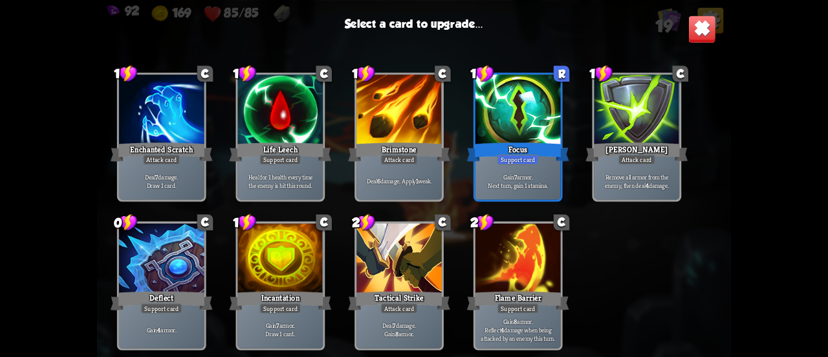
click at [384, 270] on div at bounding box center [399, 259] width 85 height 72
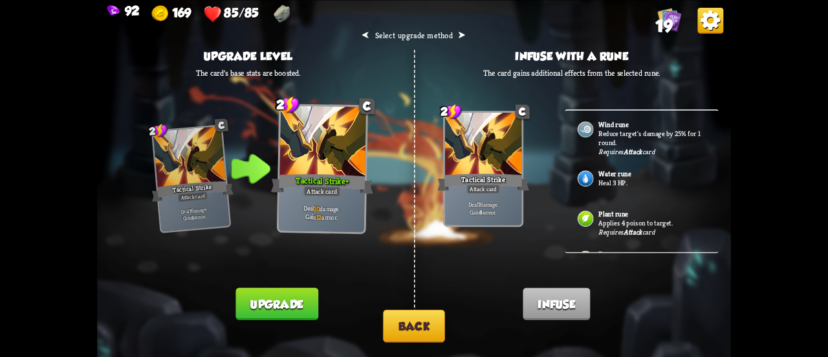
click at [304, 299] on button "Upgrade" at bounding box center [277, 303] width 82 height 32
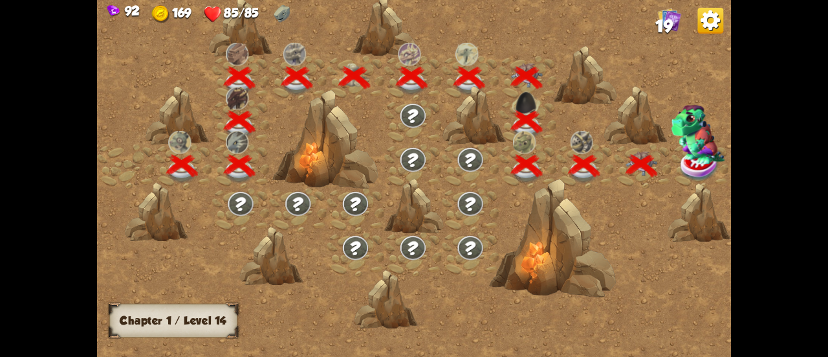
scroll to position [0, 197]
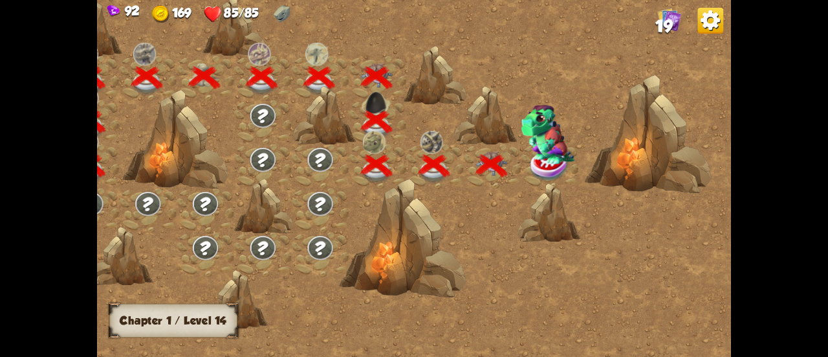
click at [548, 170] on img at bounding box center [549, 166] width 39 height 32
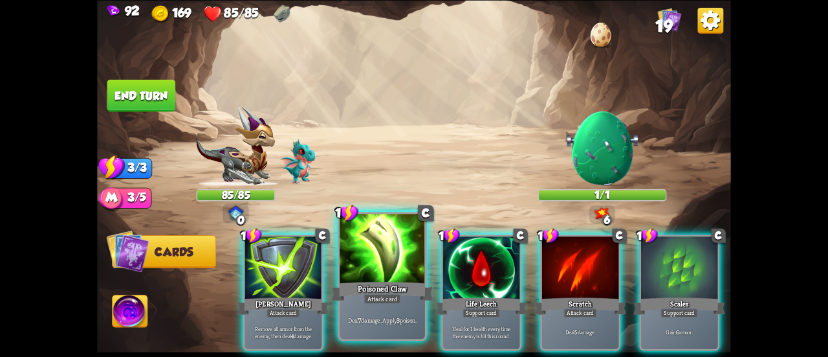
click at [393, 247] on div at bounding box center [382, 250] width 85 height 72
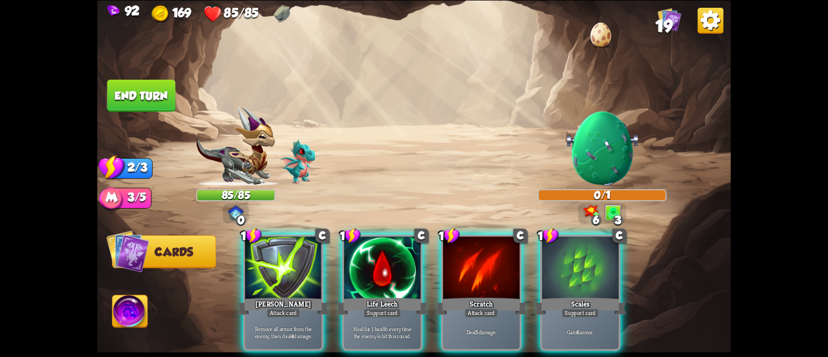
click at [127, 318] on img at bounding box center [130, 312] width 35 height 36
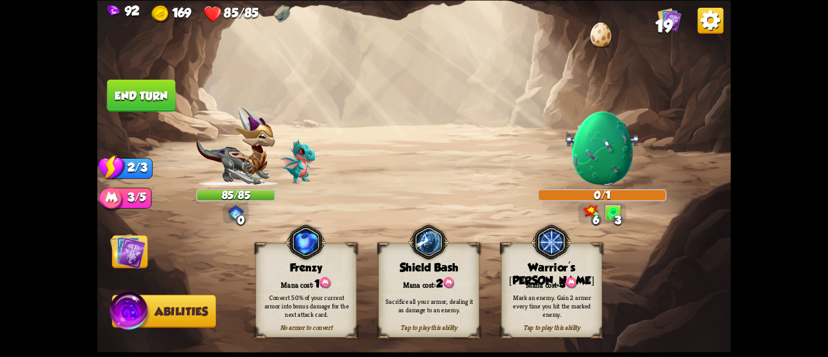
click at [567, 274] on div "Tap to play this ability Warrior's [PERSON_NAME] cost: 3 Mark an enemy. Gain 2 …" at bounding box center [552, 290] width 101 height 94
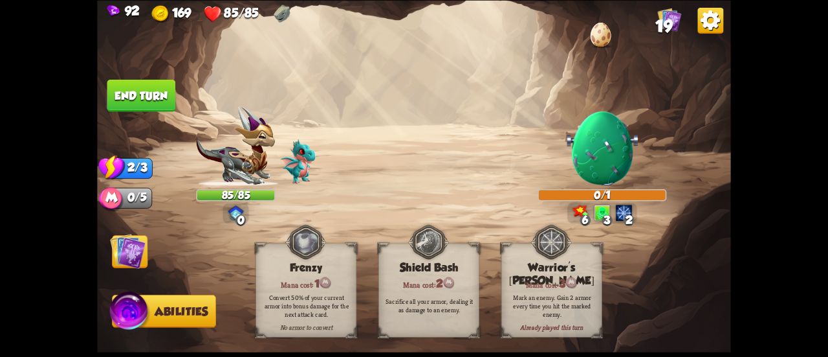
click at [173, 86] on button "End turn" at bounding box center [141, 95] width 69 height 32
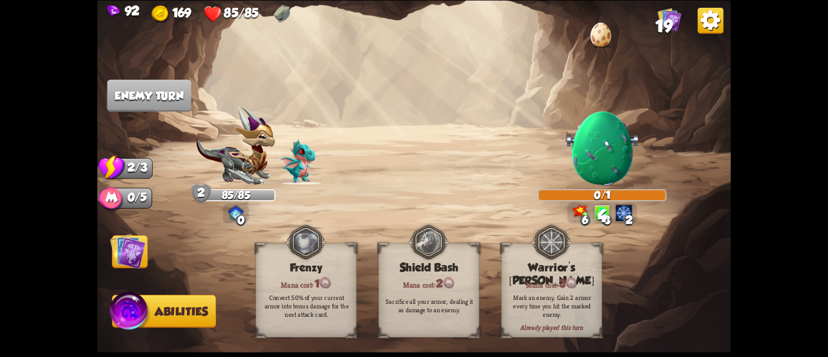
click at [137, 250] on img at bounding box center [128, 251] width 36 height 36
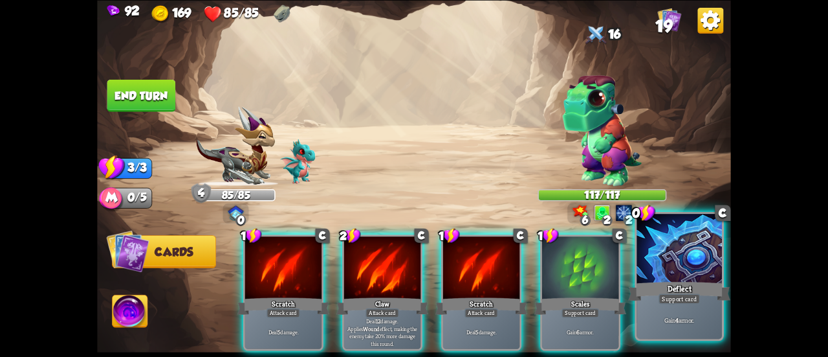
click at [650, 301] on div "Deflect" at bounding box center [679, 291] width 102 height 23
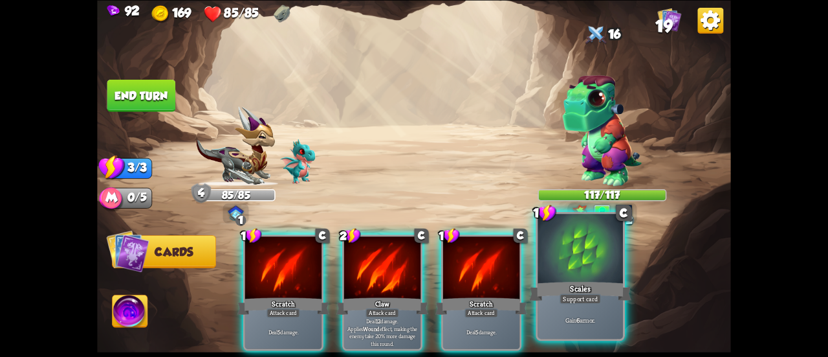
click at [592, 283] on div "Scales" at bounding box center [580, 291] width 102 height 23
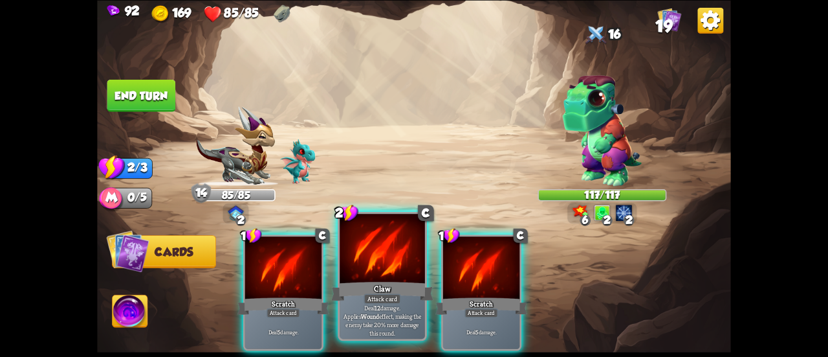
click at [357, 265] on div at bounding box center [382, 250] width 85 height 72
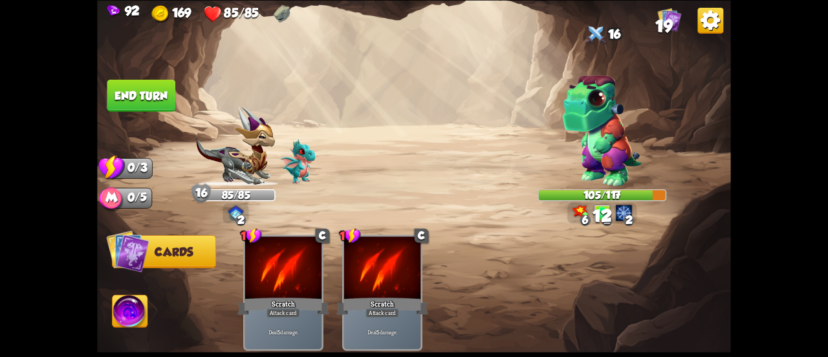
click at [146, 86] on button "End turn" at bounding box center [141, 95] width 69 height 32
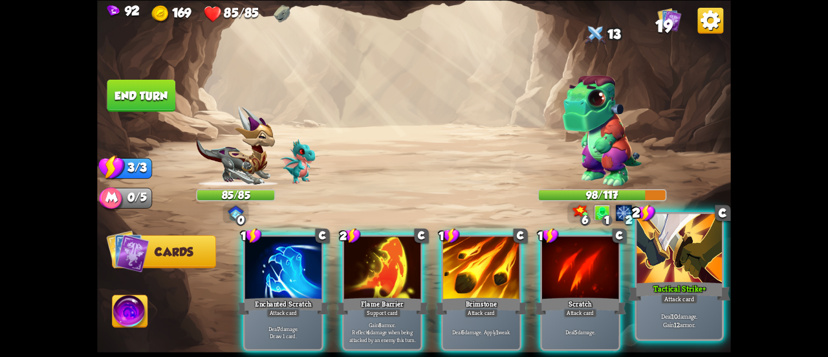
click at [680, 256] on div at bounding box center [679, 250] width 85 height 72
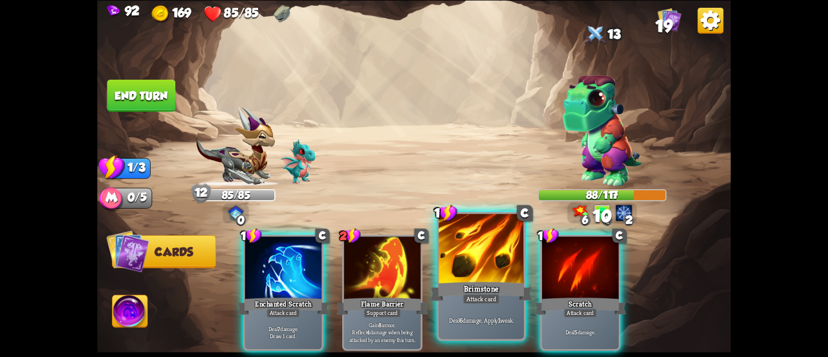
click at [477, 270] on div at bounding box center [481, 250] width 85 height 72
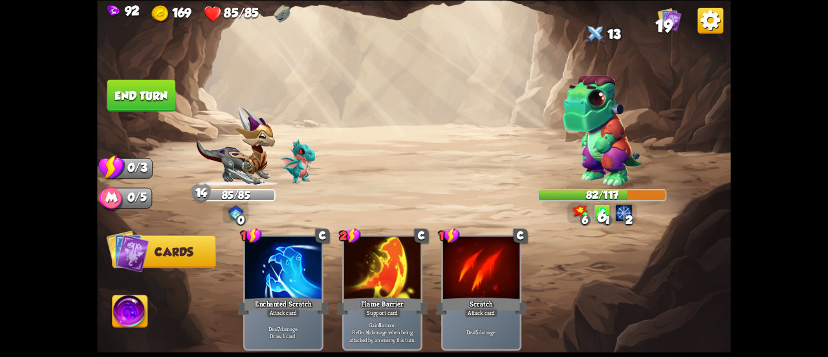
click at [144, 89] on button "End turn" at bounding box center [141, 95] width 69 height 32
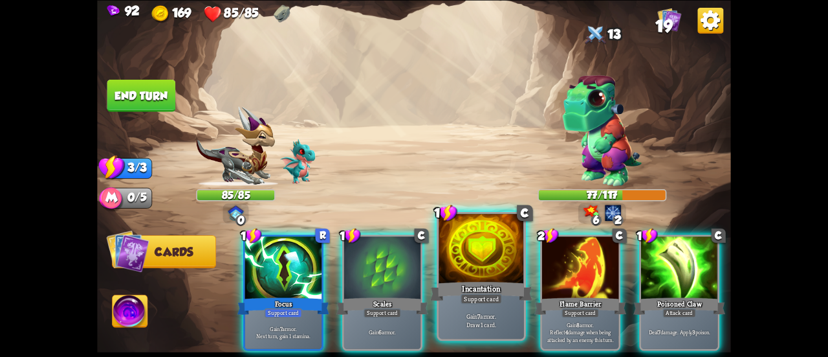
click at [512, 258] on div at bounding box center [481, 250] width 85 height 72
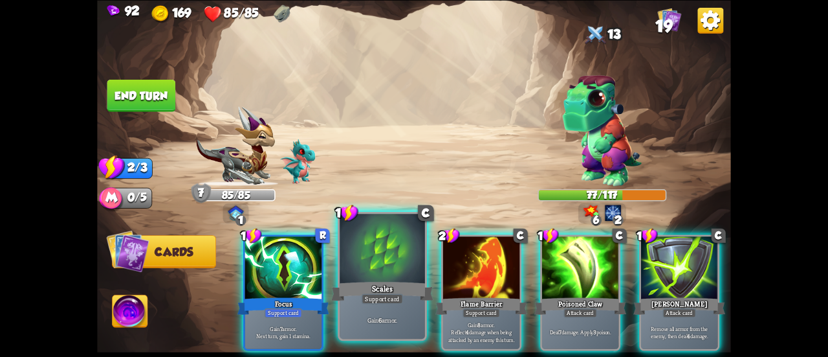
click at [368, 265] on div at bounding box center [382, 250] width 85 height 72
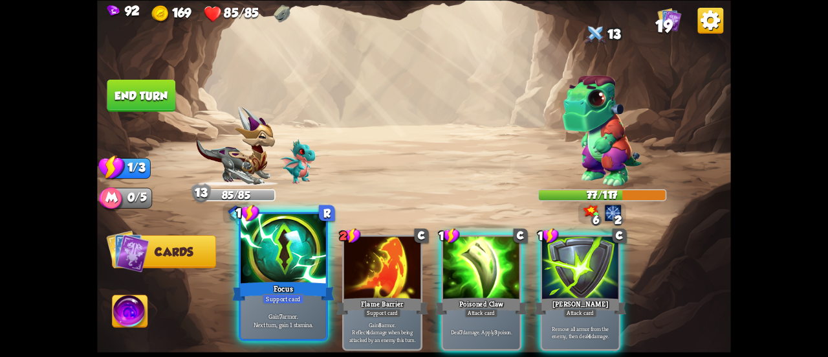
click at [290, 273] on div at bounding box center [283, 250] width 85 height 72
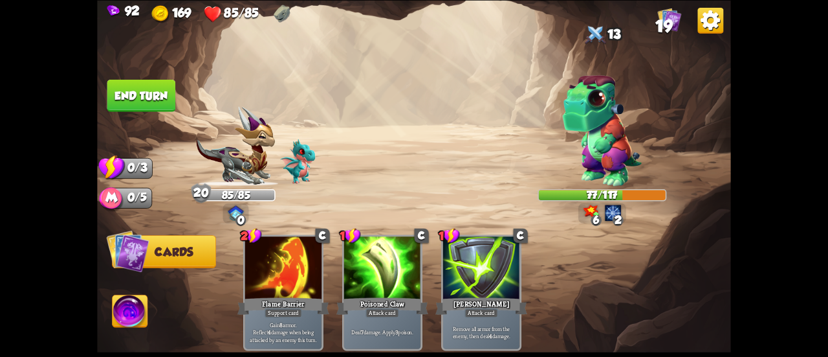
click at [131, 99] on button "End turn" at bounding box center [141, 95] width 69 height 32
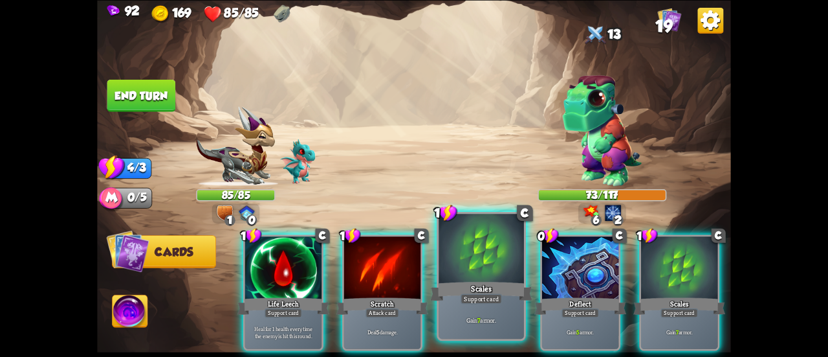
click at [502, 274] on div at bounding box center [481, 250] width 85 height 72
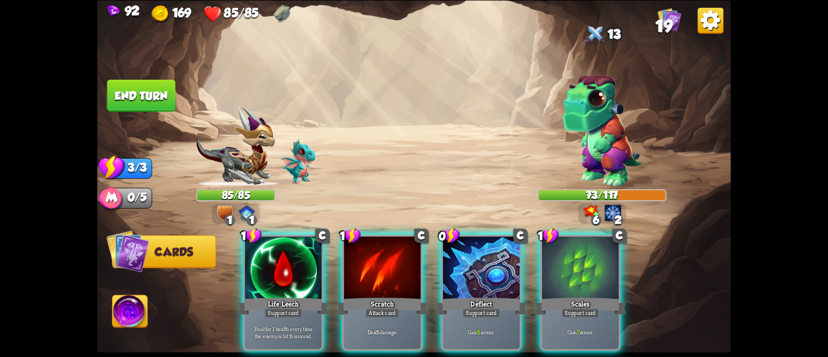
click at [502, 274] on div at bounding box center [481, 268] width 76 height 65
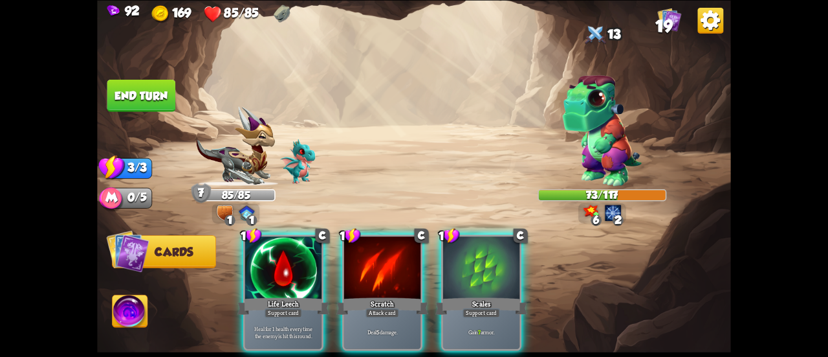
click at [502, 274] on div at bounding box center [481, 268] width 76 height 65
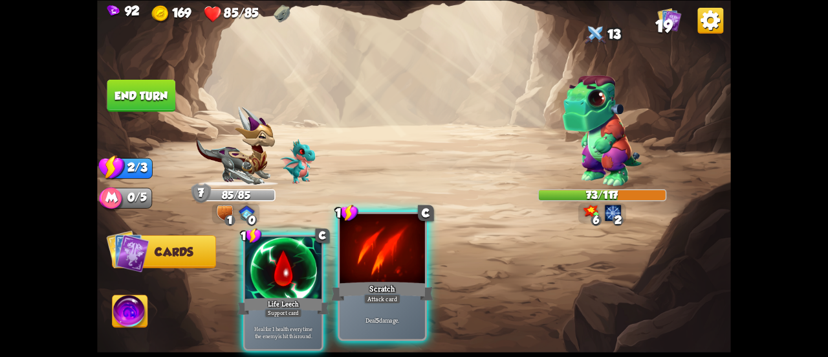
click at [416, 272] on div at bounding box center [382, 250] width 85 height 72
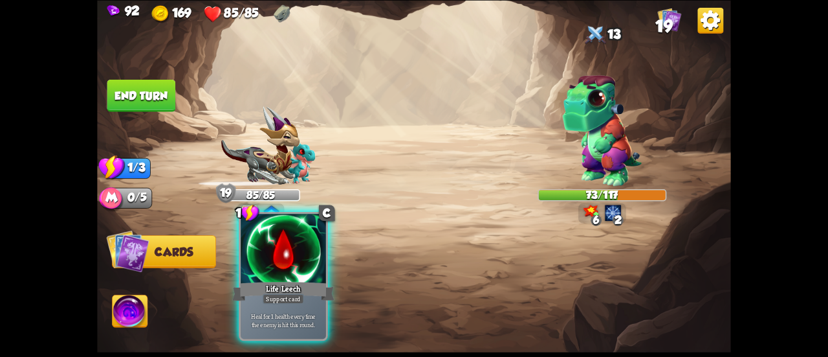
click at [299, 266] on div at bounding box center [283, 250] width 85 height 72
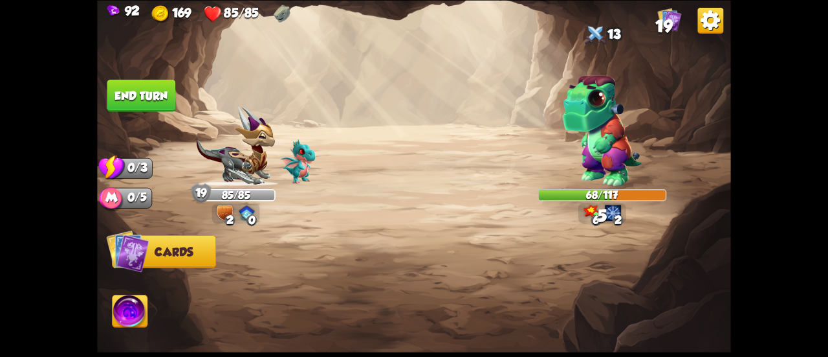
click at [166, 92] on button "End turn" at bounding box center [141, 95] width 69 height 32
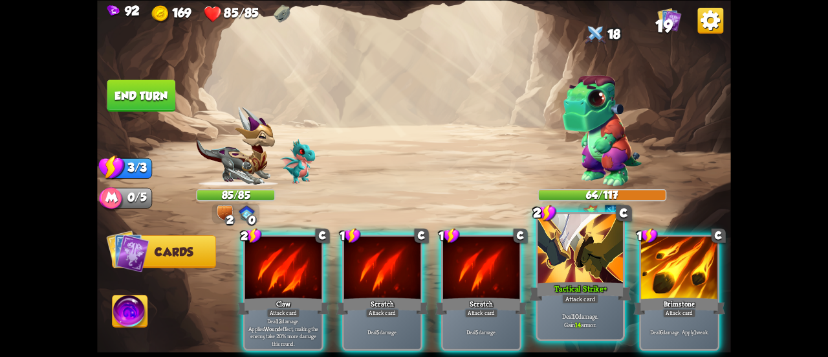
click at [551, 285] on div "Tactical Strike+" at bounding box center [580, 291] width 102 height 23
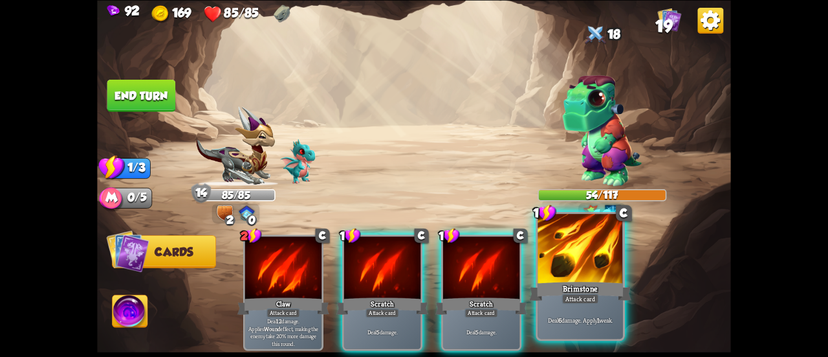
click at [551, 285] on div "Brimstone" at bounding box center [580, 291] width 102 height 23
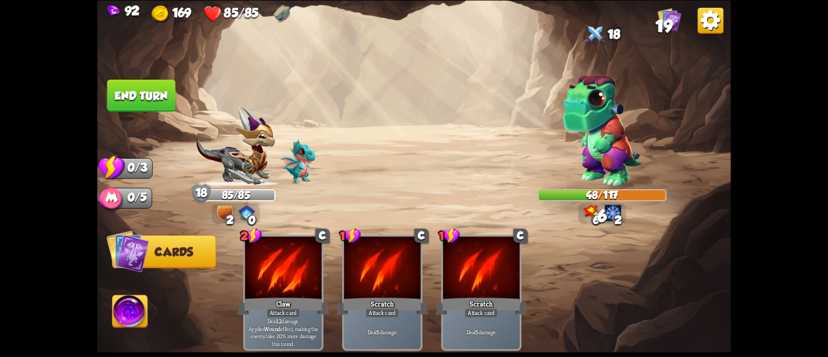
click at [148, 86] on button "End turn" at bounding box center [141, 95] width 69 height 32
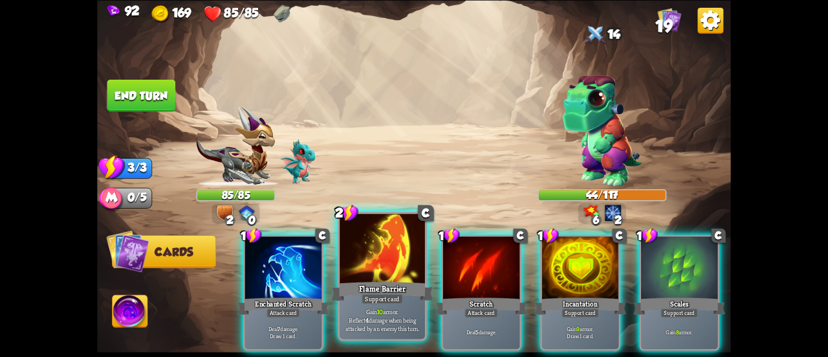
click at [388, 265] on div at bounding box center [382, 250] width 85 height 72
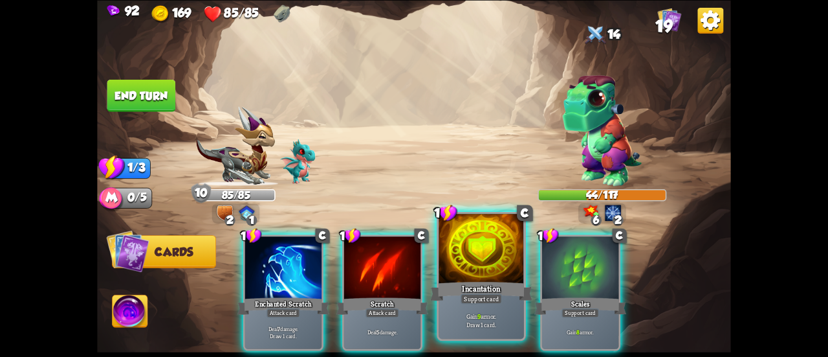
click at [484, 282] on div "Incantation" at bounding box center [481, 291] width 102 height 23
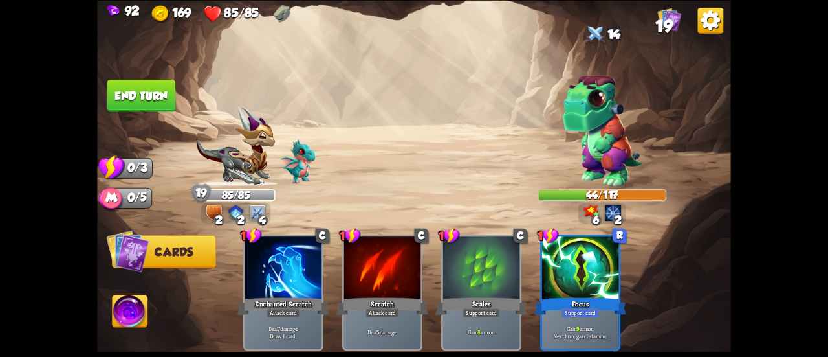
click at [135, 93] on button "End turn" at bounding box center [141, 95] width 69 height 32
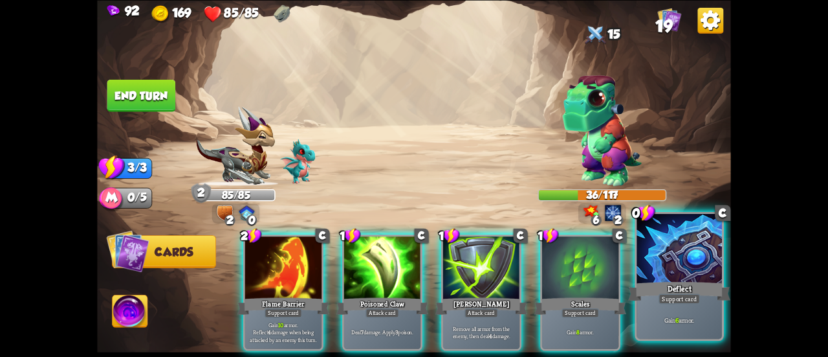
click at [666, 269] on div at bounding box center [679, 250] width 85 height 72
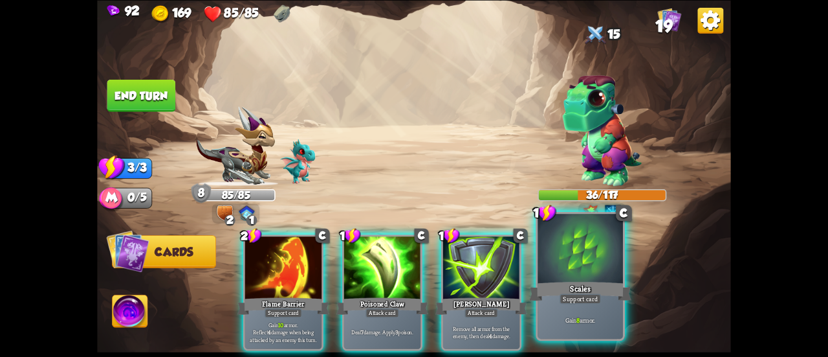
click at [566, 300] on div "Support card" at bounding box center [580, 298] width 41 height 10
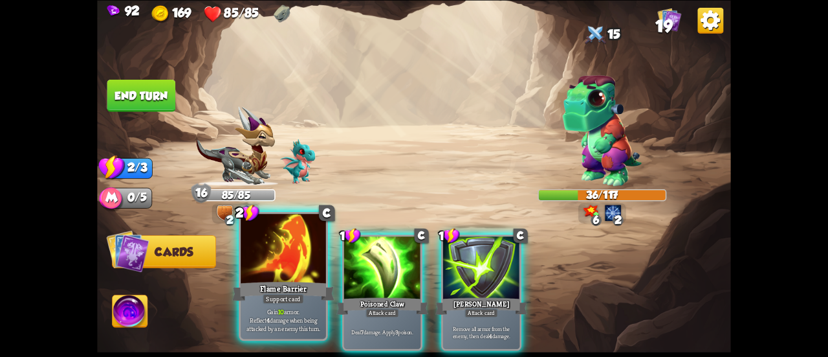
click at [299, 263] on div at bounding box center [283, 250] width 85 height 72
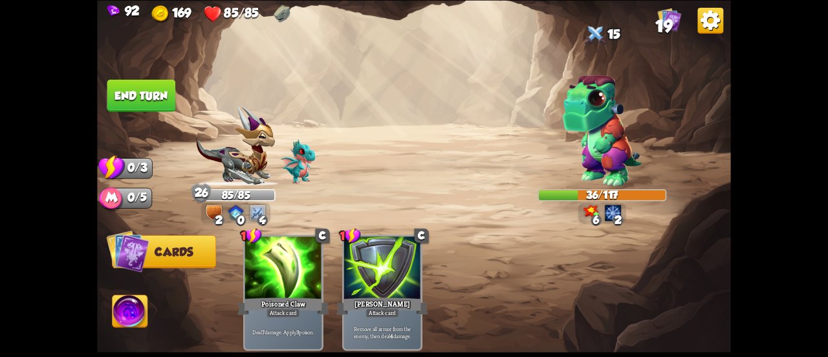
click at [148, 92] on button "End turn" at bounding box center [141, 95] width 69 height 32
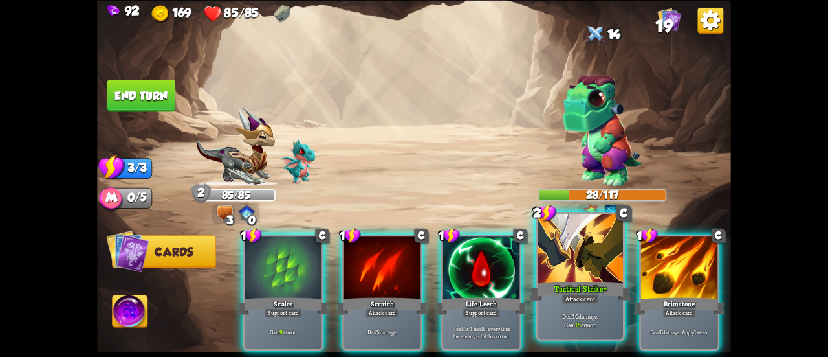
click at [571, 285] on div "Tactical Strike+" at bounding box center [580, 291] width 102 height 23
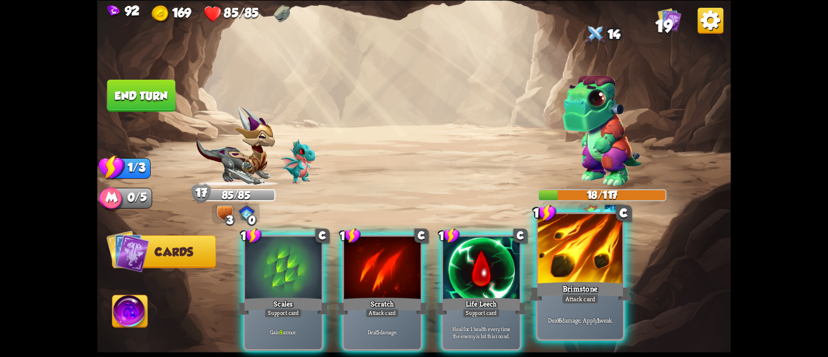
click at [562, 274] on div at bounding box center [580, 250] width 85 height 72
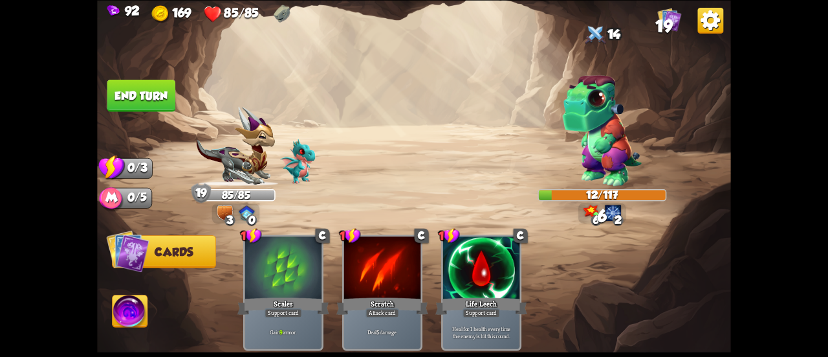
click at [166, 90] on button "End turn" at bounding box center [141, 95] width 69 height 32
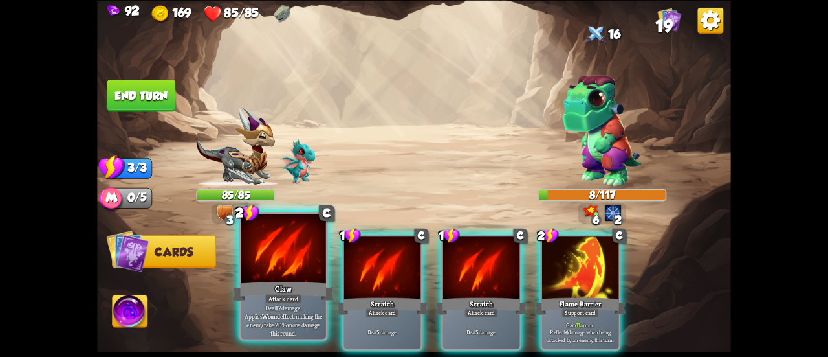
click at [287, 265] on div at bounding box center [283, 250] width 85 height 72
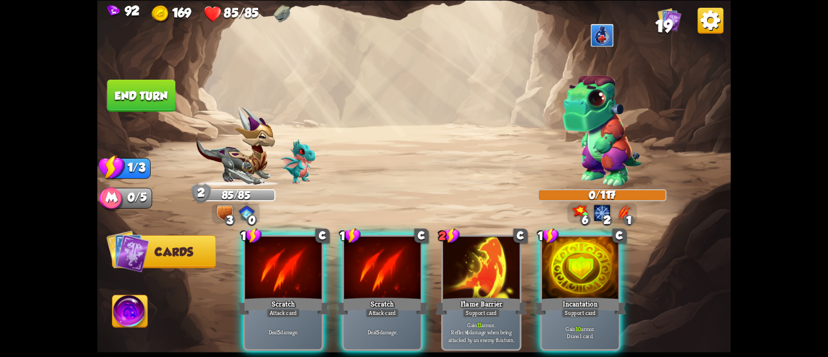
click at [152, 95] on button "End turn" at bounding box center [141, 95] width 69 height 32
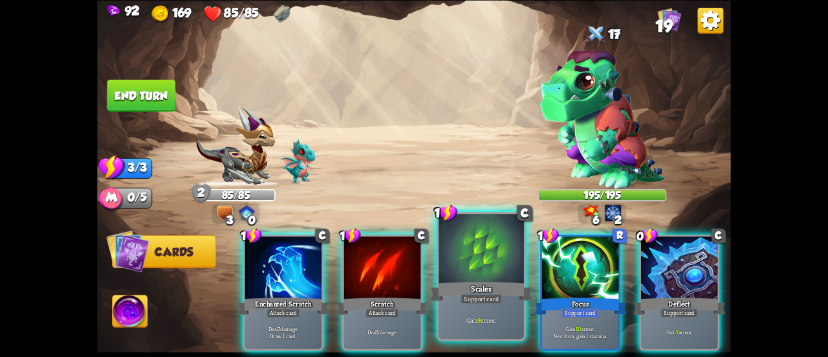
click at [461, 266] on div at bounding box center [481, 250] width 85 height 72
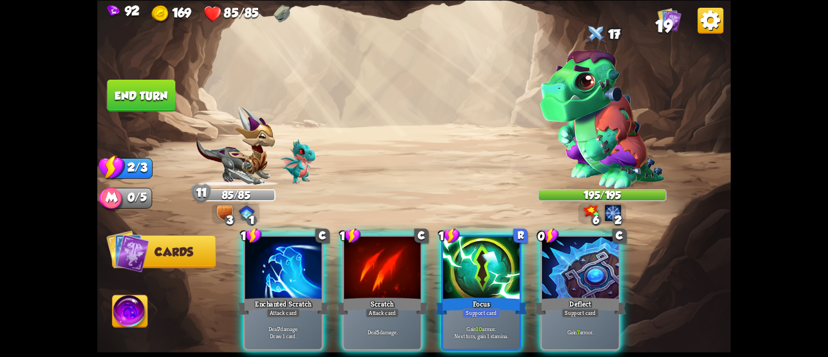
click at [461, 266] on div at bounding box center [481, 268] width 76 height 65
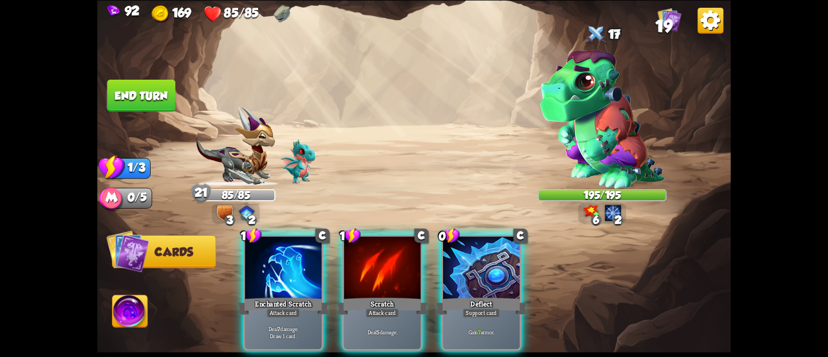
click at [461, 266] on div at bounding box center [481, 268] width 76 height 65
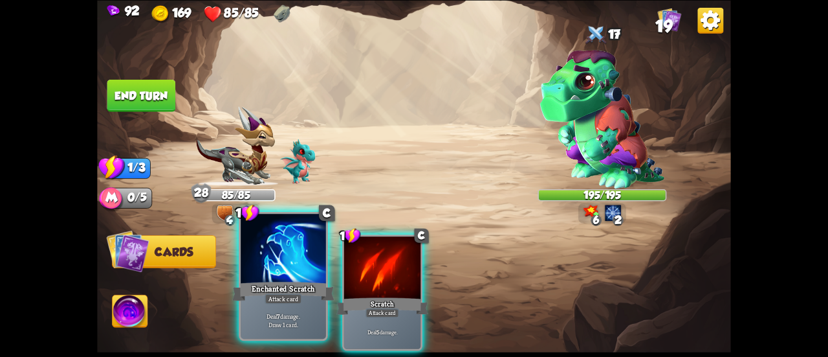
click at [294, 262] on div at bounding box center [283, 250] width 85 height 72
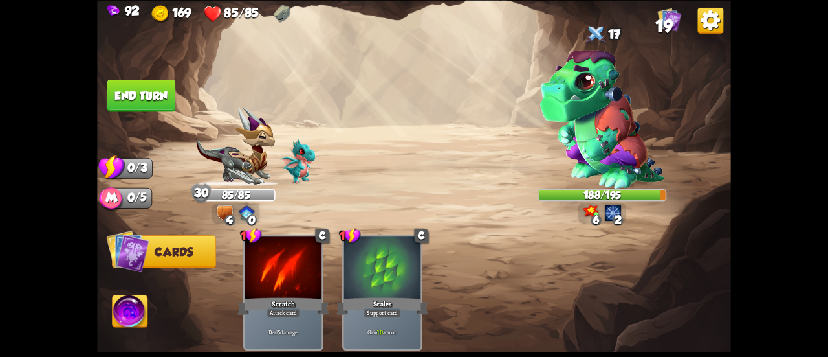
click at [150, 92] on button "End turn" at bounding box center [141, 95] width 69 height 32
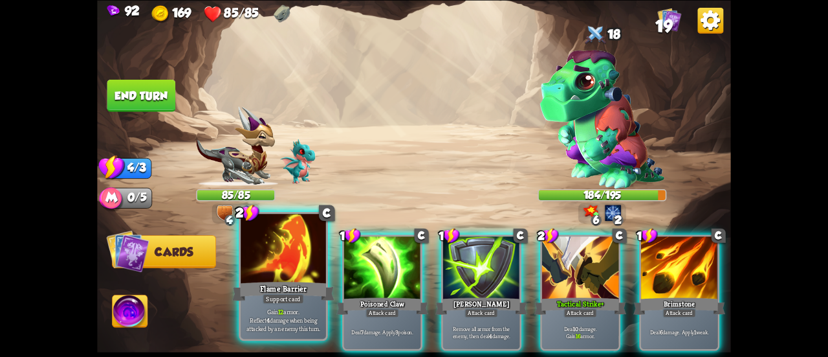
click at [303, 245] on div at bounding box center [283, 250] width 85 height 72
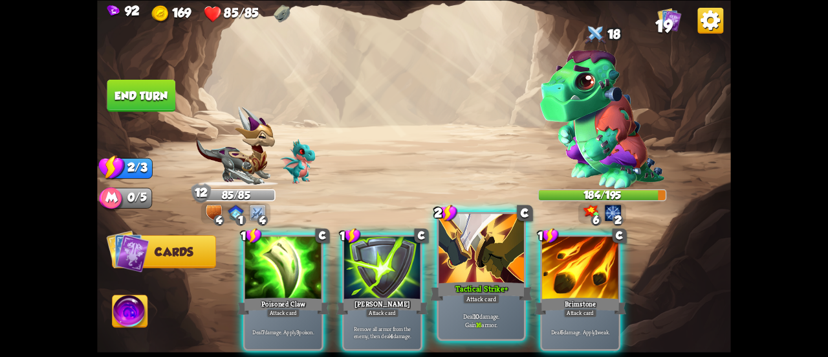
click at [456, 258] on div at bounding box center [481, 250] width 85 height 72
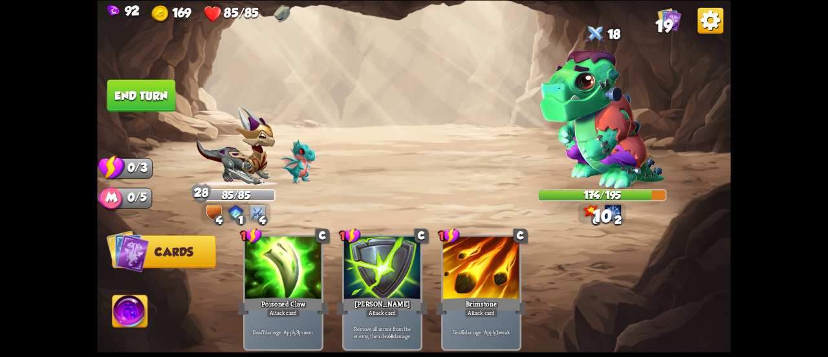
click at [159, 99] on button "End turn" at bounding box center [141, 95] width 69 height 32
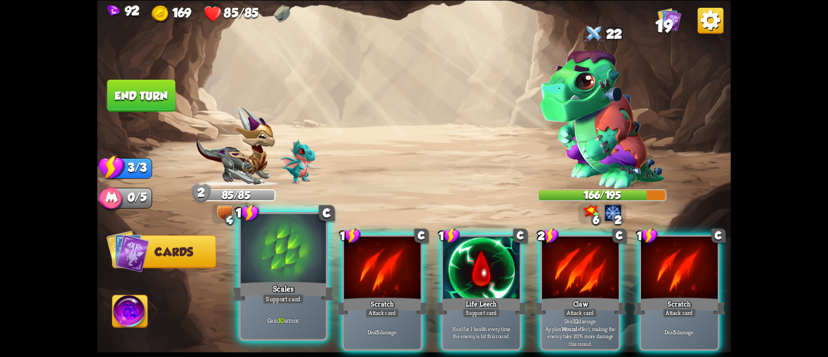
click at [292, 262] on div at bounding box center [283, 250] width 85 height 72
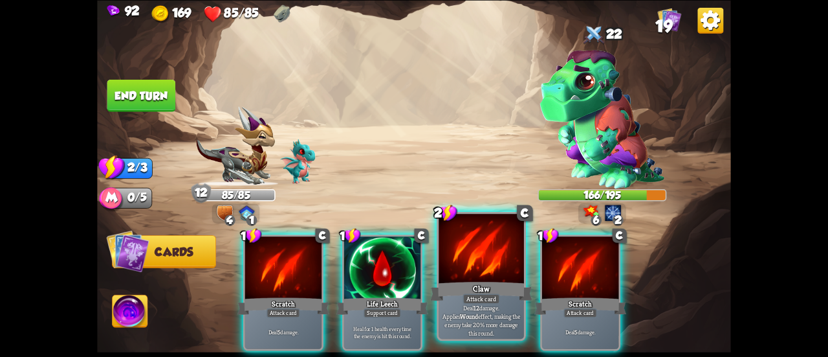
click at [458, 273] on div at bounding box center [481, 250] width 85 height 72
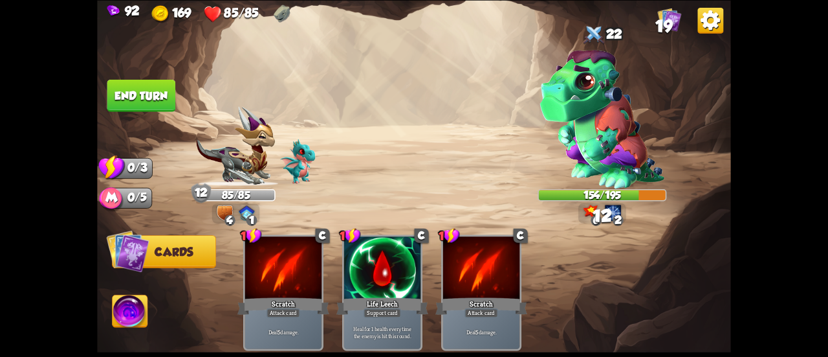
click at [130, 95] on button "End turn" at bounding box center [141, 95] width 69 height 32
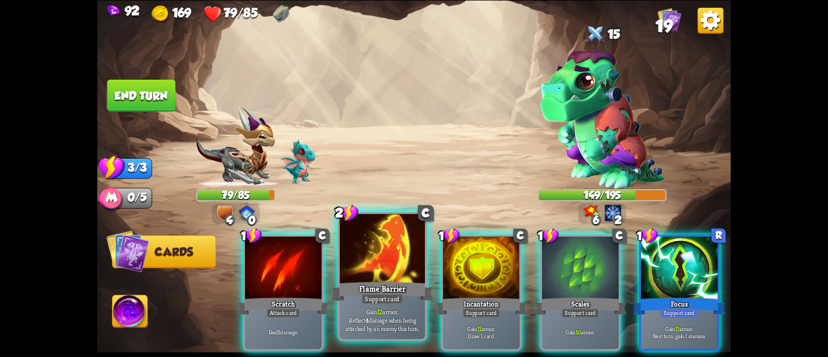
click at [405, 280] on div "Flame Barrier" at bounding box center [382, 291] width 102 height 23
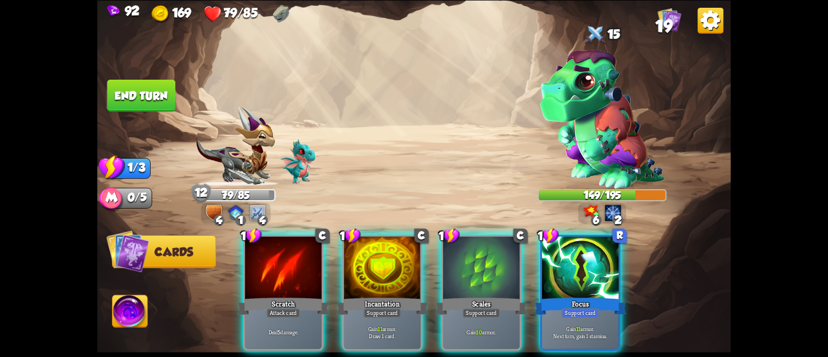
click at [577, 295] on div "Focus" at bounding box center [581, 305] width 92 height 21
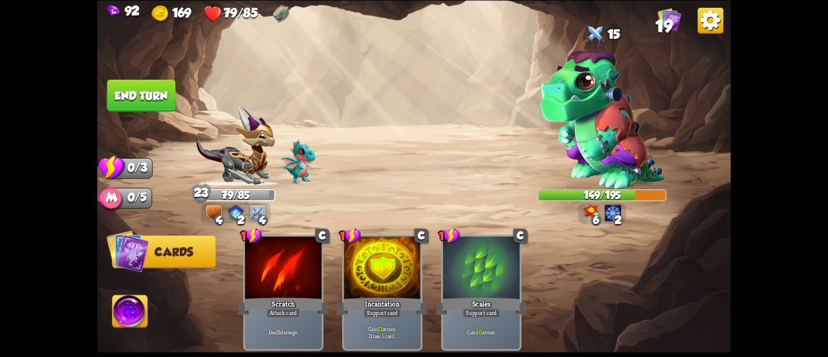
click at [158, 102] on button "End turn" at bounding box center [141, 95] width 69 height 32
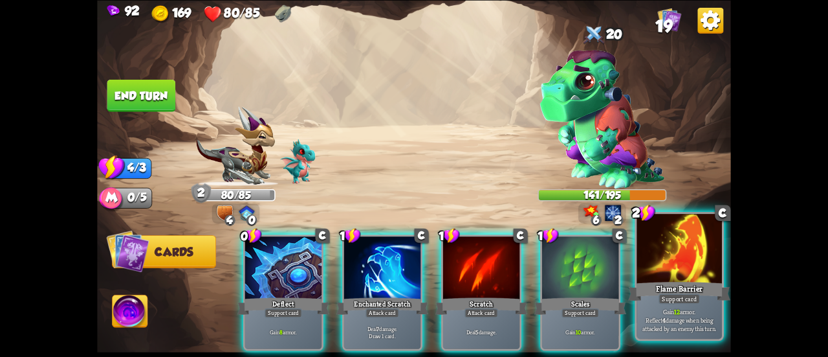
click at [711, 278] on div at bounding box center [679, 250] width 85 height 72
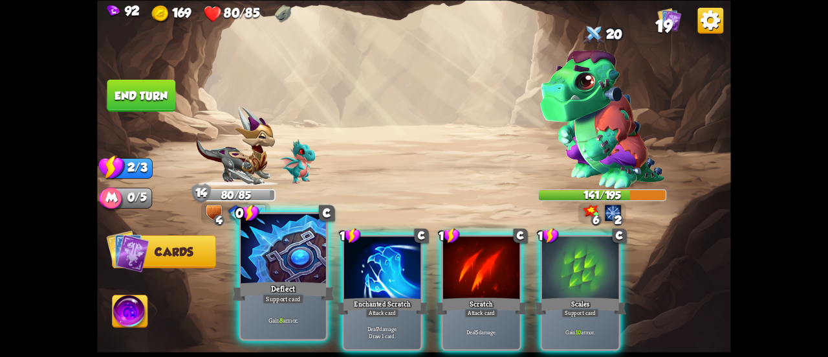
click at [260, 253] on div at bounding box center [283, 250] width 85 height 72
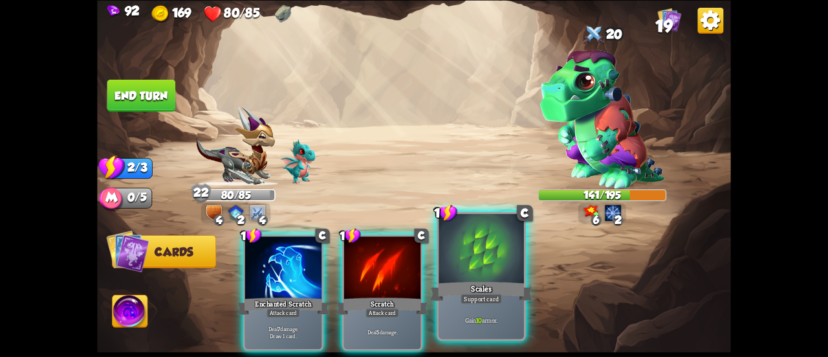
click at [488, 235] on div at bounding box center [481, 250] width 85 height 72
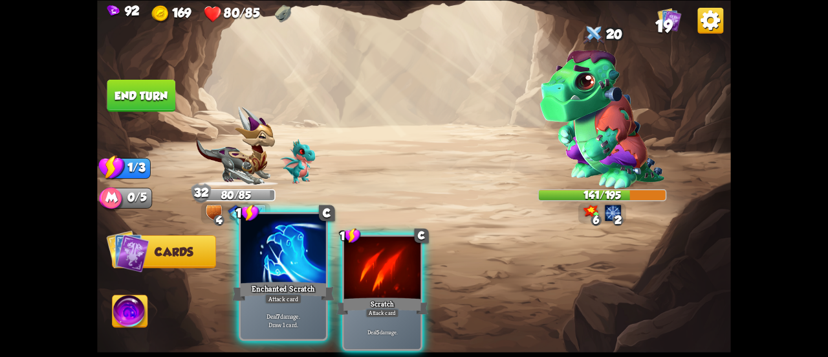
click at [285, 249] on div at bounding box center [283, 250] width 85 height 72
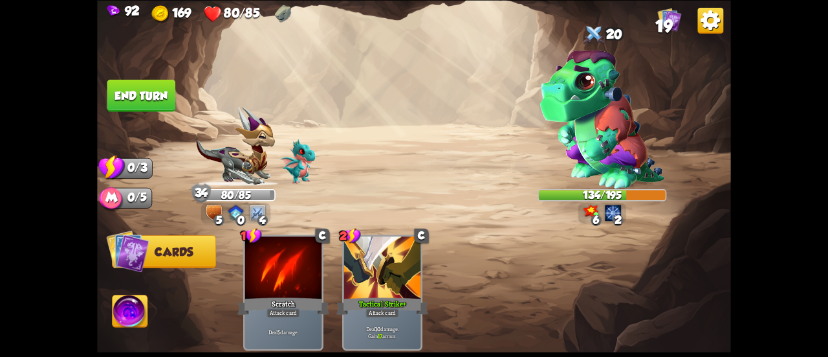
click at [153, 97] on button "End turn" at bounding box center [141, 95] width 69 height 32
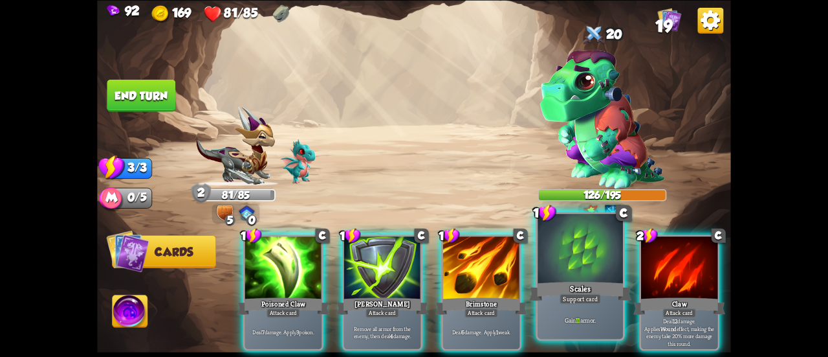
click at [553, 282] on div "Scales" at bounding box center [580, 291] width 102 height 23
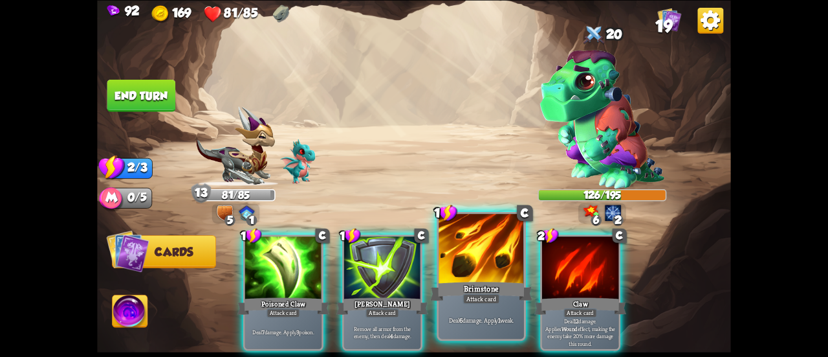
click at [476, 273] on div at bounding box center [481, 250] width 85 height 72
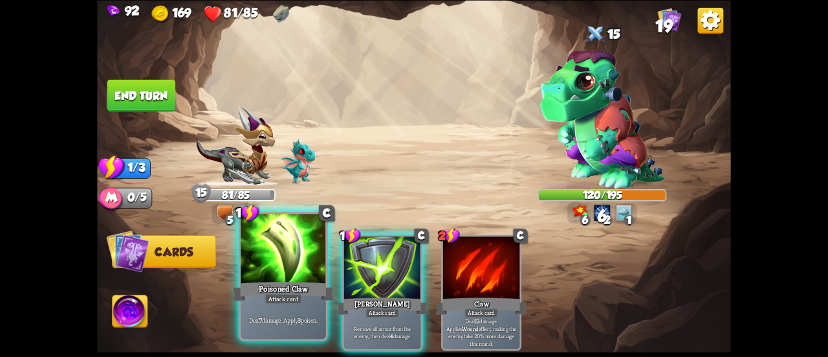
click at [276, 280] on div "Poisoned Claw" at bounding box center [283, 291] width 102 height 23
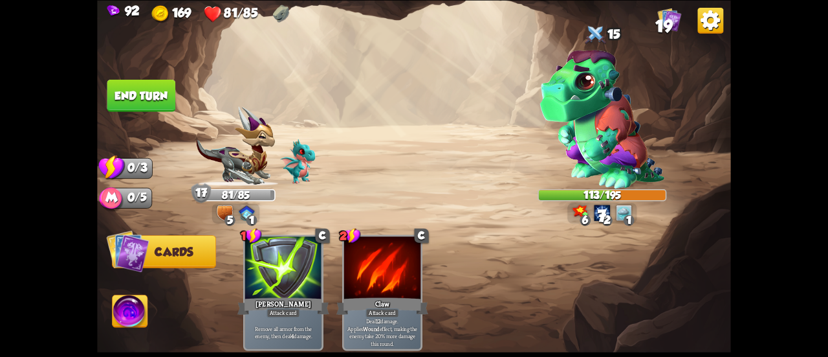
click at [146, 93] on button "End turn" at bounding box center [141, 95] width 69 height 32
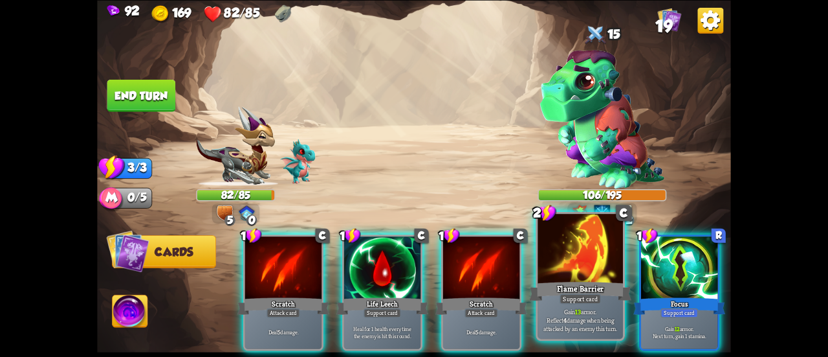
click at [571, 263] on div at bounding box center [580, 250] width 85 height 72
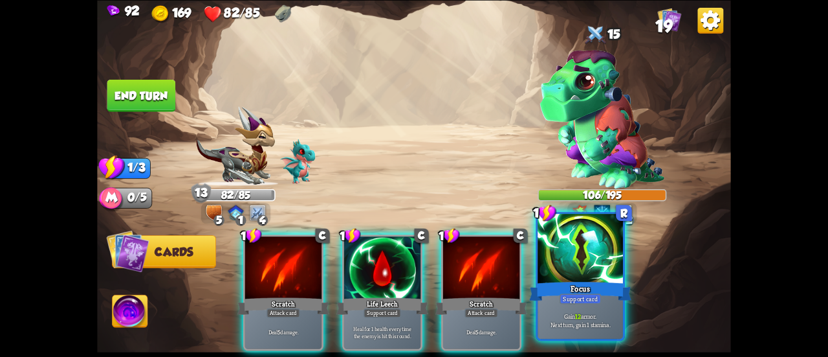
click at [558, 275] on div at bounding box center [580, 250] width 85 height 72
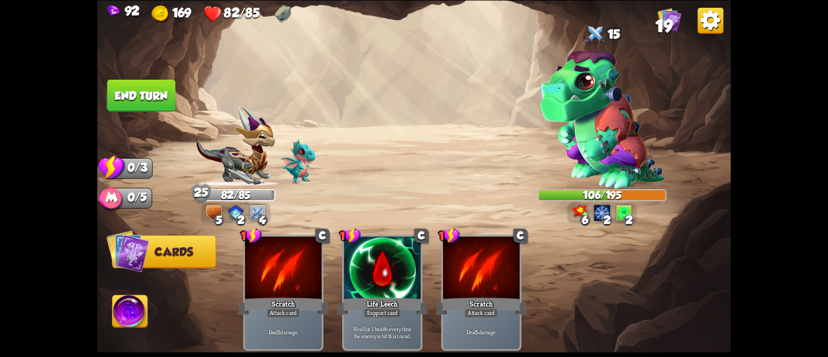
click at [137, 100] on button "End turn" at bounding box center [141, 95] width 69 height 32
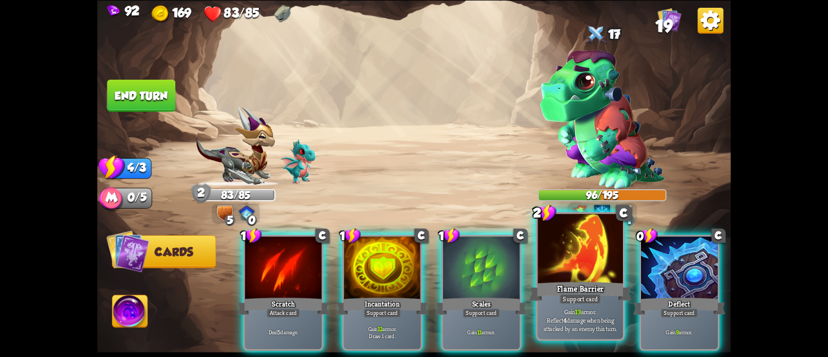
click at [578, 256] on div at bounding box center [580, 250] width 85 height 72
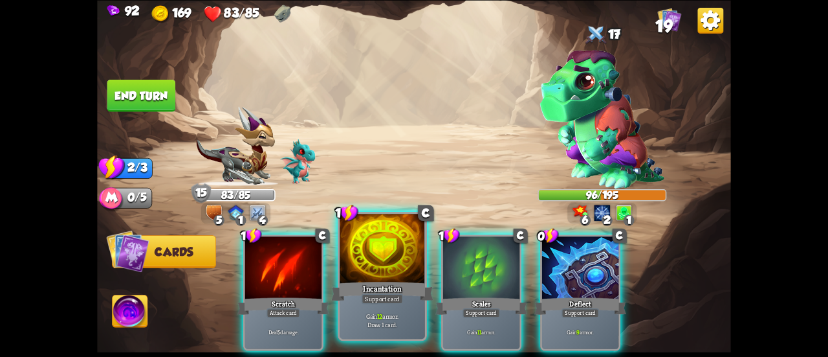
click at [387, 265] on div at bounding box center [382, 250] width 85 height 72
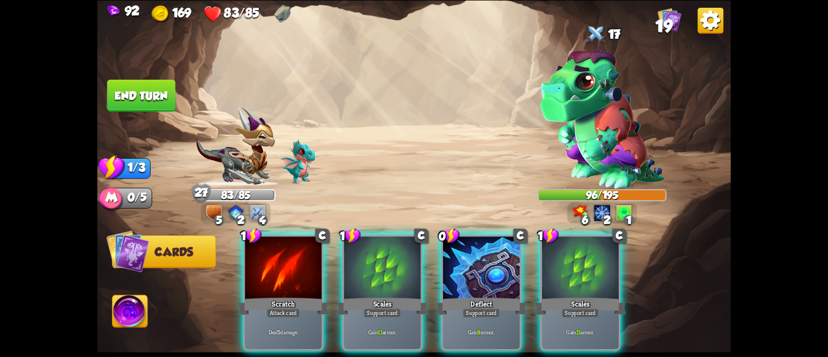
drag, startPoint x: 477, startPoint y: 266, endPoint x: 443, endPoint y: 256, distance: 35.2
click at [478, 266] on div at bounding box center [481, 268] width 76 height 65
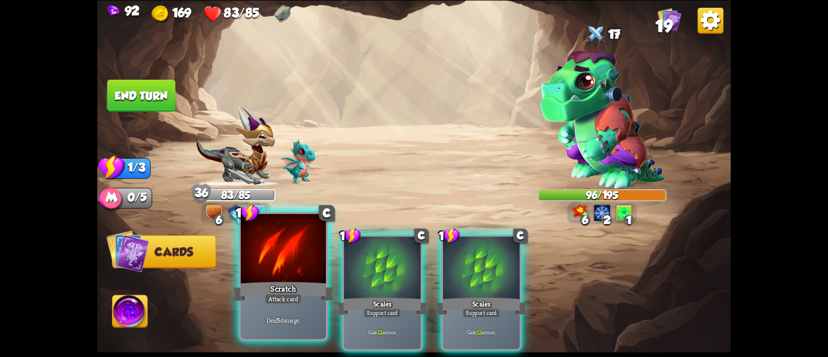
click at [287, 254] on div at bounding box center [283, 250] width 85 height 72
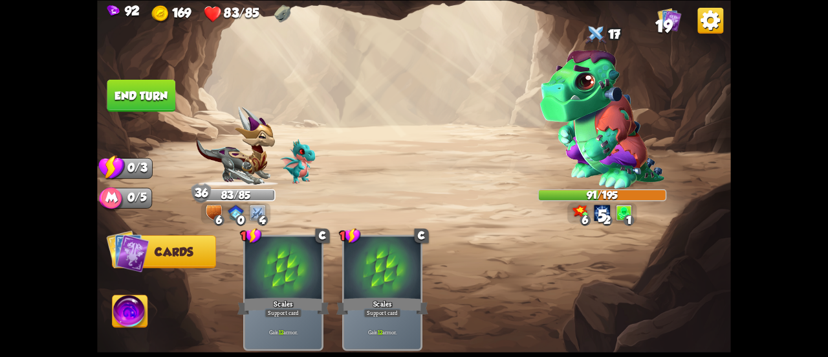
click at [143, 95] on button "End turn" at bounding box center [141, 95] width 69 height 32
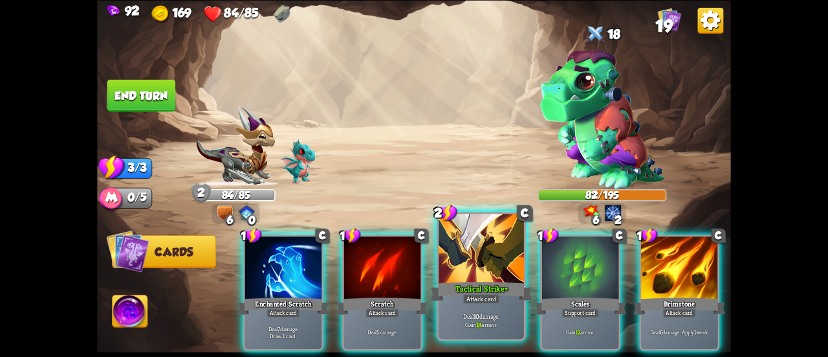
click at [465, 251] on div at bounding box center [481, 250] width 85 height 72
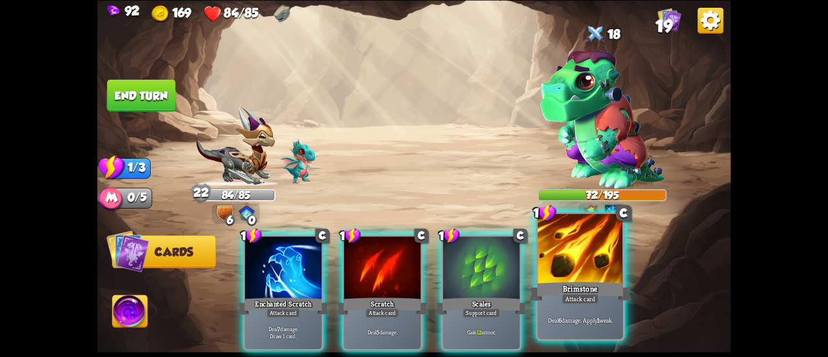
click at [564, 280] on div "Brimstone" at bounding box center [580, 291] width 102 height 23
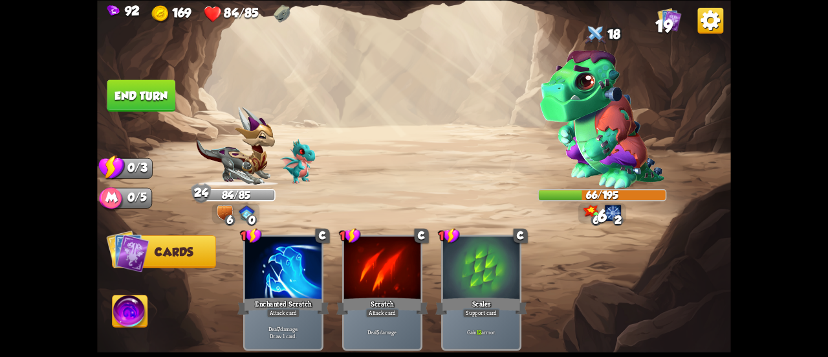
click at [160, 92] on button "End turn" at bounding box center [141, 95] width 69 height 32
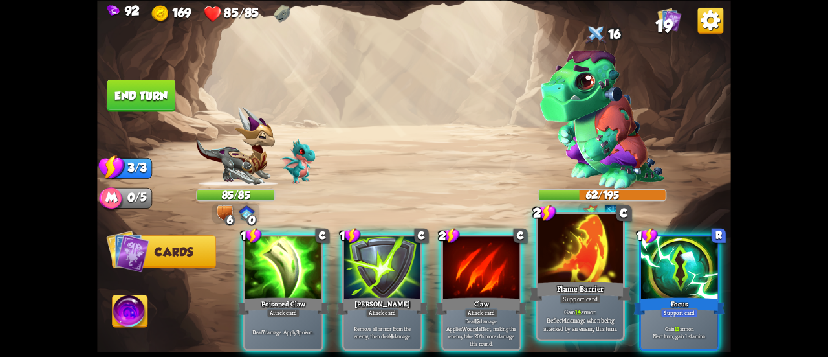
click at [573, 274] on div at bounding box center [580, 250] width 85 height 72
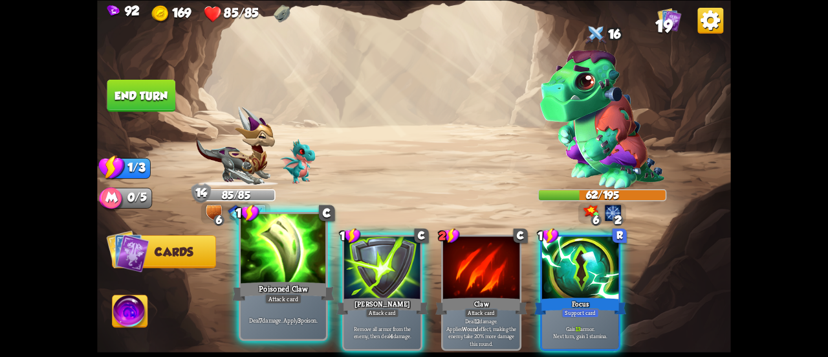
click at [274, 271] on div at bounding box center [283, 250] width 85 height 72
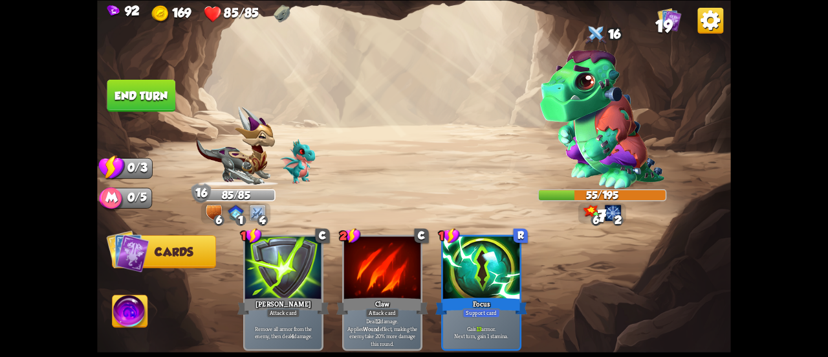
click at [162, 91] on button "End turn" at bounding box center [141, 95] width 69 height 32
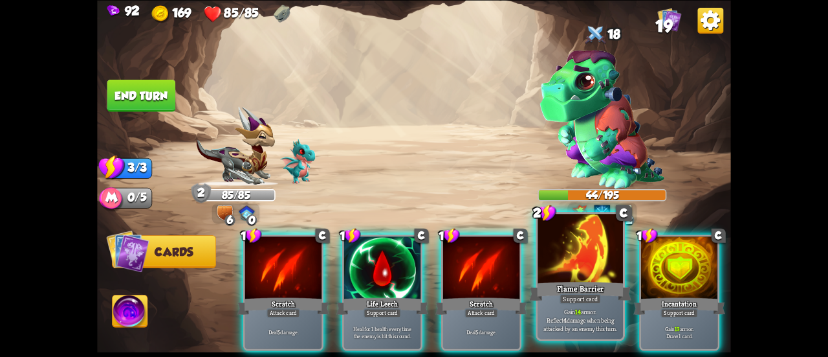
click at [576, 254] on div at bounding box center [580, 250] width 85 height 72
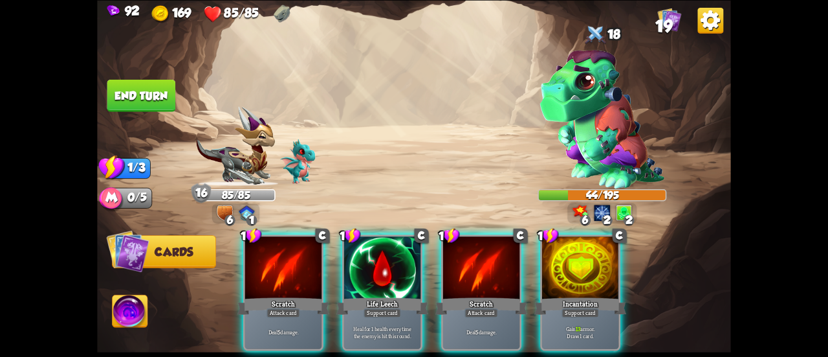
click at [576, 254] on div at bounding box center [580, 268] width 76 height 65
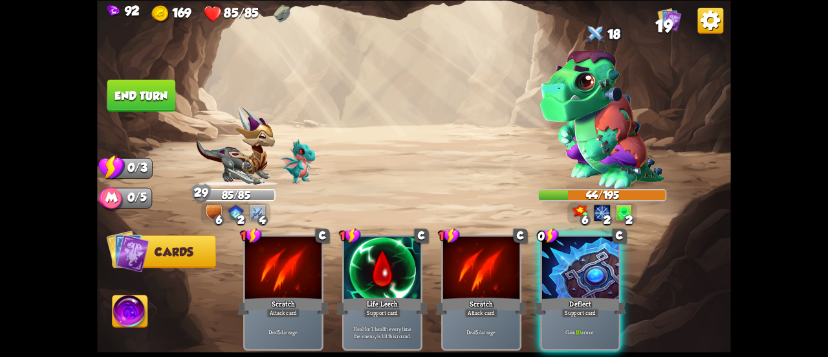
click at [148, 94] on button "End turn" at bounding box center [141, 95] width 69 height 32
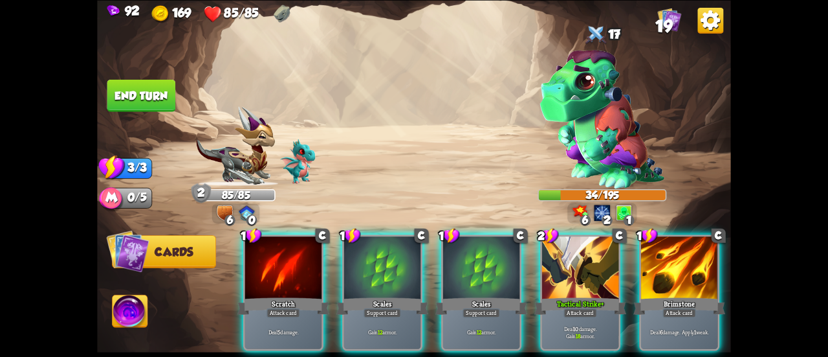
click at [584, 238] on div at bounding box center [580, 268] width 76 height 65
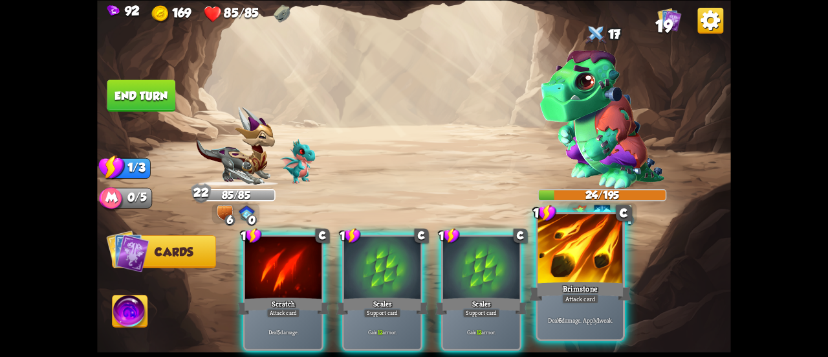
click at [575, 295] on div "Attack card" at bounding box center [580, 298] width 37 height 10
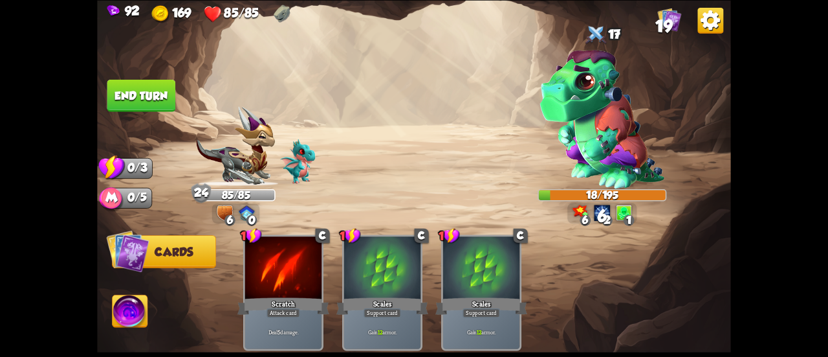
click at [146, 93] on button "End turn" at bounding box center [141, 95] width 69 height 32
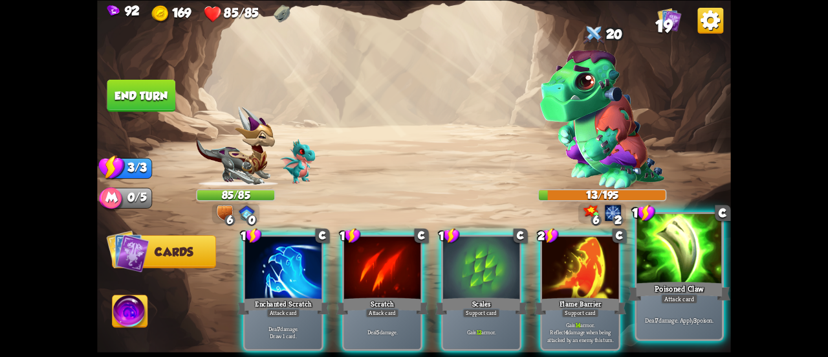
click at [643, 278] on div at bounding box center [679, 250] width 85 height 72
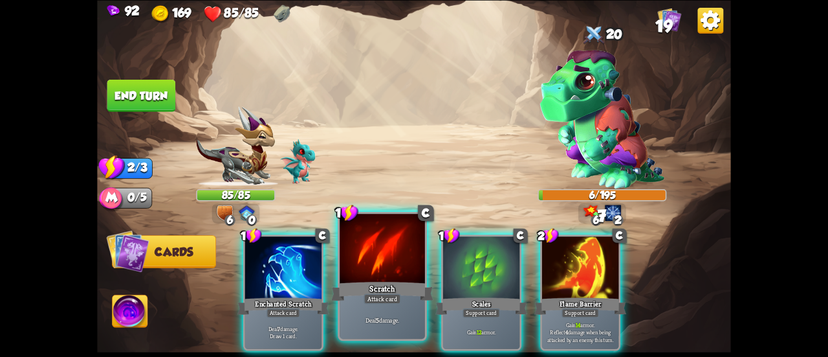
click at [367, 262] on div at bounding box center [382, 250] width 85 height 72
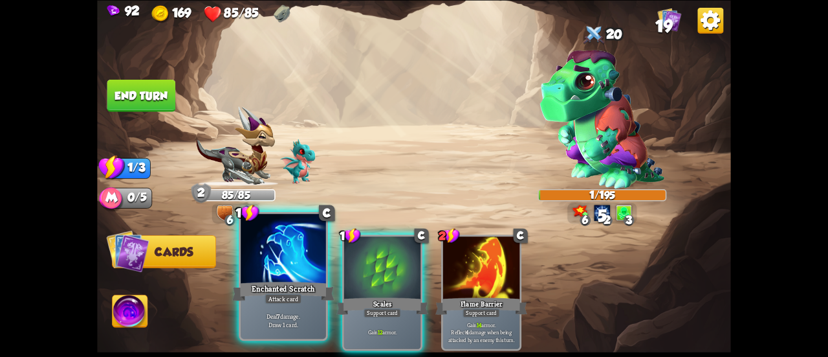
click at [265, 260] on div at bounding box center [283, 250] width 85 height 72
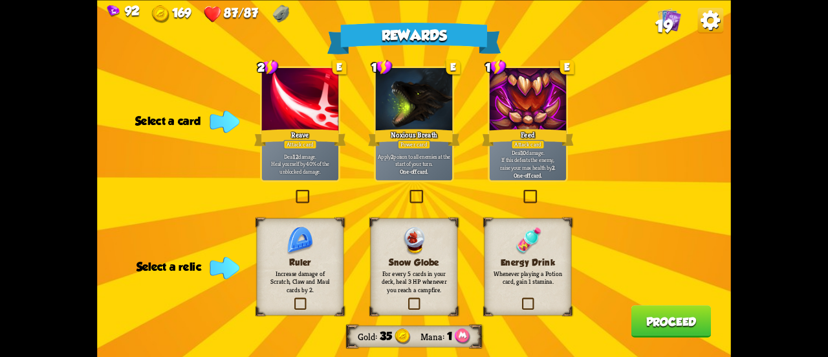
click at [322, 169] on p "Deal 12 damage. Heal yourself by 40% of the unblocked damage." at bounding box center [300, 163] width 73 height 23
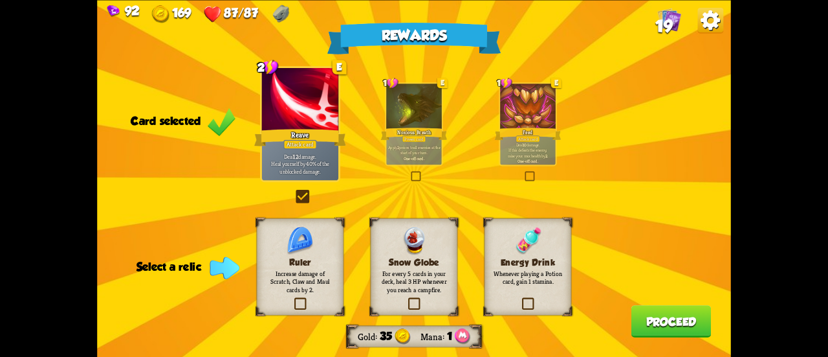
click at [427, 299] on div "Snow Globe For every 5 cards in your deck, heal 3 HP whenever you reach a campf…" at bounding box center [414, 265] width 87 height 97
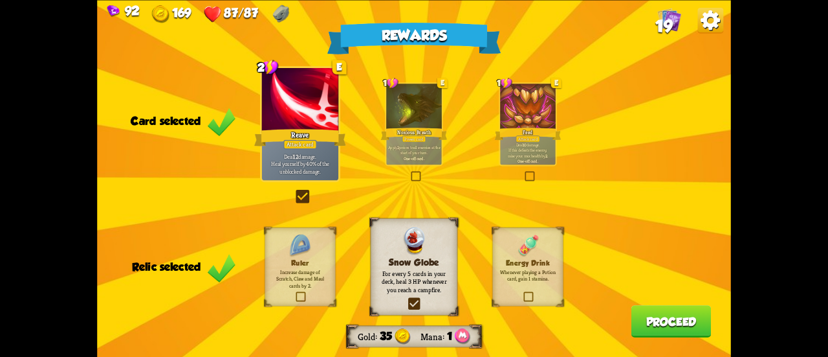
click at [673, 318] on button "Proceed" at bounding box center [672, 321] width 80 height 32
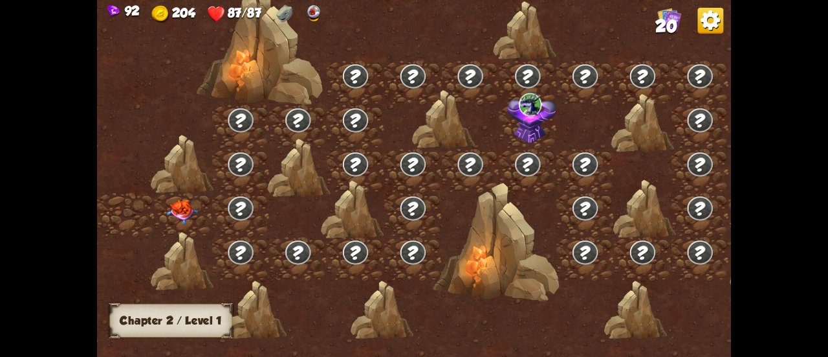
click at [197, 206] on img at bounding box center [182, 211] width 32 height 25
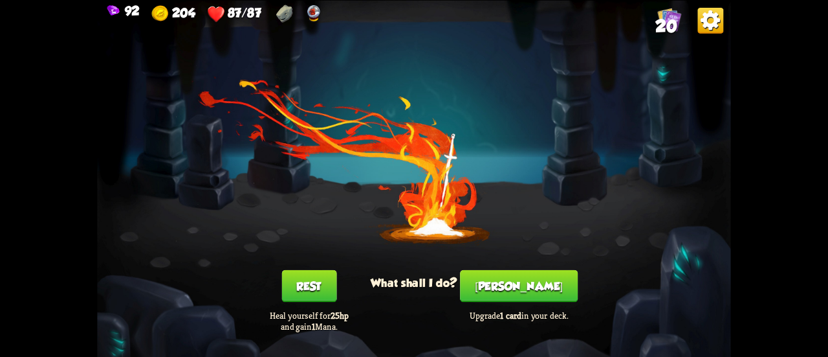
click at [496, 282] on button "[PERSON_NAME]" at bounding box center [519, 285] width 118 height 32
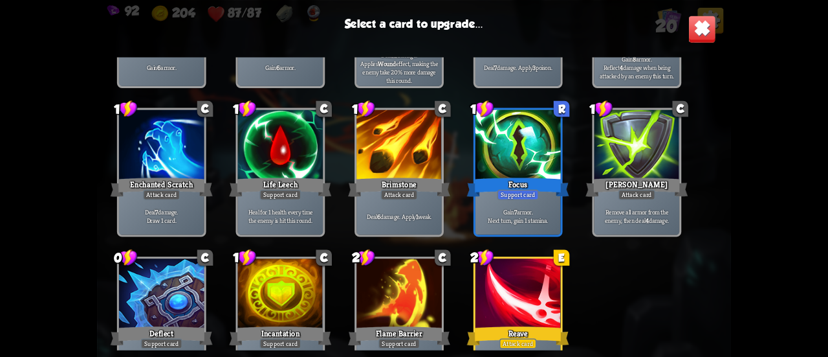
scroll to position [407, 0]
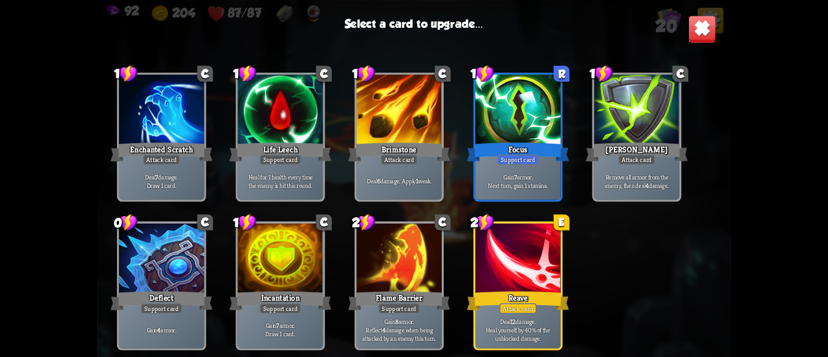
click at [526, 287] on div at bounding box center [518, 259] width 85 height 72
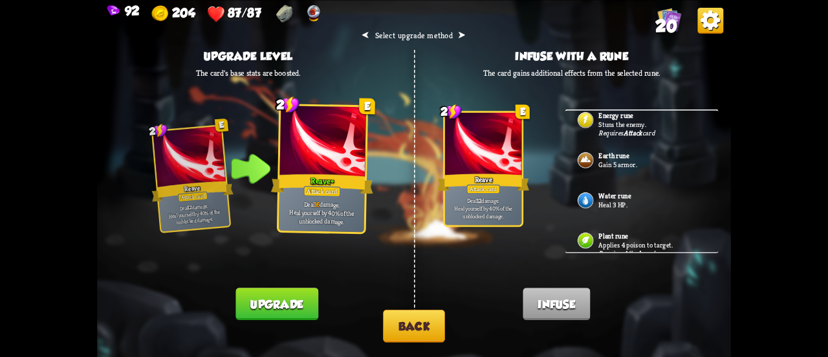
scroll to position [109, 0]
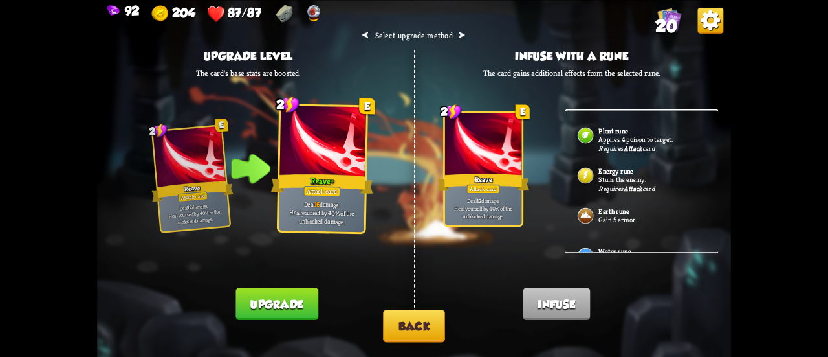
click at [294, 296] on button "Upgrade" at bounding box center [277, 303] width 82 height 32
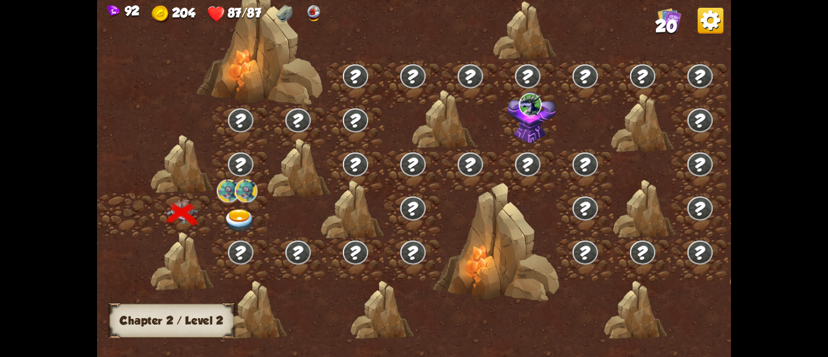
click at [238, 225] on img at bounding box center [240, 220] width 32 height 23
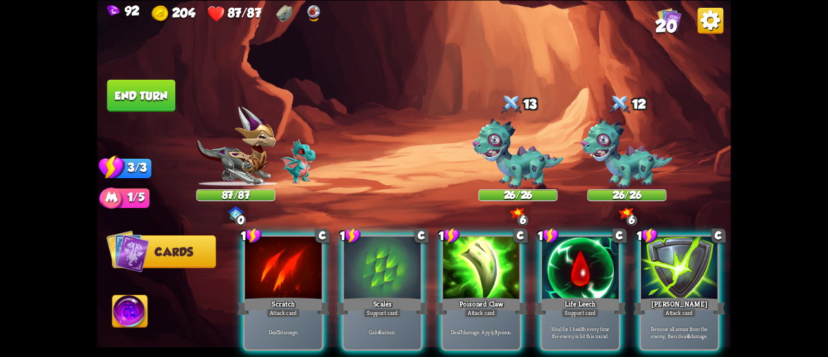
drag, startPoint x: 367, startPoint y: 256, endPoint x: 393, endPoint y: 156, distance: 103.1
click at [393, 156] on div "Select an enemy to attack... You don't have enough stamina to play that card...…" at bounding box center [414, 178] width 634 height 357
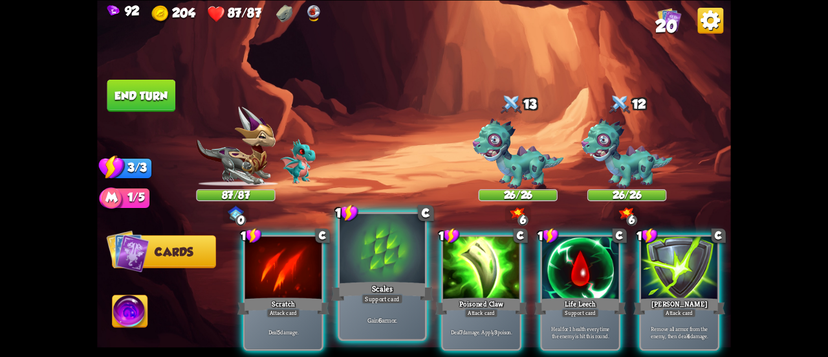
click at [412, 247] on div at bounding box center [382, 250] width 85 height 72
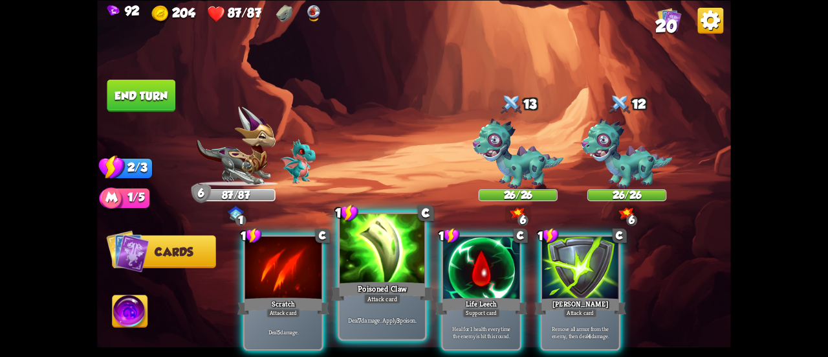
click at [413, 248] on div at bounding box center [382, 250] width 85 height 72
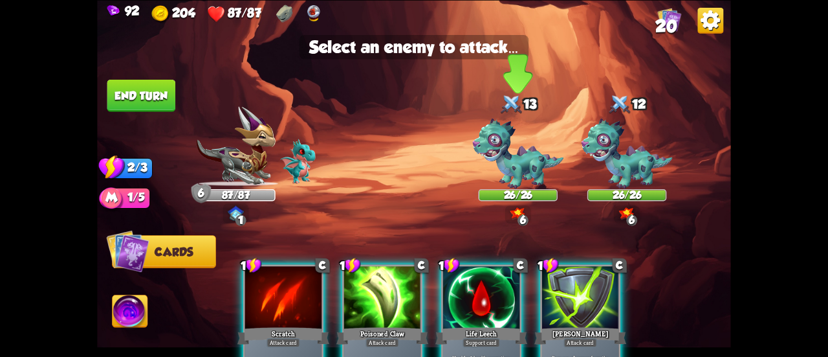
click at [506, 127] on img at bounding box center [517, 153] width 91 height 71
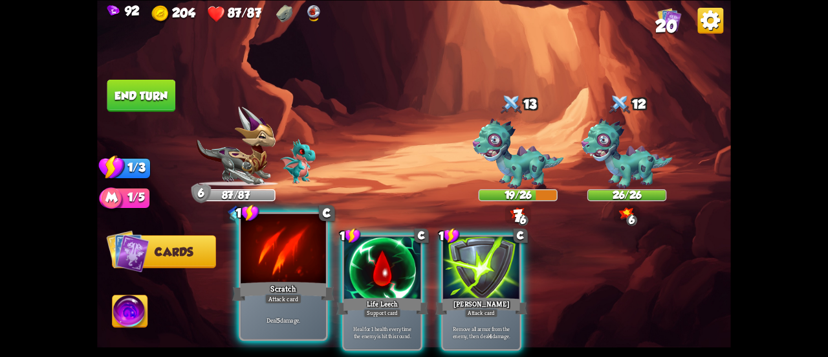
click at [277, 267] on div at bounding box center [283, 250] width 85 height 72
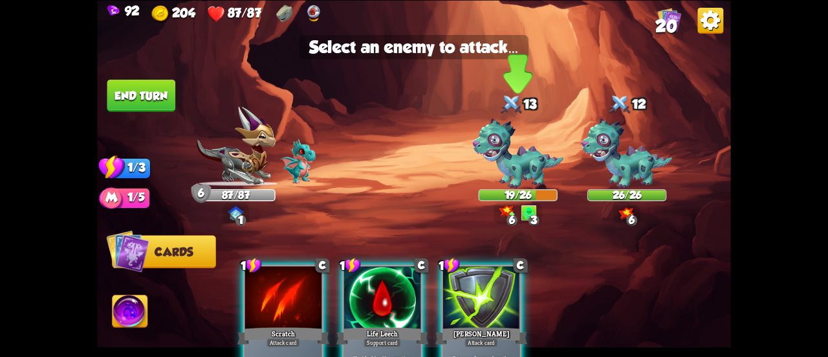
click at [518, 152] on img at bounding box center [517, 153] width 91 height 71
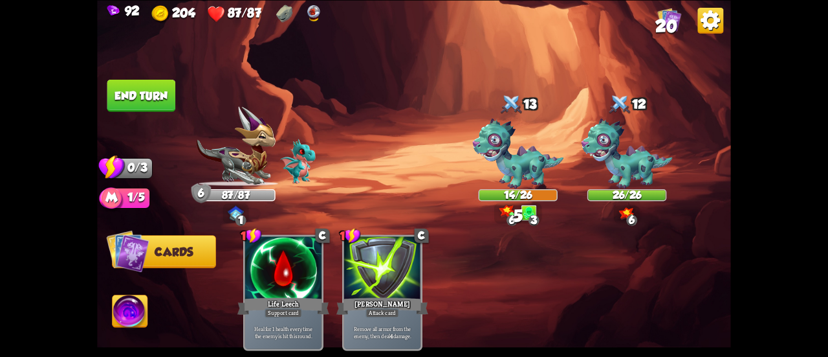
click at [155, 95] on button "End turn" at bounding box center [141, 95] width 69 height 32
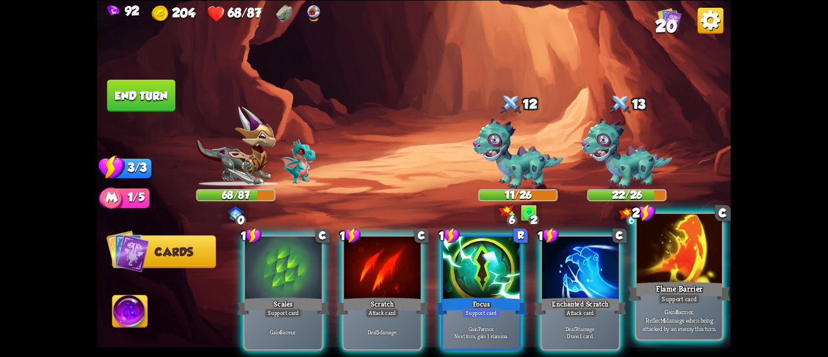
click at [652, 269] on div at bounding box center [679, 250] width 85 height 72
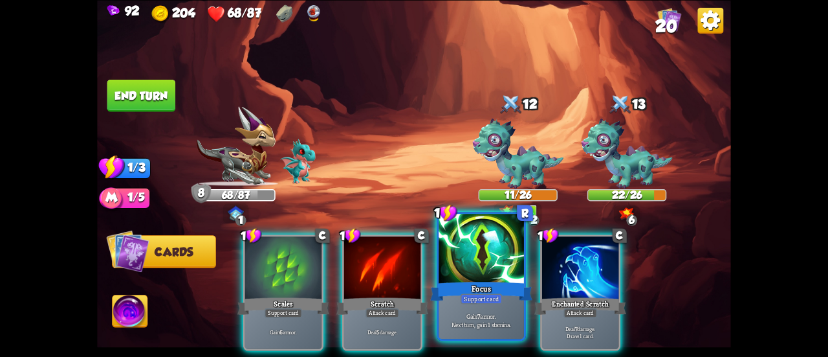
click at [466, 272] on div at bounding box center [481, 250] width 85 height 72
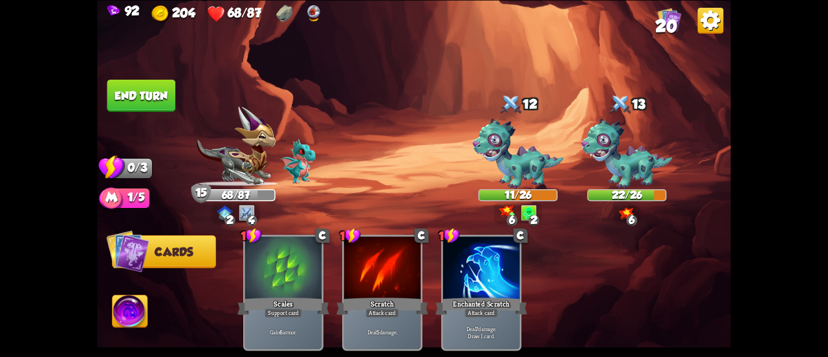
click at [160, 97] on button "End turn" at bounding box center [141, 95] width 69 height 32
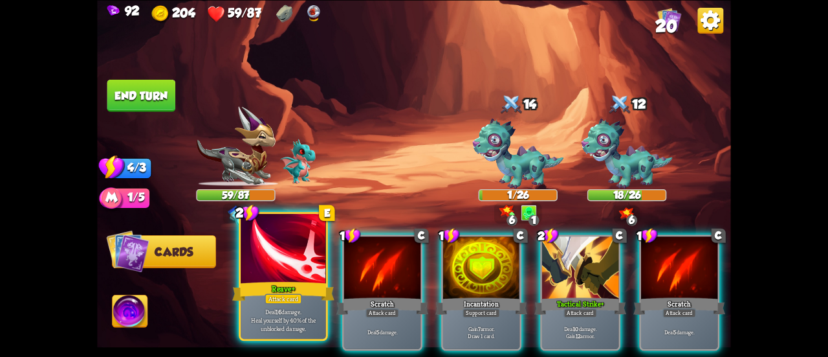
click at [265, 269] on div at bounding box center [283, 250] width 85 height 72
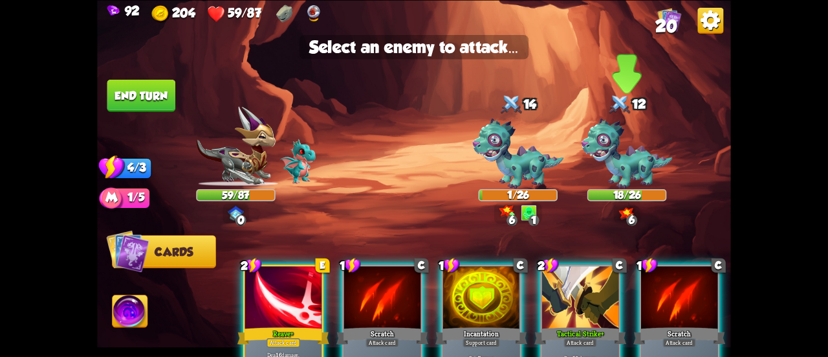
click at [636, 160] on img at bounding box center [627, 153] width 91 height 71
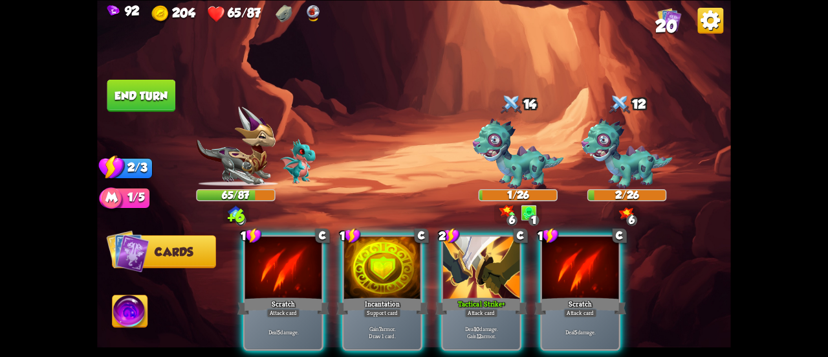
click at [282, 234] on div "1 C Scratch Attack card Deal 5 damage. 1 C Incantation Support card Gain 7 armo…" at bounding box center [477, 277] width 507 height 159
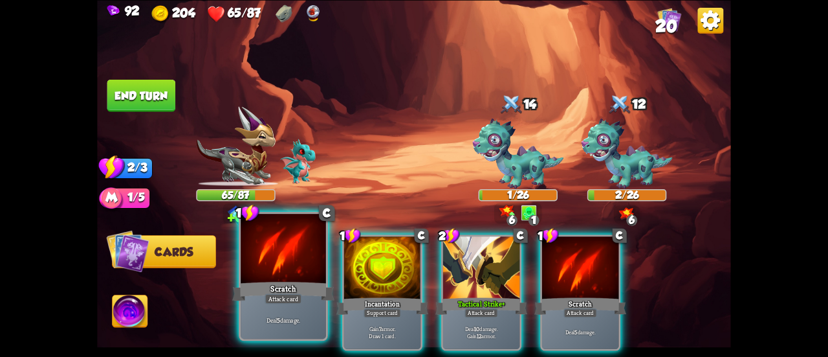
click at [283, 263] on div at bounding box center [283, 250] width 85 height 72
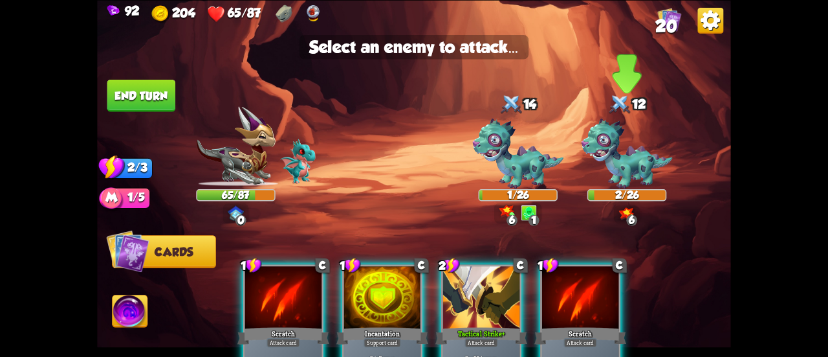
click at [608, 152] on img at bounding box center [627, 153] width 91 height 71
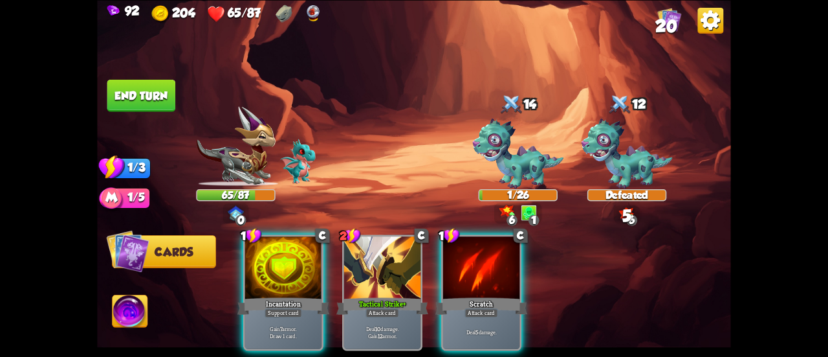
click at [151, 92] on button "End turn" at bounding box center [141, 95] width 70 height 33
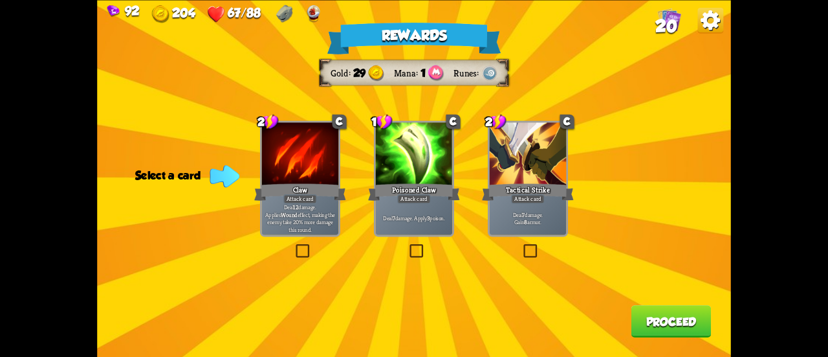
click at [416, 172] on div at bounding box center [414, 154] width 76 height 65
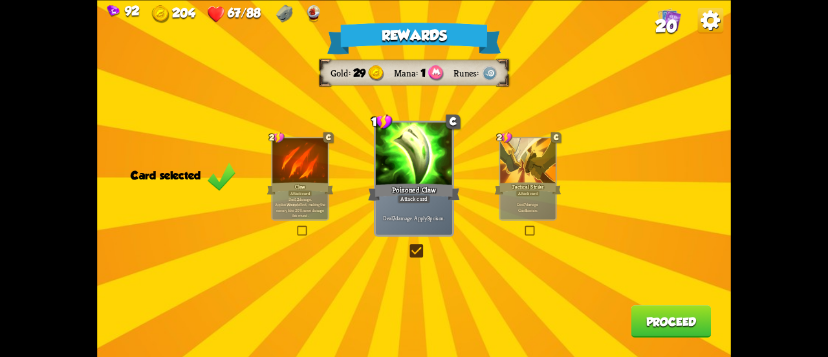
click at [653, 311] on button "Proceed" at bounding box center [672, 321] width 80 height 32
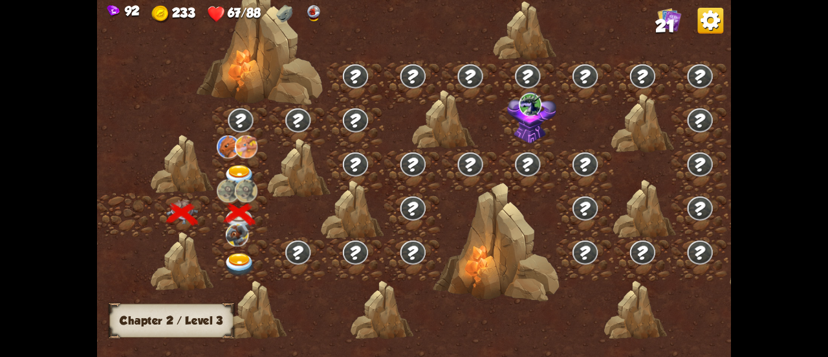
click at [236, 172] on img at bounding box center [240, 176] width 32 height 23
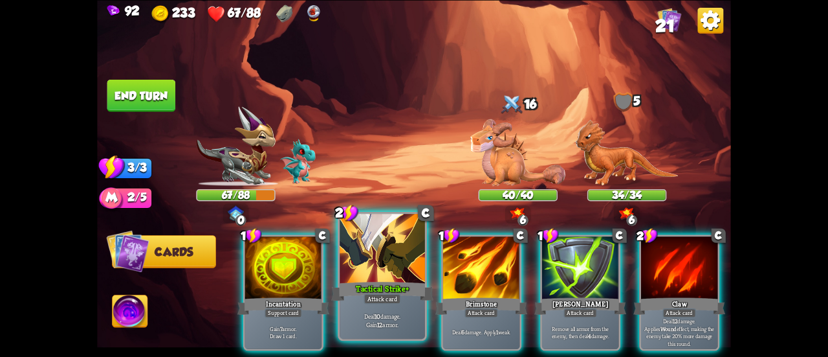
click at [351, 254] on div at bounding box center [382, 250] width 85 height 72
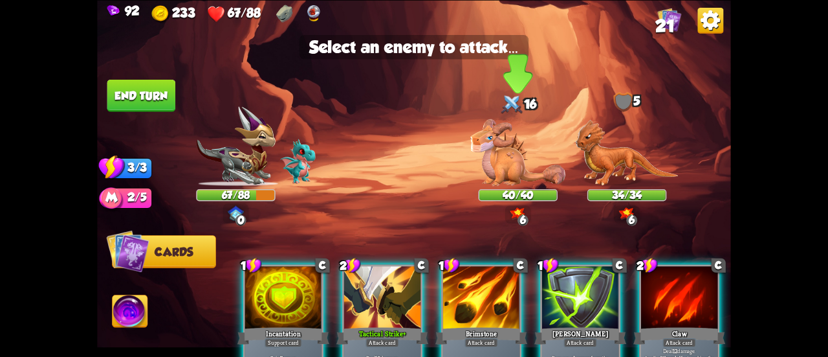
click at [507, 154] on img at bounding box center [518, 152] width 95 height 67
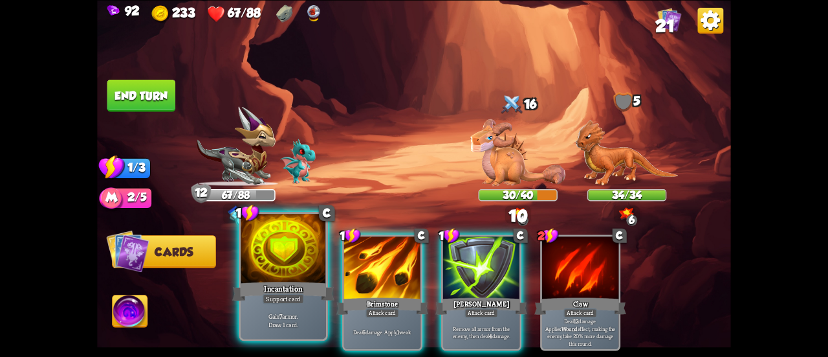
click at [272, 270] on div at bounding box center [283, 250] width 85 height 72
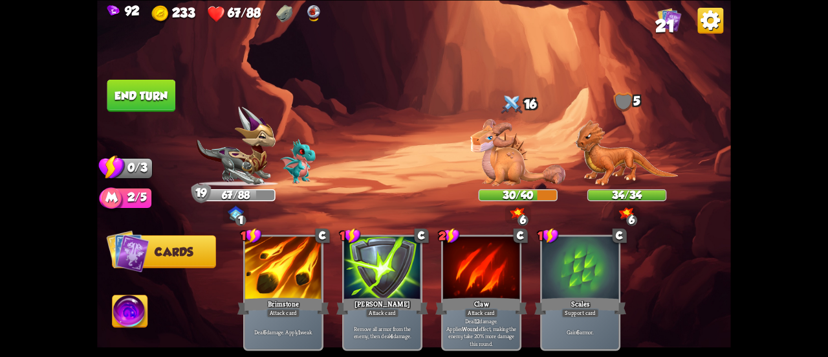
click at [150, 91] on button "End turn" at bounding box center [141, 95] width 69 height 32
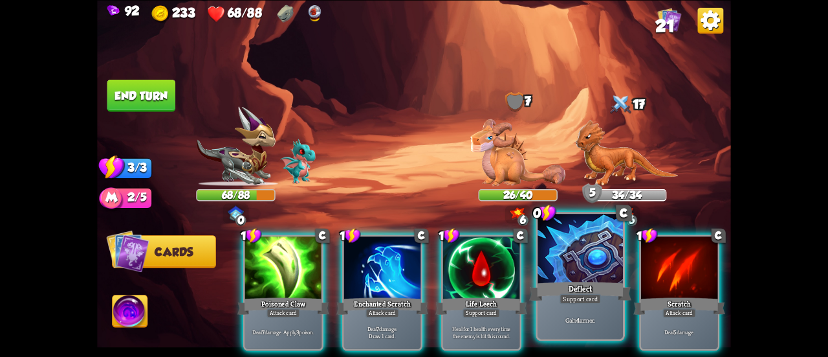
click at [560, 255] on div at bounding box center [580, 250] width 85 height 72
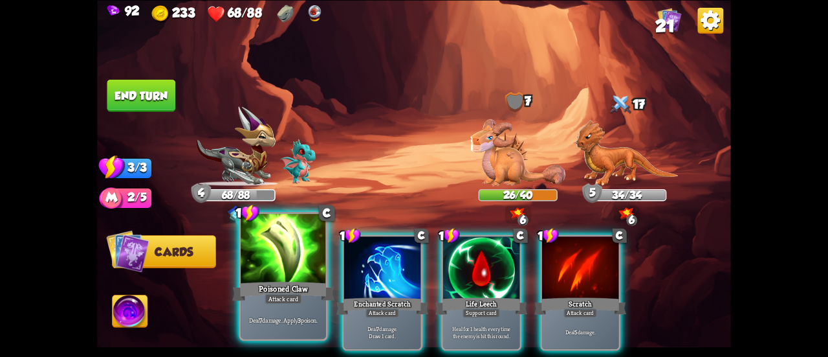
click at [260, 265] on div at bounding box center [283, 250] width 85 height 72
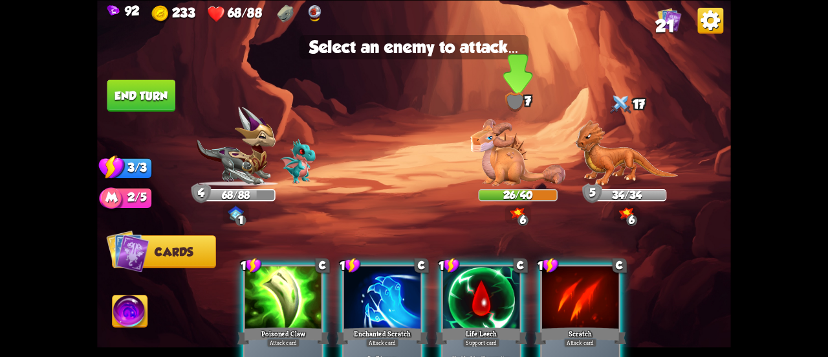
click at [507, 160] on img at bounding box center [518, 152] width 95 height 67
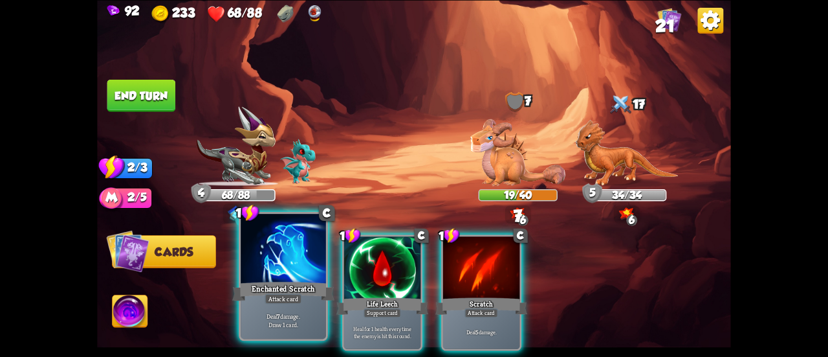
click at [294, 254] on div at bounding box center [283, 250] width 85 height 72
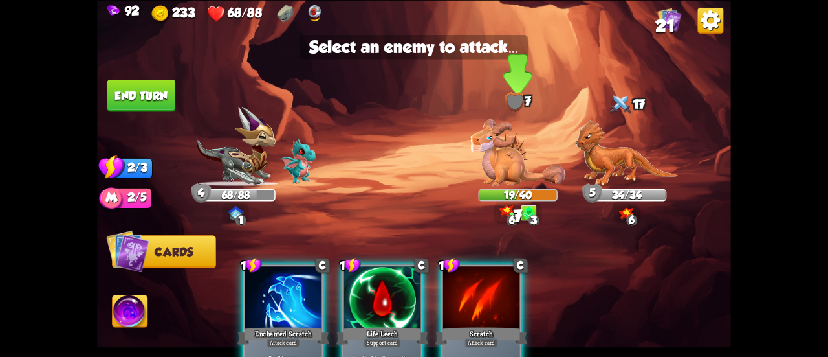
click at [494, 170] on img at bounding box center [518, 152] width 95 height 67
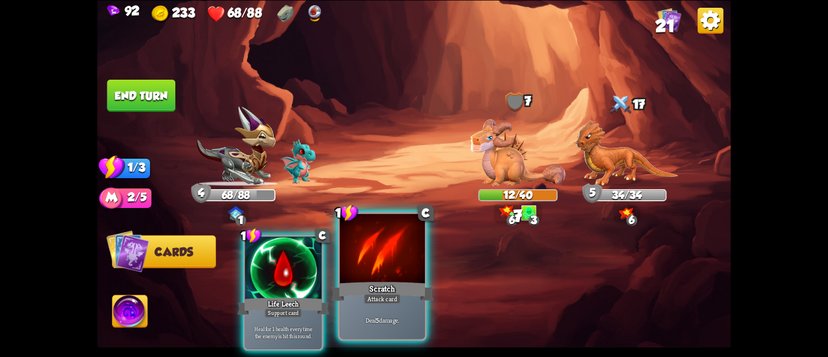
click at [391, 250] on div at bounding box center [382, 250] width 85 height 72
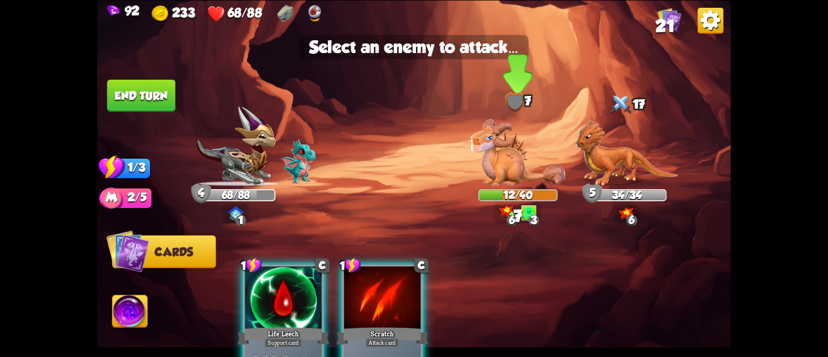
click at [483, 165] on img at bounding box center [518, 152] width 95 height 67
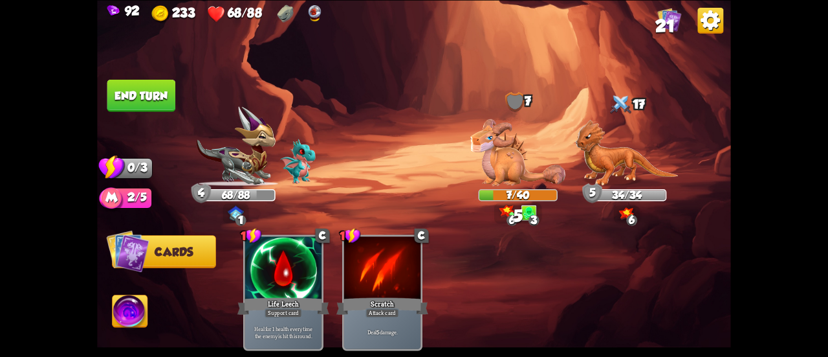
click at [177, 93] on img at bounding box center [414, 178] width 634 height 357
click at [167, 87] on button "End turn" at bounding box center [141, 95] width 69 height 32
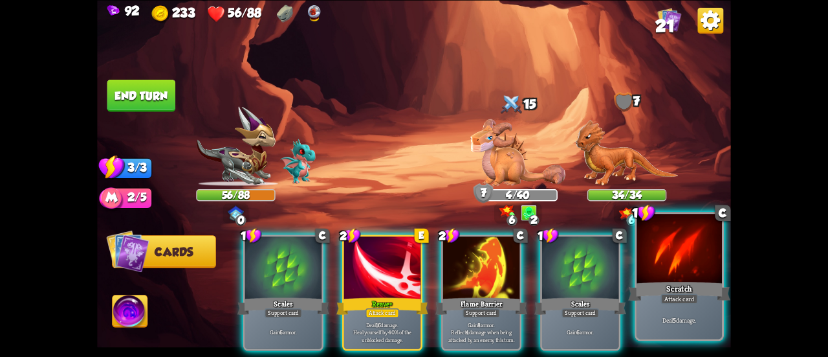
click at [660, 272] on div at bounding box center [679, 250] width 85 height 72
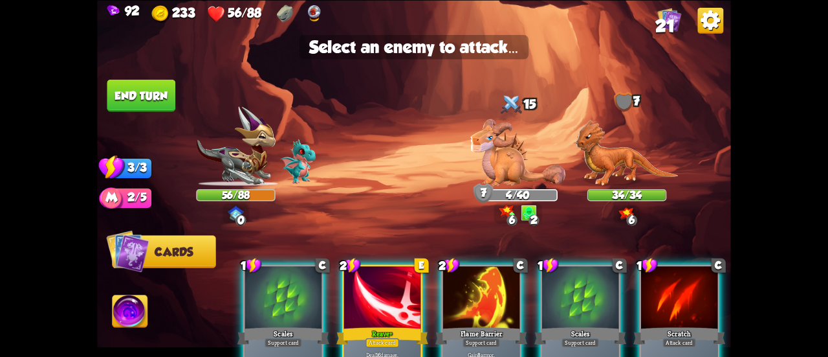
click at [676, 285] on div at bounding box center [679, 298] width 76 height 65
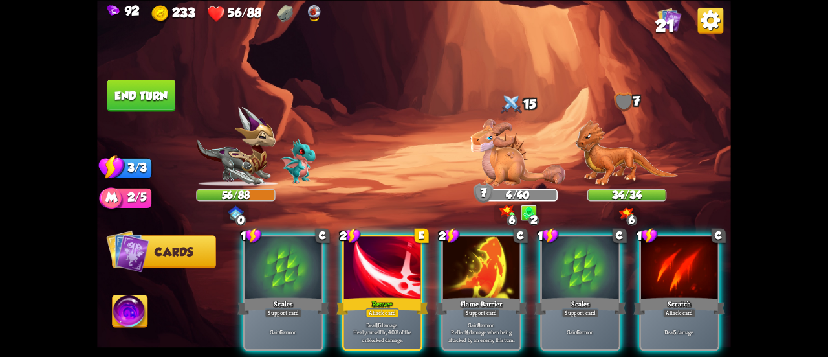
drag, startPoint x: 668, startPoint y: 287, endPoint x: 424, endPoint y: 153, distance: 278.0
click at [430, 155] on div "Select an enemy to attack... You don't have enough stamina to play that card...…" at bounding box center [414, 178] width 634 height 357
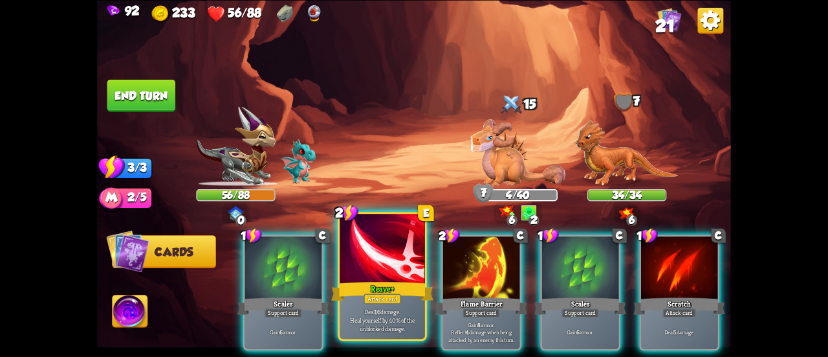
click at [361, 267] on div at bounding box center [382, 250] width 85 height 72
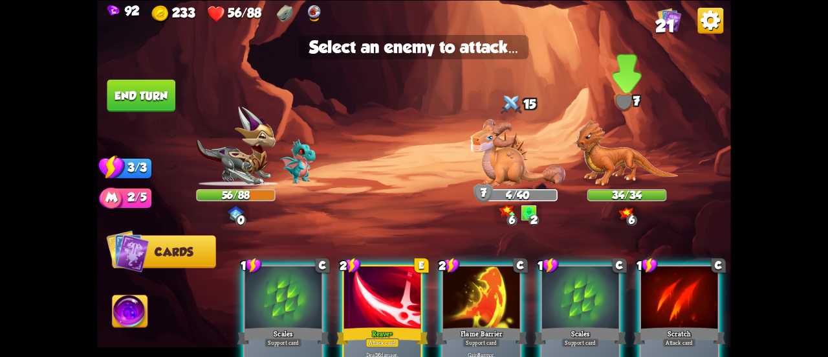
click at [617, 165] on img at bounding box center [626, 152] width 103 height 67
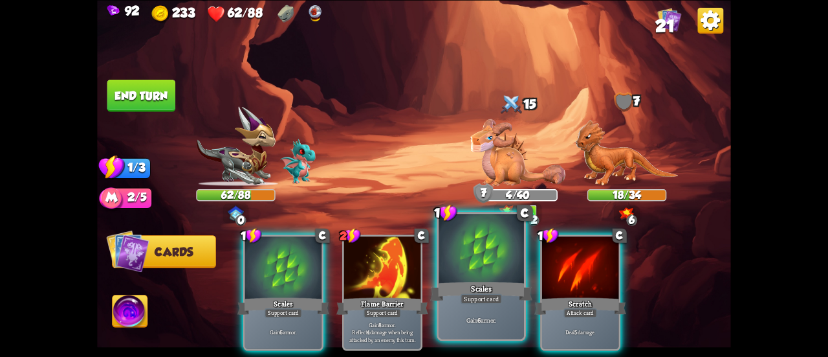
click at [488, 282] on div "Scales" at bounding box center [481, 291] width 102 height 23
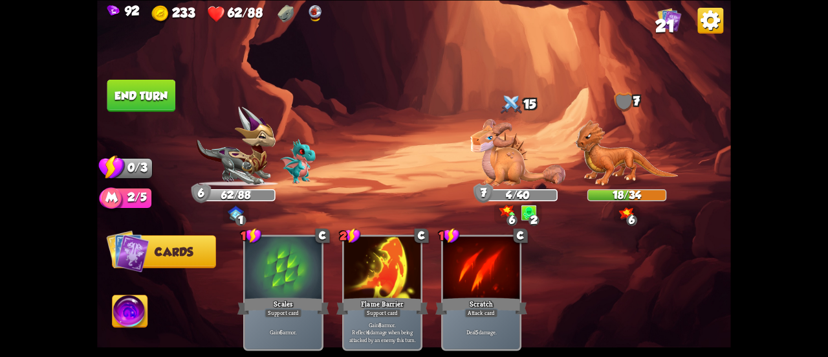
click at [158, 83] on button "End turn" at bounding box center [141, 95] width 69 height 32
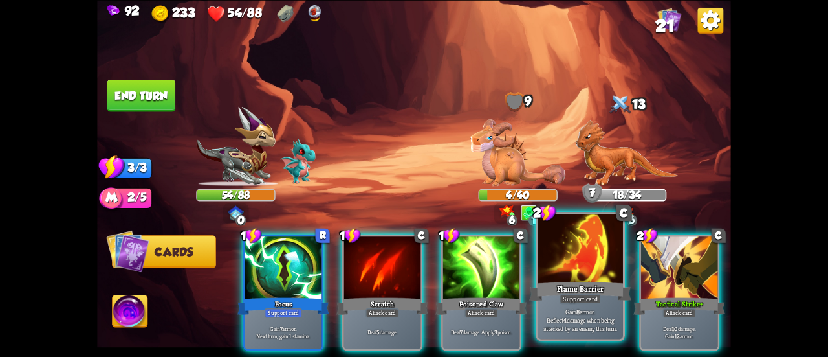
click at [573, 293] on div "Flame Barrier" at bounding box center [580, 291] width 102 height 23
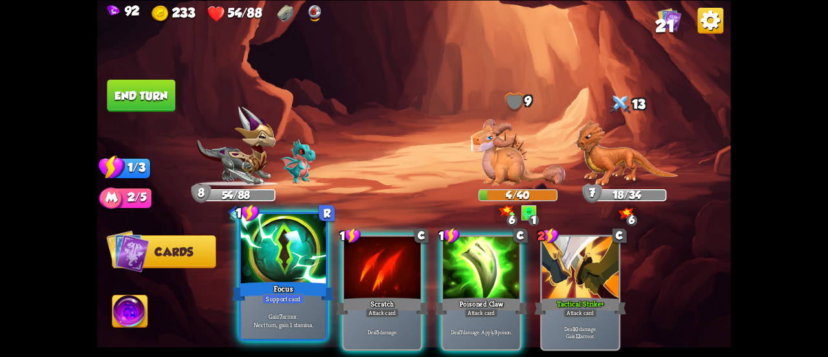
click at [272, 261] on div at bounding box center [283, 250] width 85 height 72
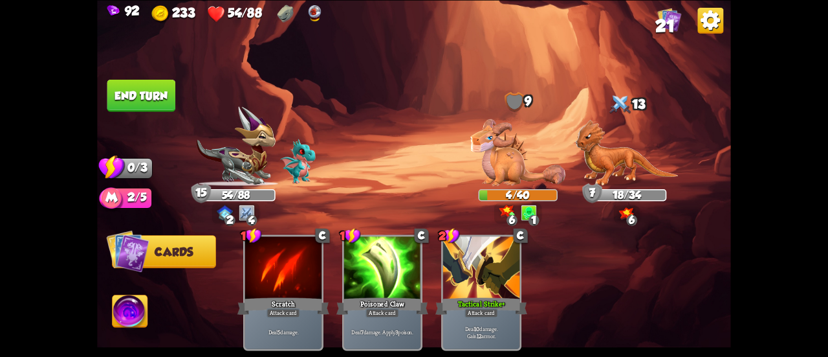
click at [148, 110] on button "End turn" at bounding box center [141, 95] width 69 height 32
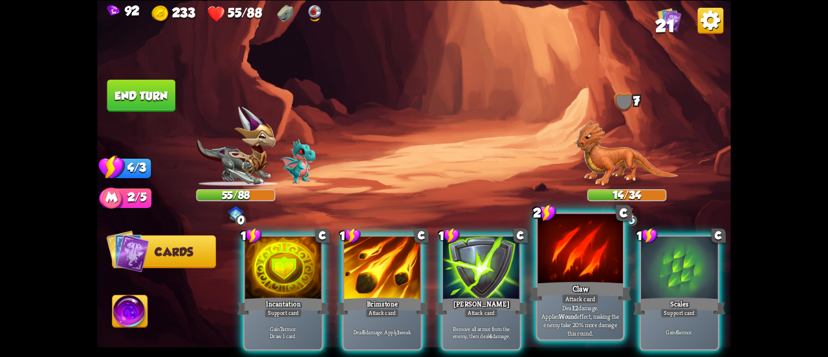
click at [558, 282] on div "Claw" at bounding box center [580, 291] width 102 height 23
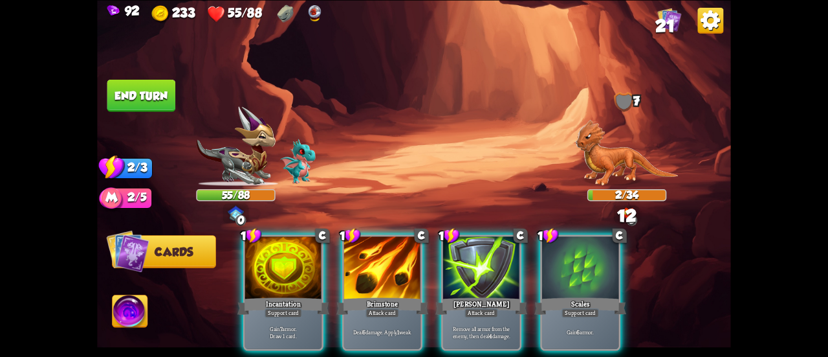
click at [180, 94] on img at bounding box center [414, 178] width 634 height 357
click at [177, 95] on img at bounding box center [414, 178] width 634 height 357
click at [170, 94] on button "End turn" at bounding box center [141, 95] width 69 height 32
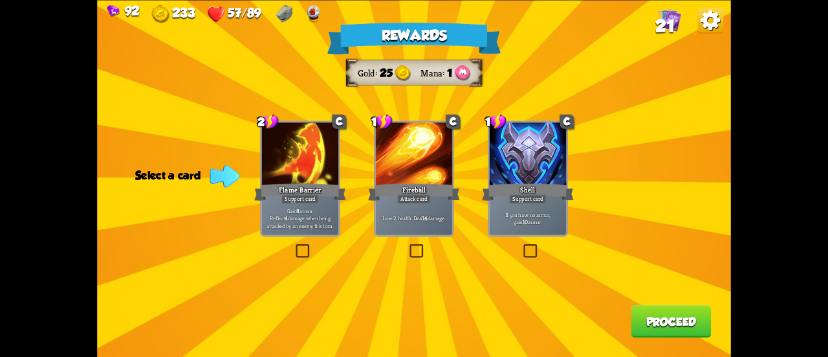
click at [520, 207] on div "If you have no armor, gain 10 armor." at bounding box center [528, 218] width 76 height 34
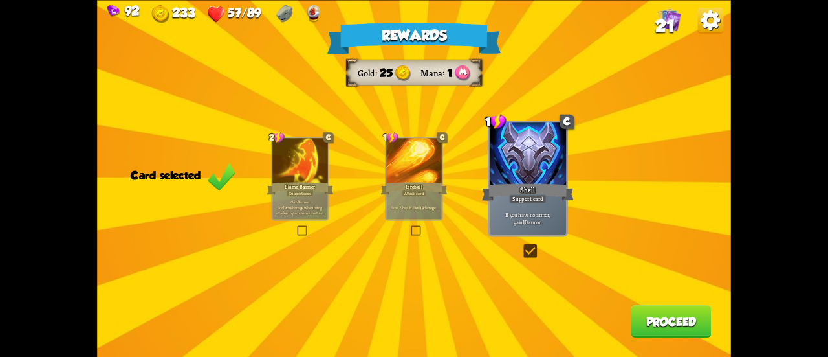
click at [640, 297] on div "Rewards Gold 25 Mana 1 Card selected 2 C Flame Barrier Support card Gain 8 armo…" at bounding box center [414, 178] width 634 height 357
click at [646, 317] on button "Proceed" at bounding box center [672, 321] width 80 height 32
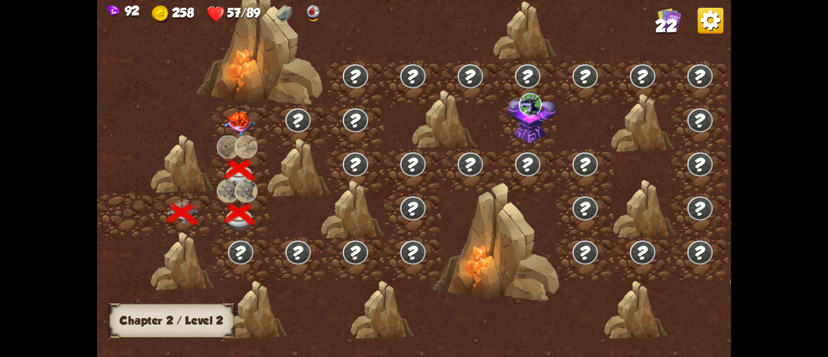
click at [224, 119] on img at bounding box center [240, 123] width 32 height 25
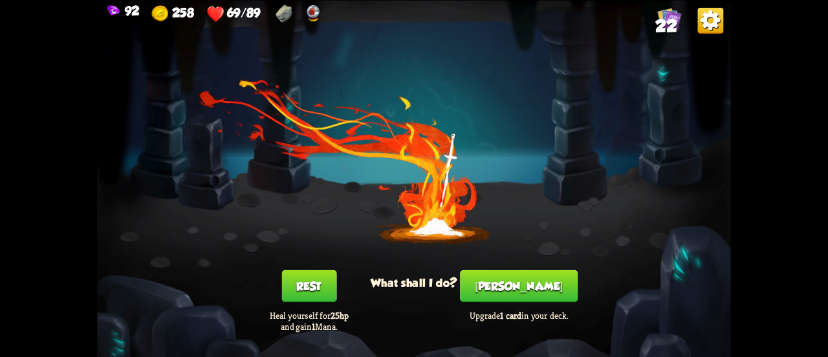
click at [519, 285] on button "[PERSON_NAME]" at bounding box center [519, 285] width 118 height 32
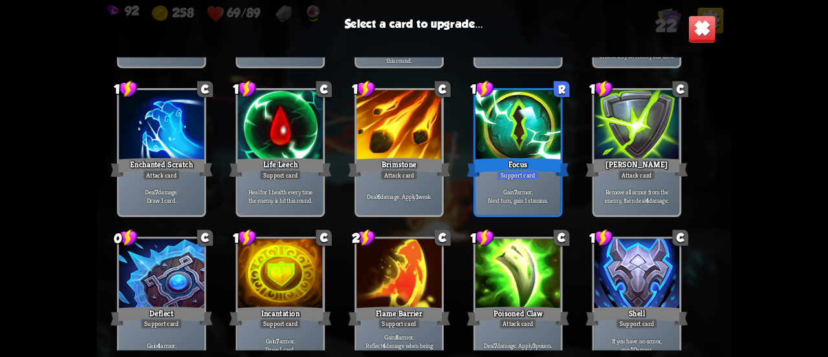
scroll to position [407, 0]
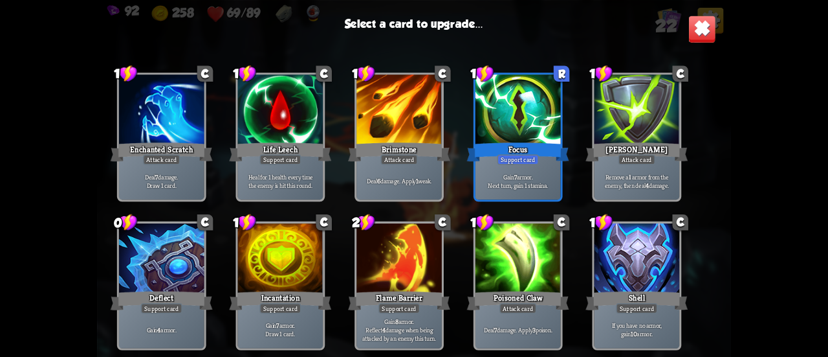
click at [372, 279] on div at bounding box center [399, 259] width 85 height 72
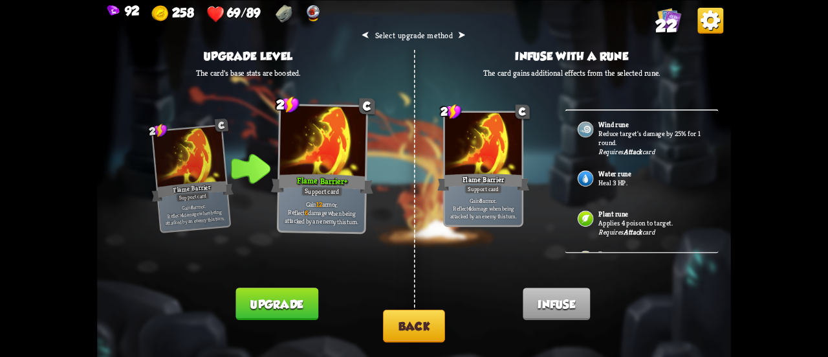
click at [276, 302] on button "Upgrade" at bounding box center [277, 303] width 82 height 32
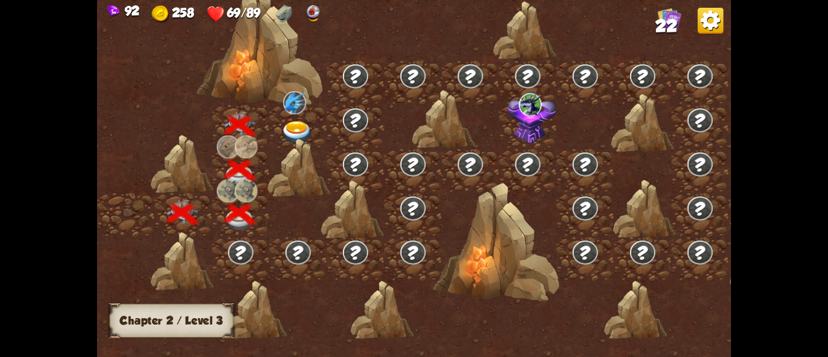
click at [282, 123] on img at bounding box center [298, 132] width 32 height 23
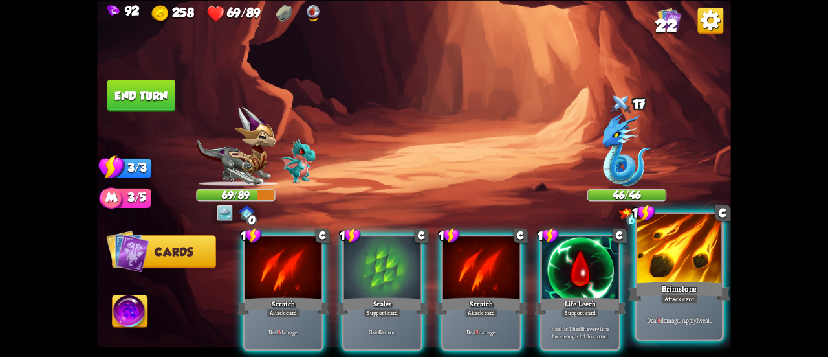
click at [656, 302] on div "Deal 4 damage. Apply 1 weak." at bounding box center [679, 319] width 85 height 37
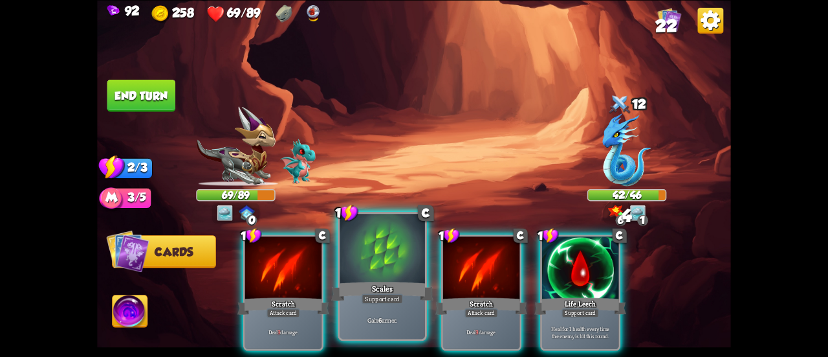
click at [360, 284] on div "Scales" at bounding box center [382, 291] width 102 height 23
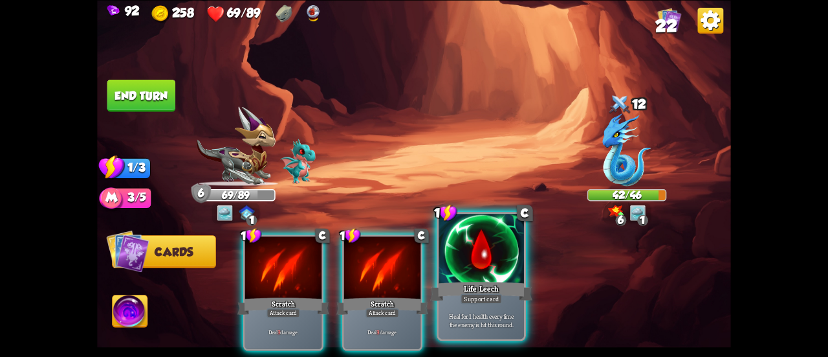
click at [467, 277] on div at bounding box center [481, 250] width 85 height 72
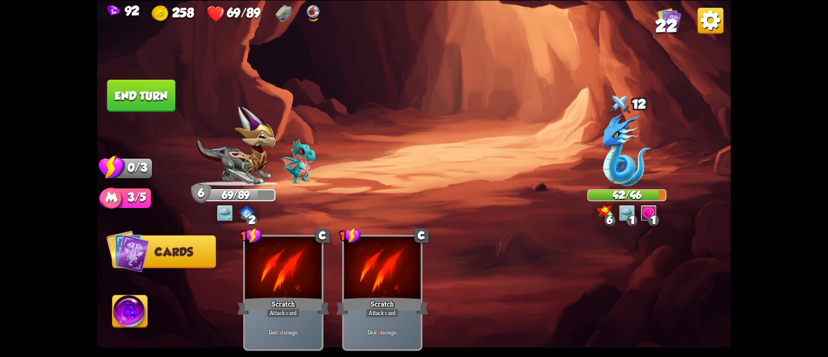
click at [162, 100] on button "End turn" at bounding box center [141, 95] width 69 height 32
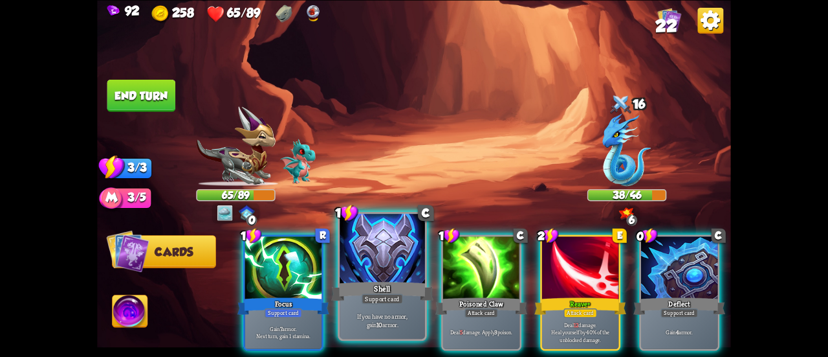
click at [385, 244] on div at bounding box center [382, 250] width 85 height 72
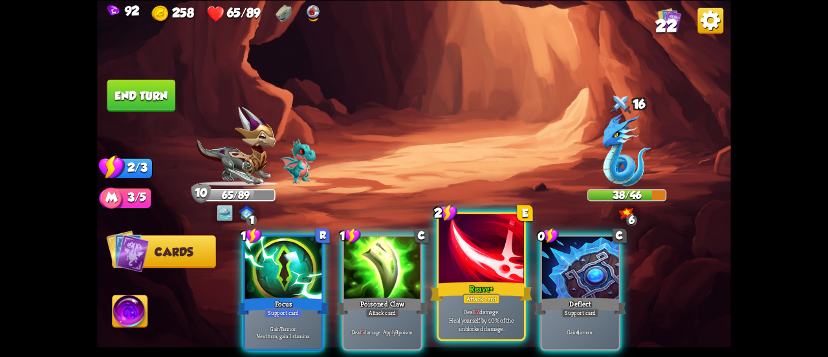
click at [480, 257] on div at bounding box center [481, 250] width 85 height 72
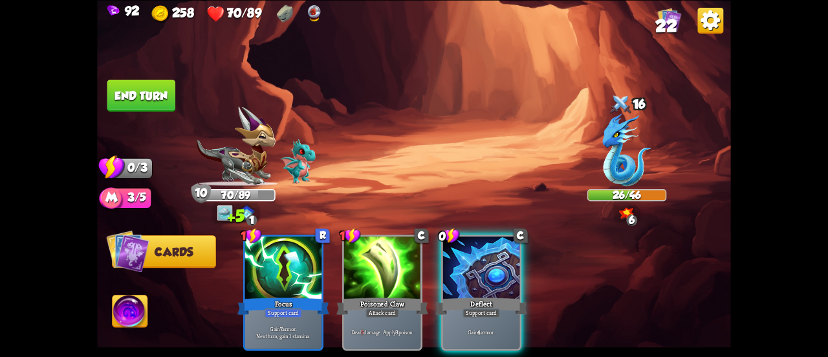
click at [480, 257] on div at bounding box center [481, 268] width 76 height 65
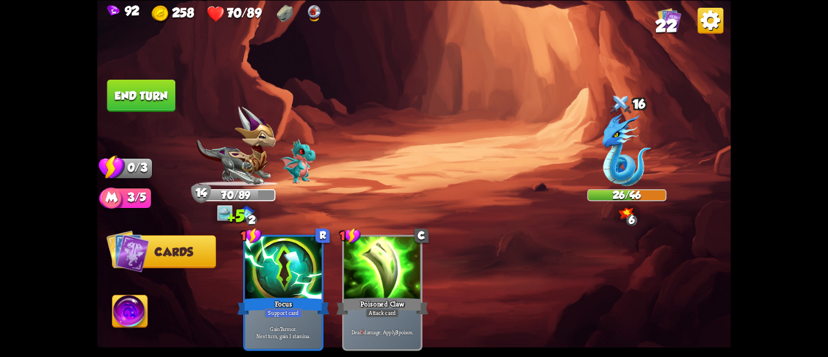
click at [136, 104] on button "End turn" at bounding box center [141, 95] width 69 height 32
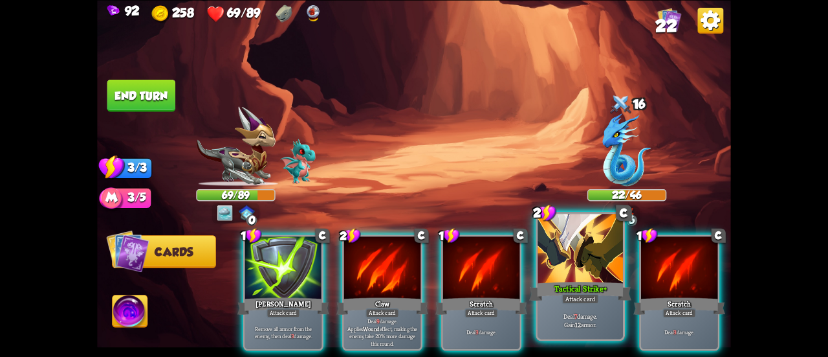
drag, startPoint x: 545, startPoint y: 278, endPoint x: 557, endPoint y: 287, distance: 14.4
click at [557, 287] on div "2 C Tactical Strike+ Attack card Deal 7 damage. Gain 12 armor." at bounding box center [580, 276] width 89 height 129
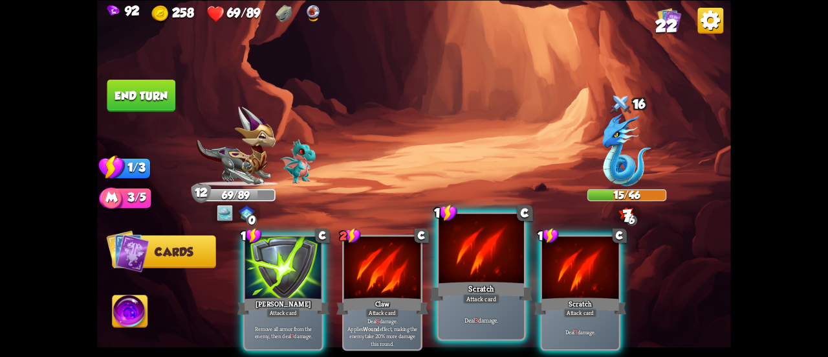
click at [463, 274] on div at bounding box center [481, 250] width 85 height 72
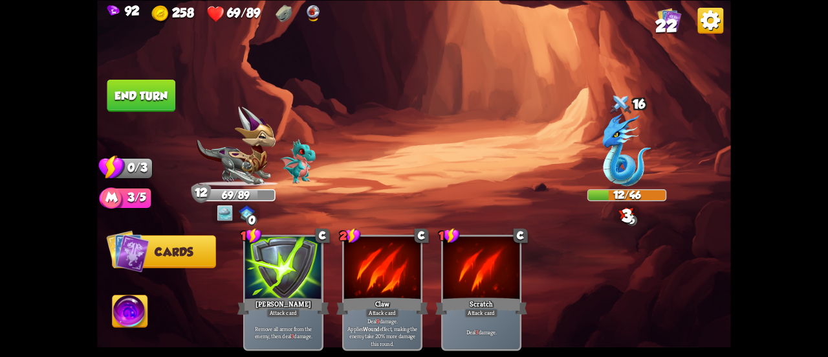
click at [148, 100] on button "End turn" at bounding box center [141, 95] width 69 height 32
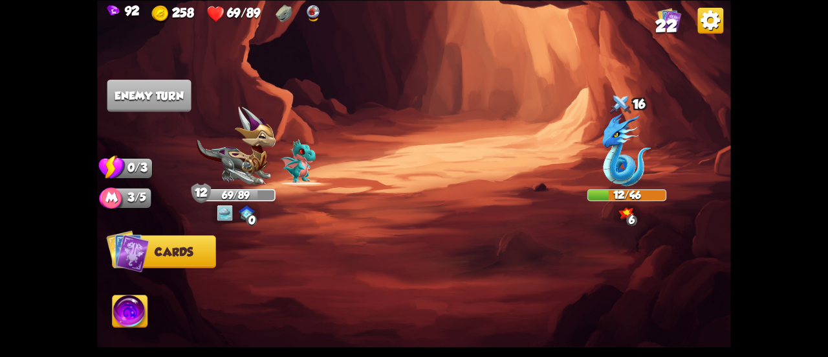
click at [673, 23] on span "22" at bounding box center [667, 25] width 22 height 19
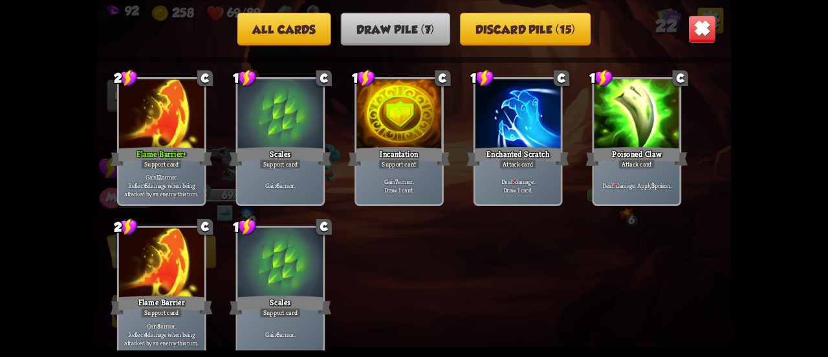
scroll to position [19, 0]
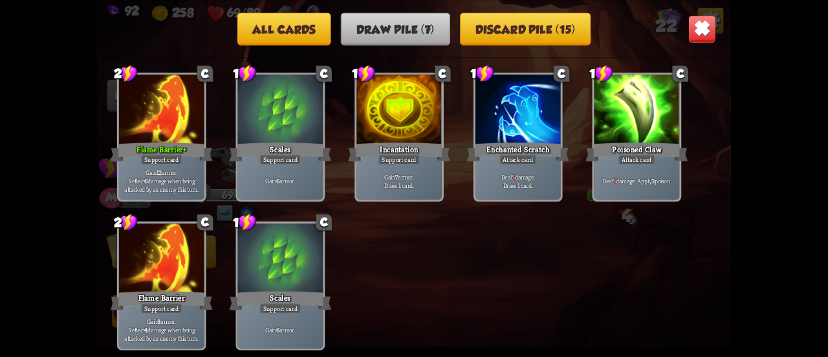
click at [699, 25] on img at bounding box center [703, 29] width 28 height 28
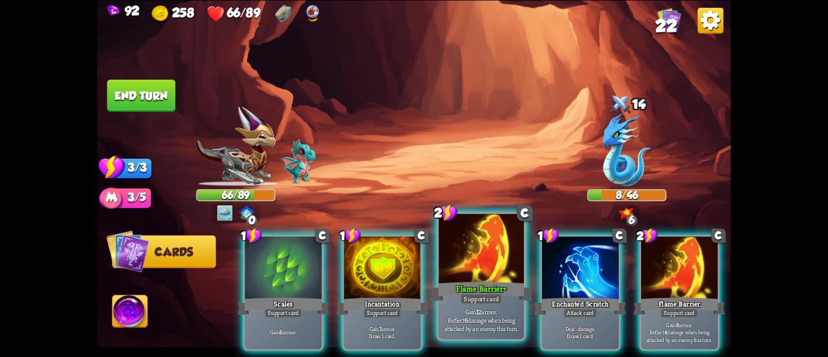
click at [451, 245] on div at bounding box center [481, 250] width 85 height 72
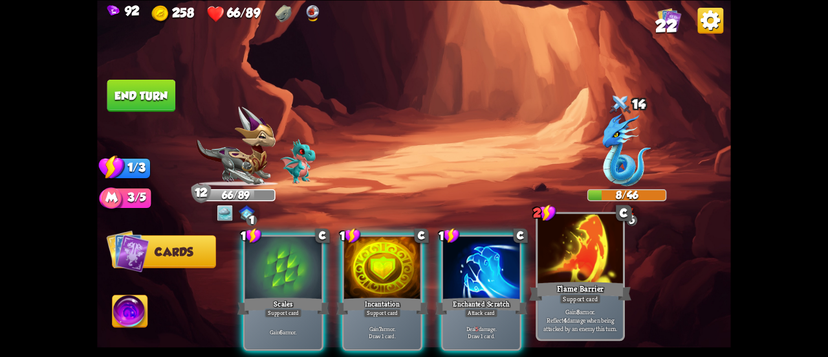
click at [578, 235] on div at bounding box center [580, 250] width 85 height 72
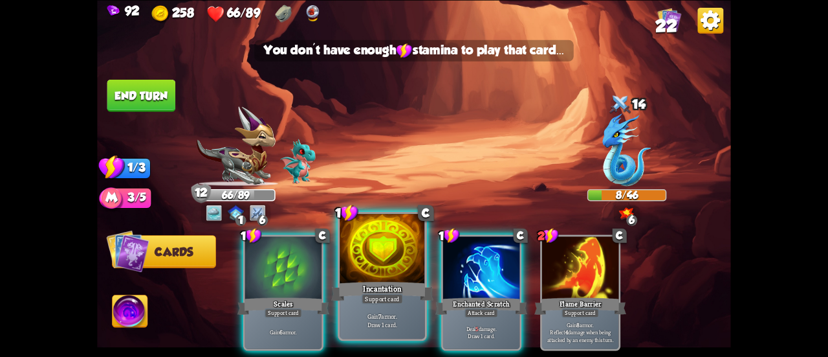
click at [374, 272] on div at bounding box center [382, 250] width 85 height 72
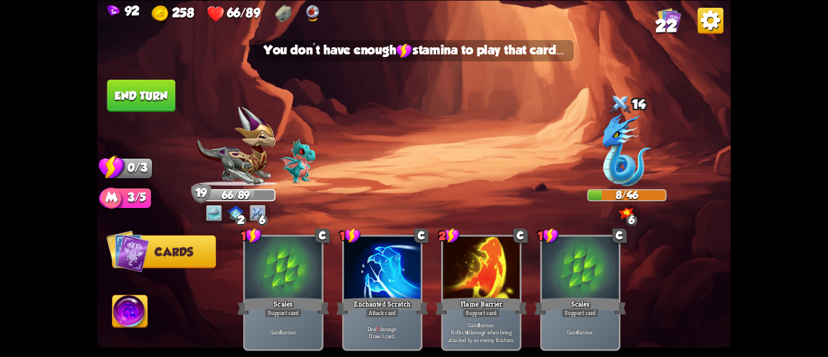
click at [149, 98] on button "End turn" at bounding box center [141, 95] width 69 height 32
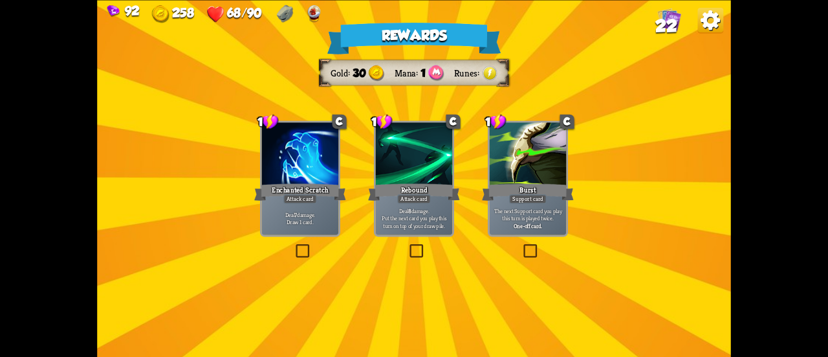
click at [513, 193] on div "Burst" at bounding box center [528, 191] width 92 height 21
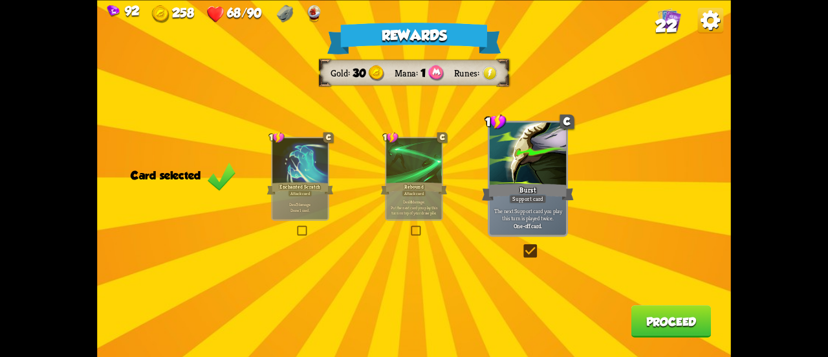
click at [659, 325] on button "Proceed" at bounding box center [672, 321] width 80 height 32
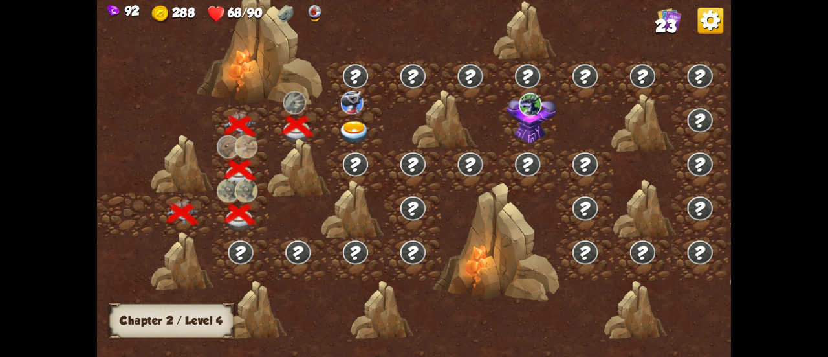
click at [355, 114] on div at bounding box center [356, 127] width 58 height 44
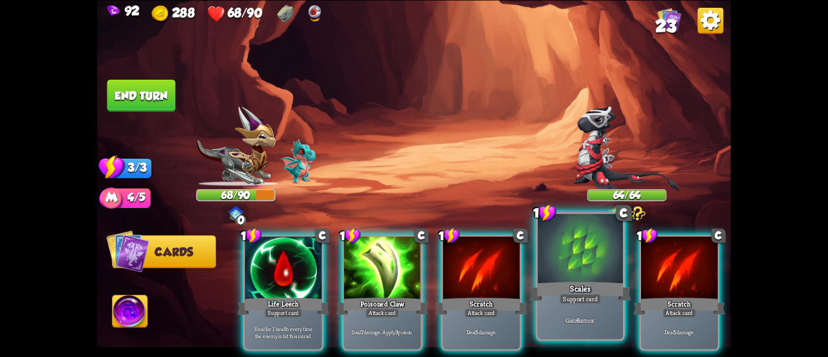
click at [592, 296] on div "Support card" at bounding box center [580, 298] width 41 height 10
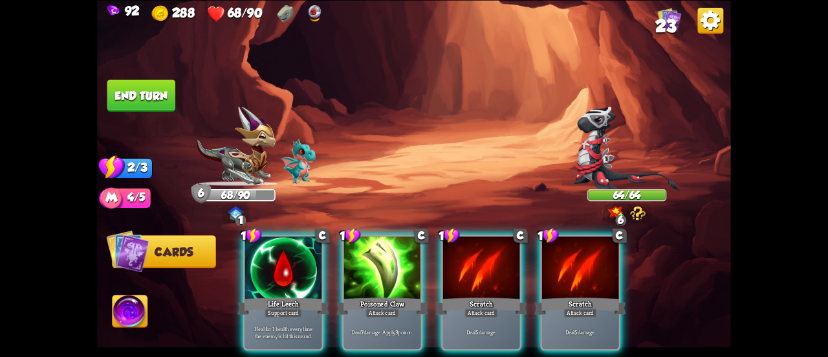
drag, startPoint x: 291, startPoint y: 270, endPoint x: 282, endPoint y: 270, distance: 9.7
click at [291, 270] on div at bounding box center [283, 268] width 76 height 65
click at [282, 270] on div "1 C Life Leech Support card Heal for 1 health every time the enemy is hit this …" at bounding box center [477, 277] width 507 height 159
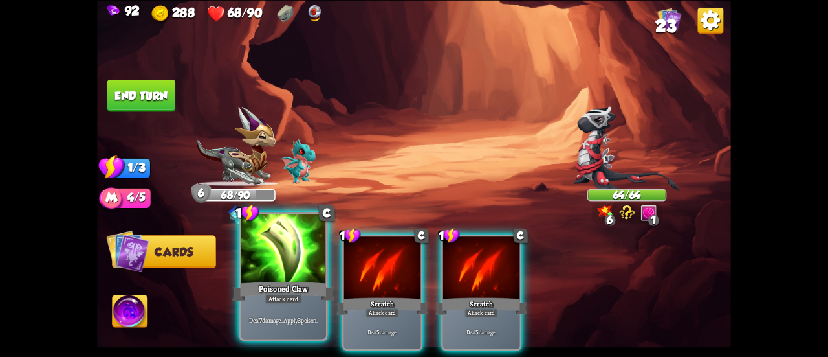
click at [276, 270] on div at bounding box center [283, 250] width 85 height 72
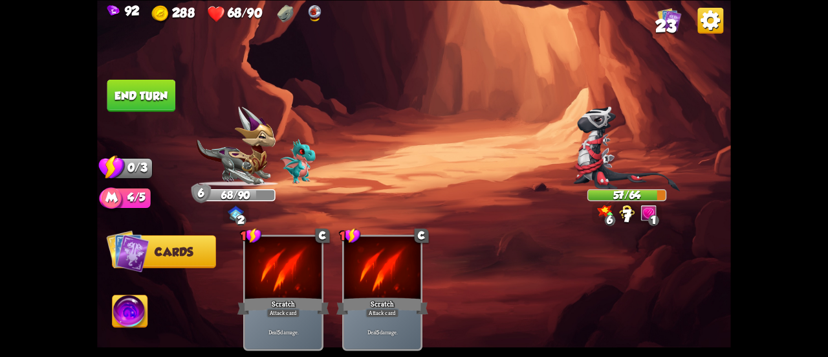
click at [158, 109] on button "End turn" at bounding box center [141, 95] width 69 height 32
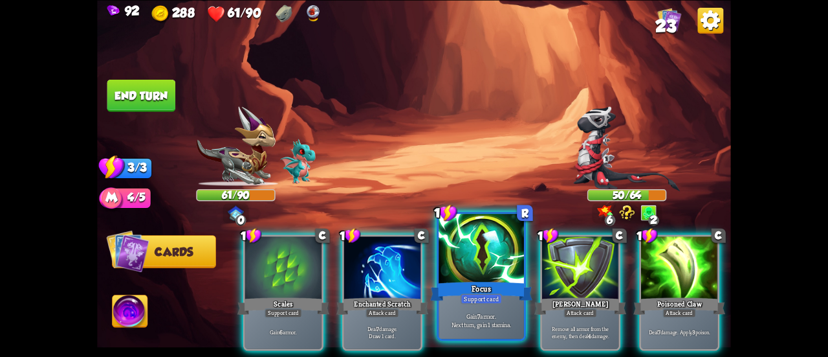
click at [456, 247] on div at bounding box center [481, 250] width 85 height 72
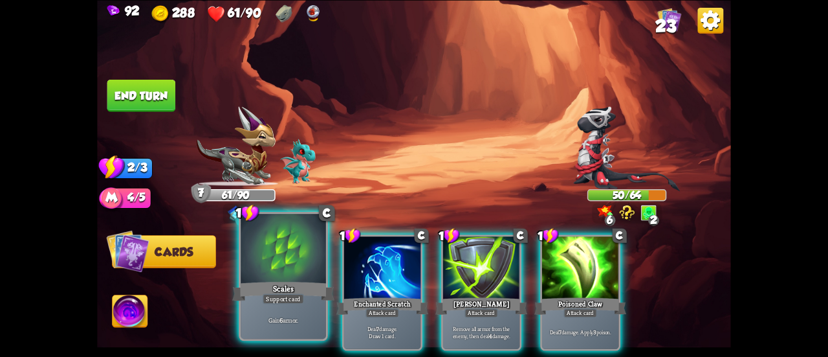
click at [278, 266] on div at bounding box center [283, 250] width 85 height 72
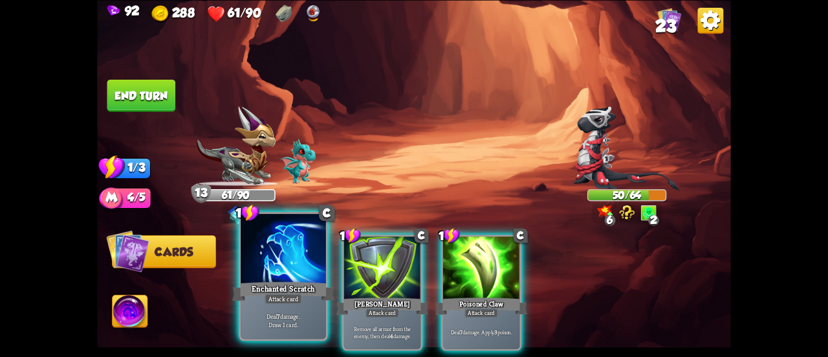
click at [256, 252] on div at bounding box center [283, 250] width 85 height 72
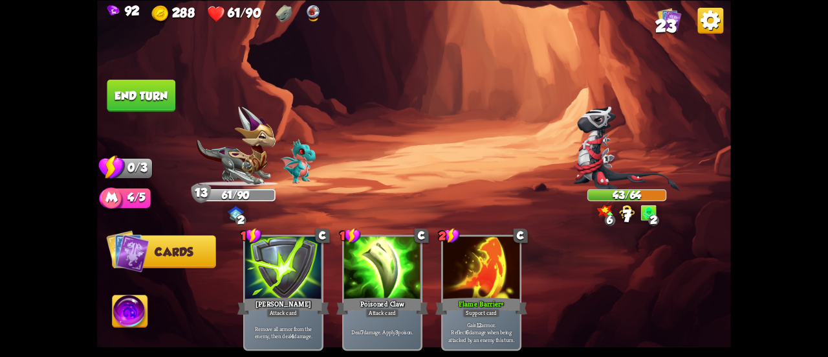
click at [142, 90] on button "End turn" at bounding box center [141, 95] width 69 height 32
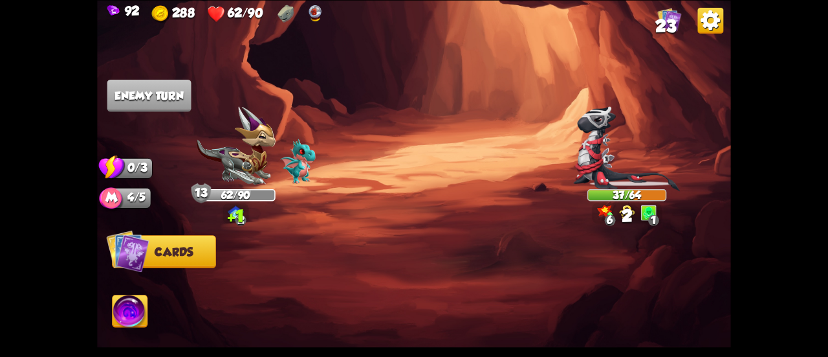
click at [658, 26] on span "23" at bounding box center [666, 25] width 21 height 19
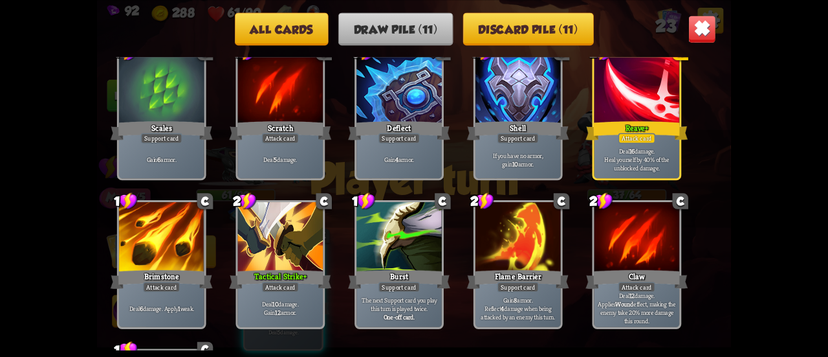
scroll to position [0, 0]
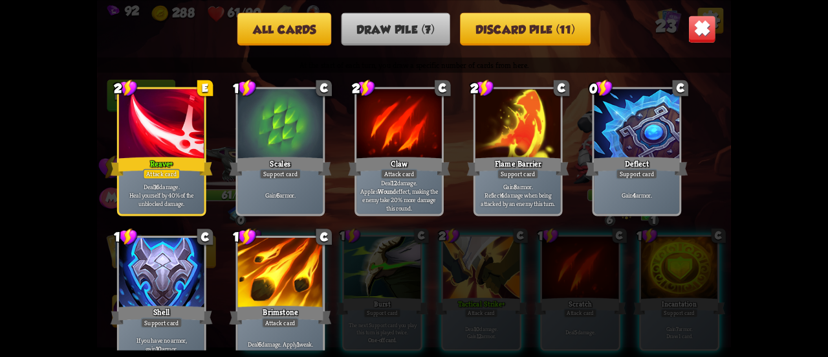
click at [700, 37] on img at bounding box center [703, 29] width 28 height 28
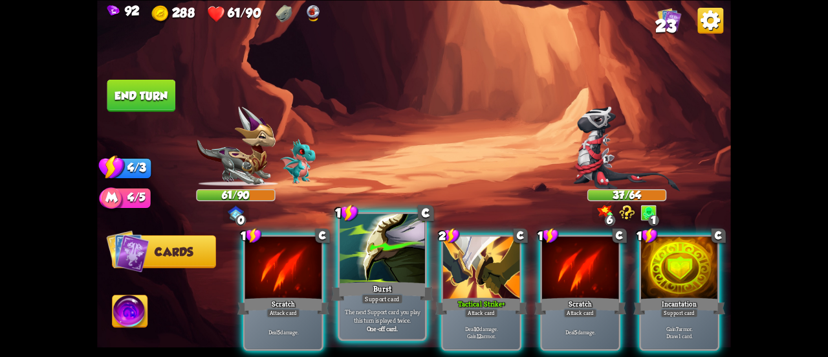
click at [386, 269] on div at bounding box center [382, 250] width 85 height 72
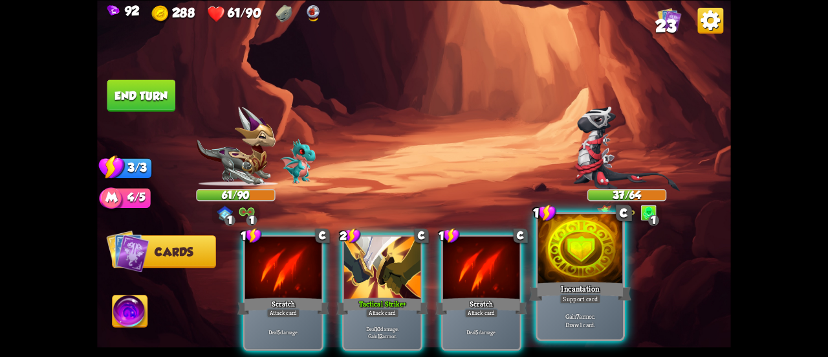
click at [552, 289] on div "Incantation" at bounding box center [580, 291] width 102 height 23
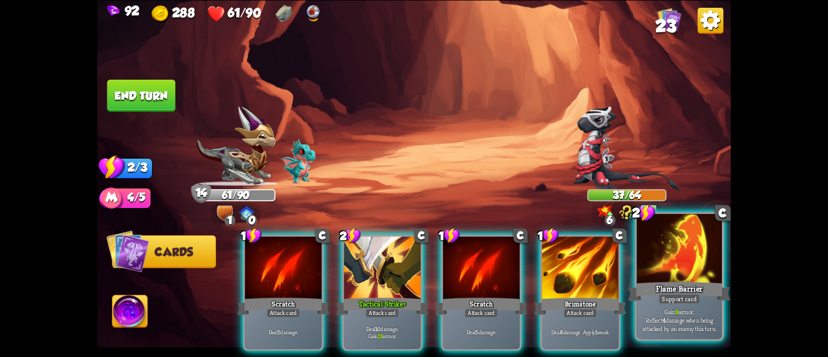
click at [680, 284] on div "Flame Barrier" at bounding box center [679, 291] width 102 height 23
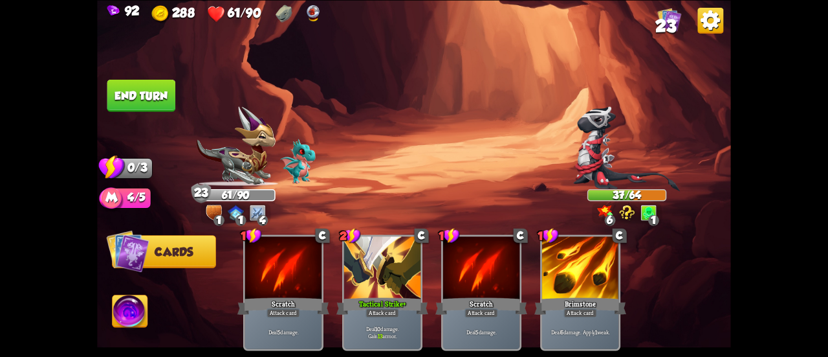
click at [167, 90] on button "End turn" at bounding box center [141, 95] width 69 height 32
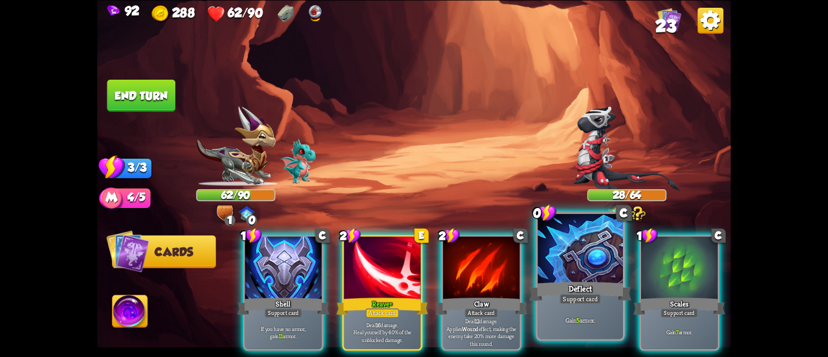
click at [570, 254] on div at bounding box center [580, 250] width 85 height 72
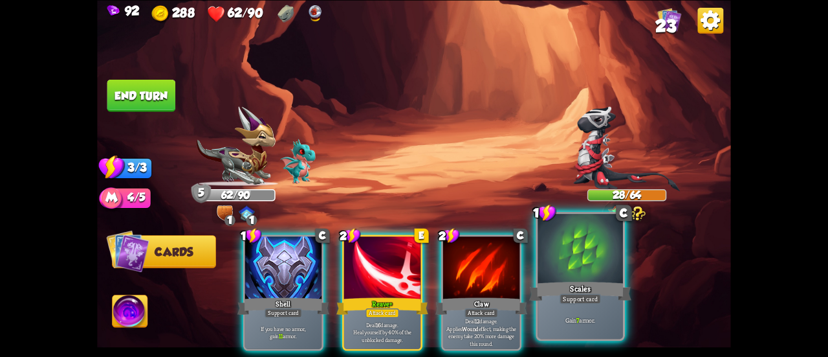
click at [602, 272] on div at bounding box center [580, 250] width 85 height 72
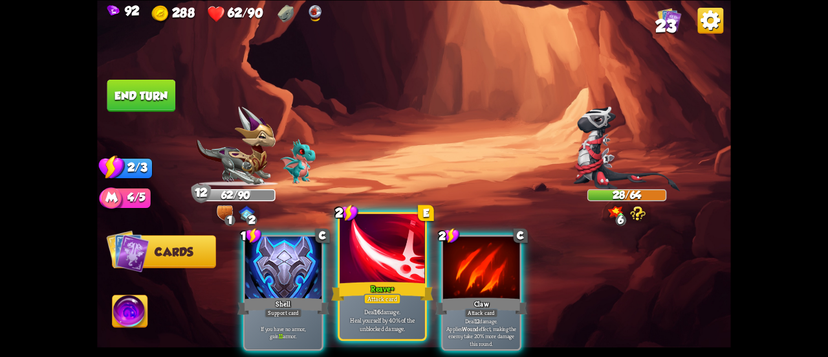
click at [348, 258] on div at bounding box center [382, 250] width 85 height 72
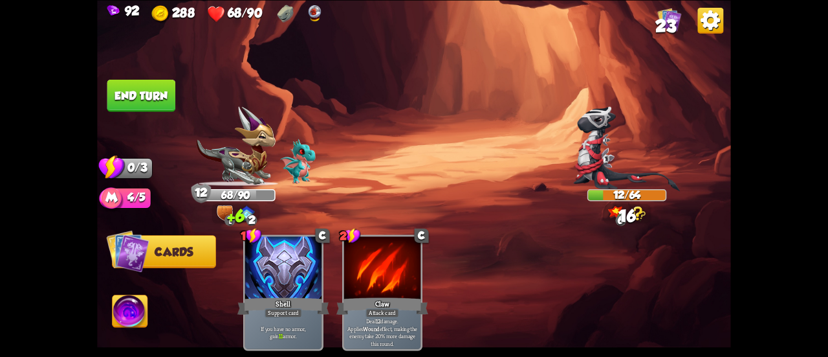
click at [150, 88] on button "End turn" at bounding box center [141, 95] width 69 height 32
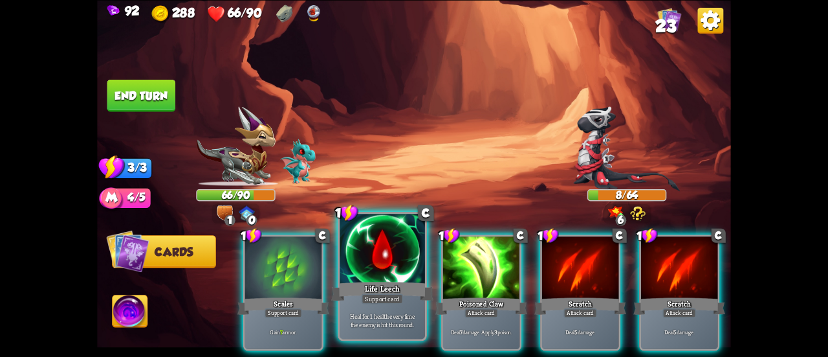
click at [384, 253] on div at bounding box center [382, 250] width 85 height 72
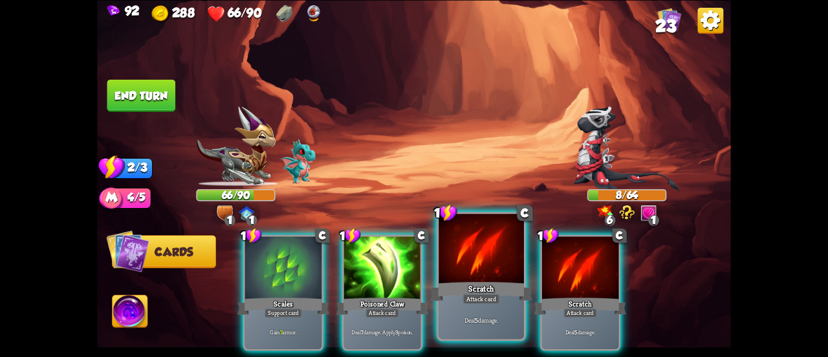
click at [451, 250] on div at bounding box center [481, 250] width 85 height 72
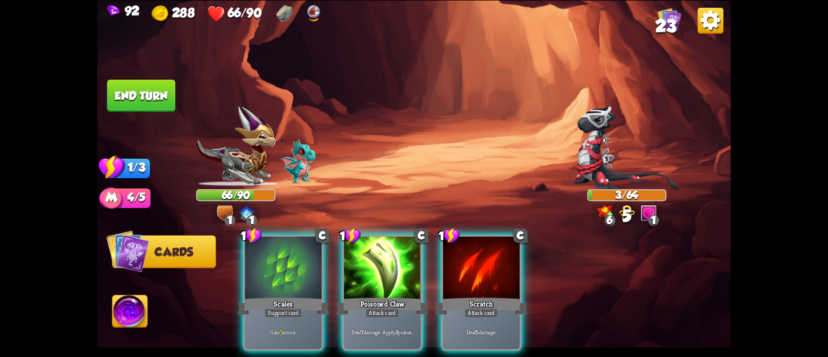
click at [141, 94] on button "End turn" at bounding box center [141, 95] width 70 height 33
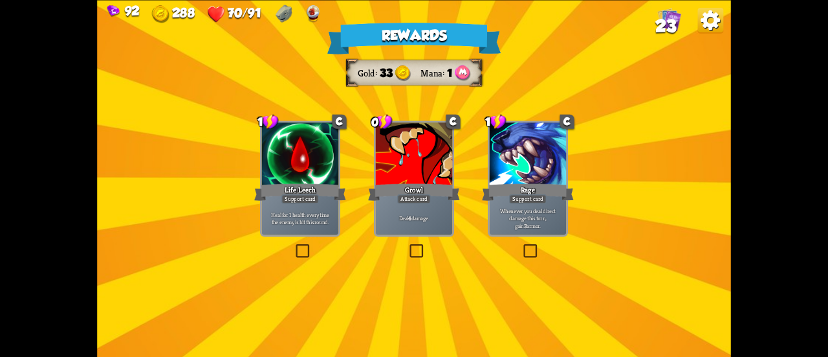
click at [395, 172] on div at bounding box center [414, 154] width 76 height 65
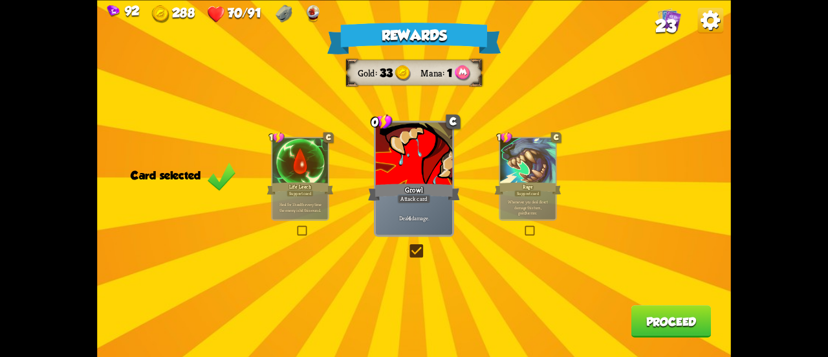
click at [651, 318] on button "Proceed" at bounding box center [672, 321] width 80 height 32
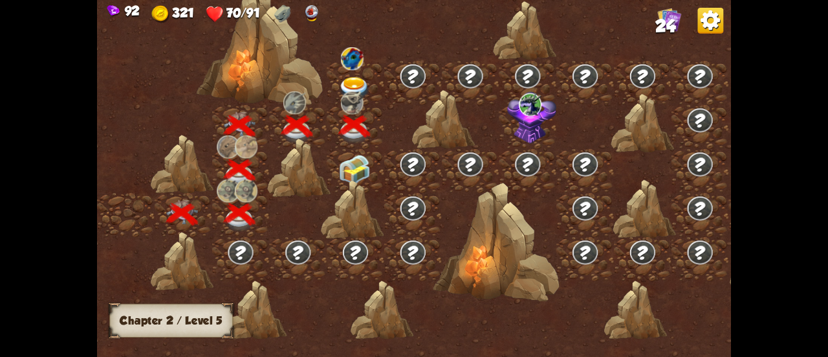
click at [357, 169] on img at bounding box center [355, 170] width 32 height 30
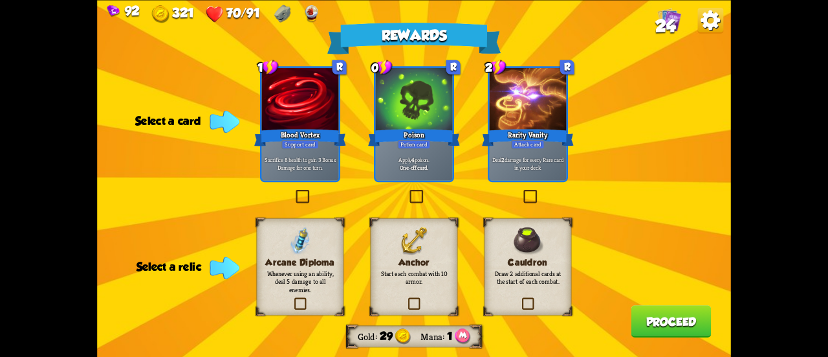
click at [418, 120] on div at bounding box center [414, 100] width 76 height 65
